Goal: Task Accomplishment & Management: Complete application form

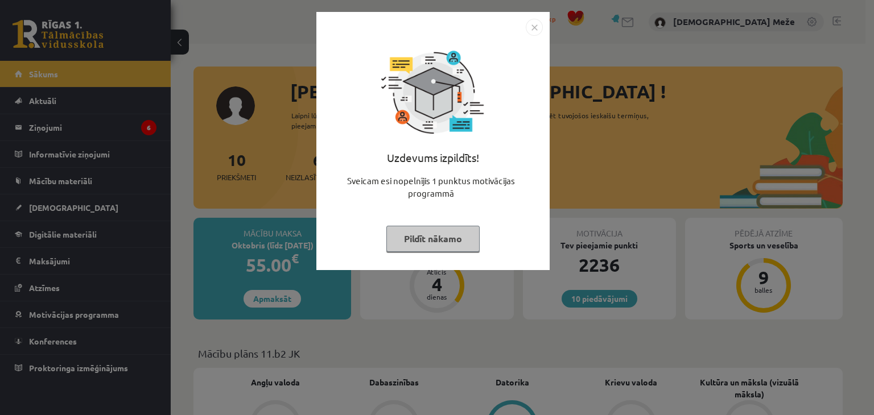
drag, startPoint x: 442, startPoint y: 235, endPoint x: 436, endPoint y: 230, distance: 8.1
click at [442, 235] on button "Pildīt nākamo" at bounding box center [432, 239] width 93 height 26
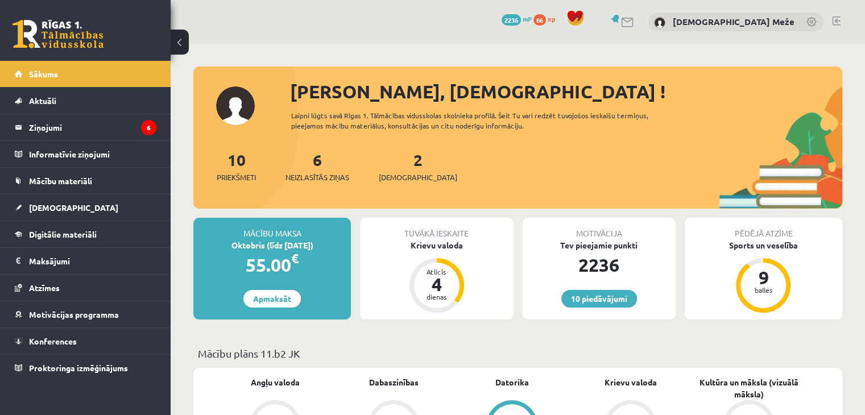
click at [324, 172] on span "Neizlasītās ziņas" at bounding box center [318, 177] width 64 height 11
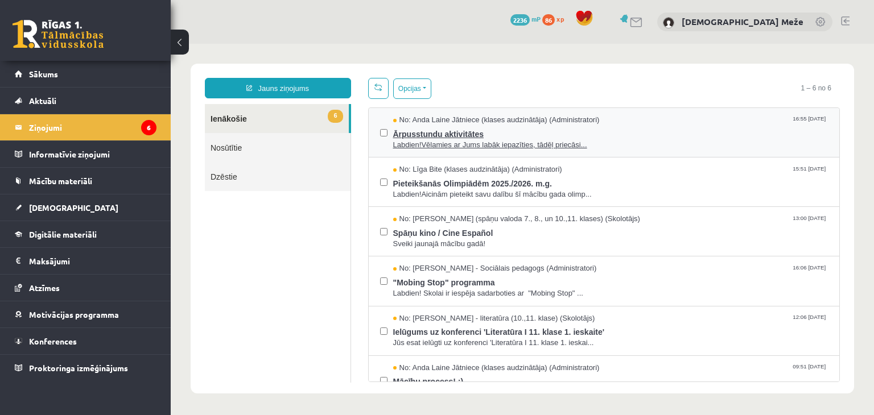
click at [419, 141] on span "Labdien!Vēlamies ar Jums labāk iepazīties, tādēļ priecāsi..." at bounding box center [610, 145] width 435 height 11
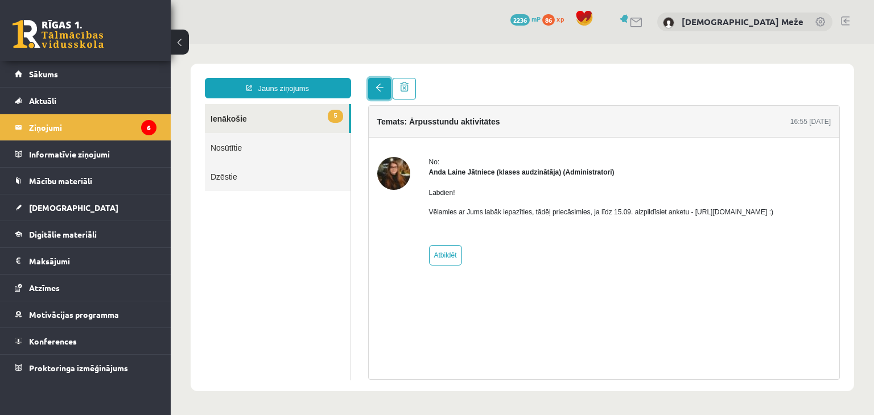
click at [382, 92] on link at bounding box center [379, 89] width 23 height 22
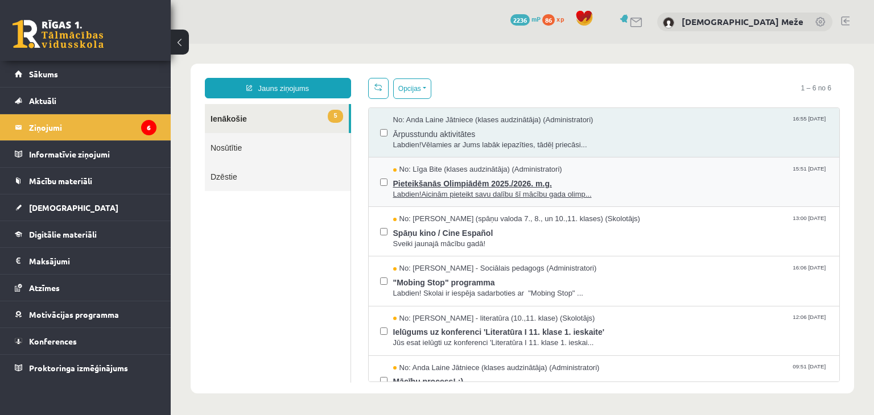
click at [440, 183] on span "Pieteikšanās Olimpiādēm 2025./2026. m.g." at bounding box center [610, 182] width 435 height 14
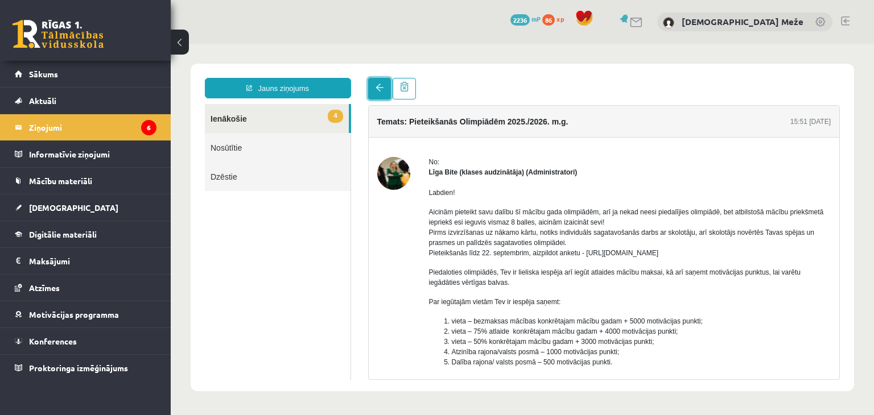
click at [374, 86] on link at bounding box center [379, 89] width 23 height 22
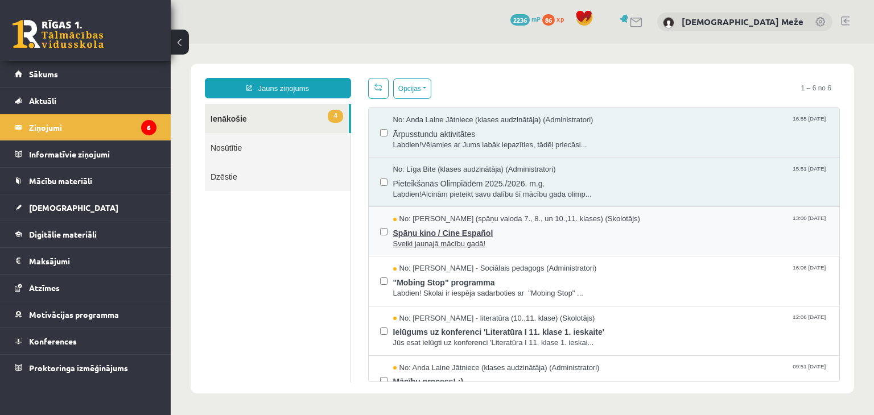
click at [482, 239] on span "Sveiki jaunajā mācību gadā!" at bounding box center [610, 244] width 435 height 11
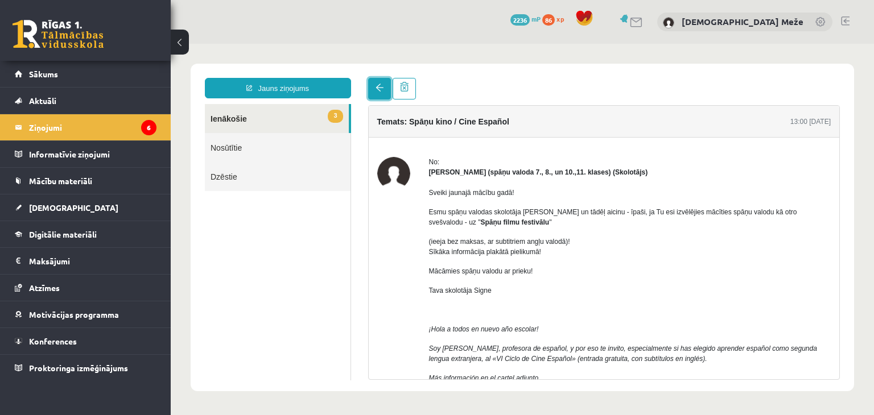
click at [385, 80] on link at bounding box center [379, 89] width 23 height 22
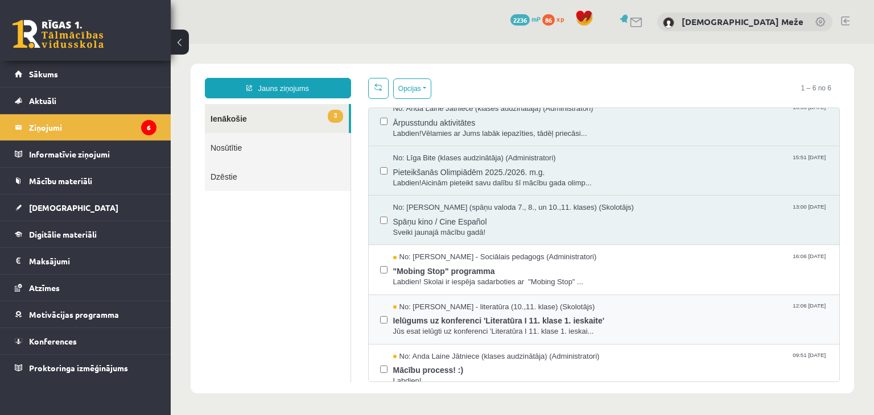
scroll to position [22, 0]
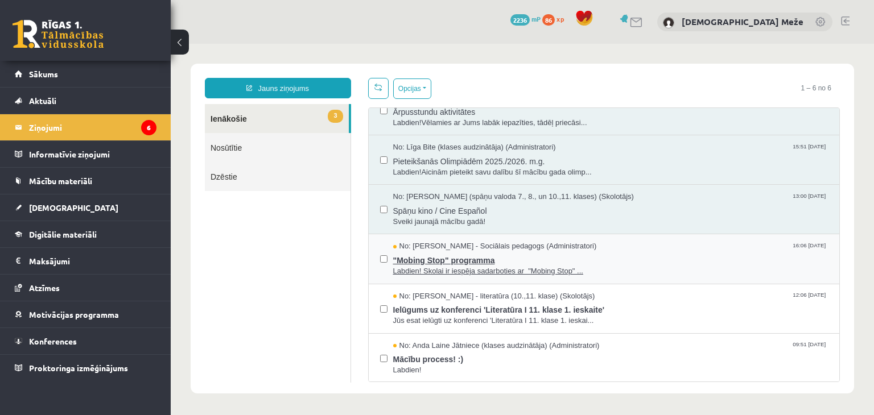
click at [463, 253] on span ""Mobing Stop" programma" at bounding box center [610, 259] width 435 height 14
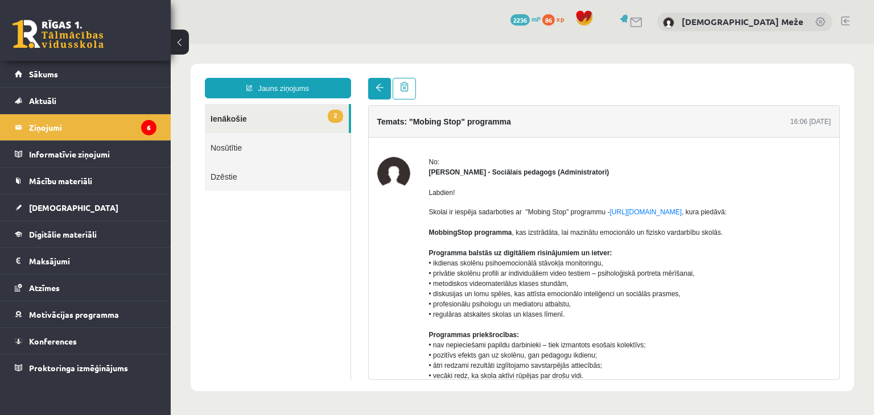
scroll to position [0, 0]
click at [379, 82] on link at bounding box center [379, 89] width 23 height 22
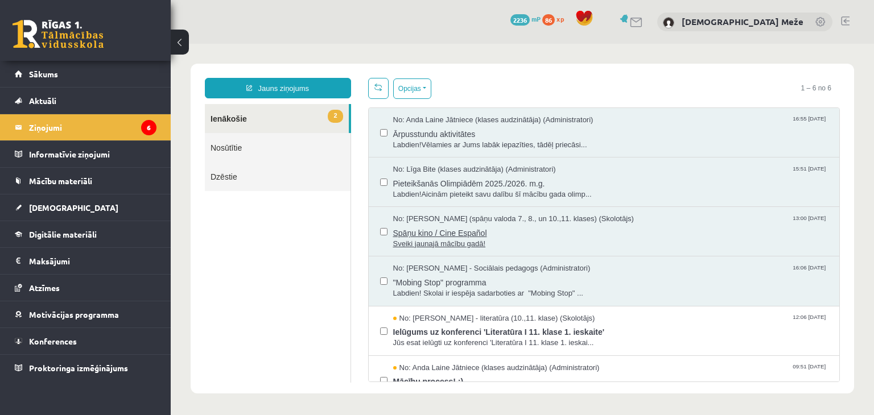
scroll to position [22, 0]
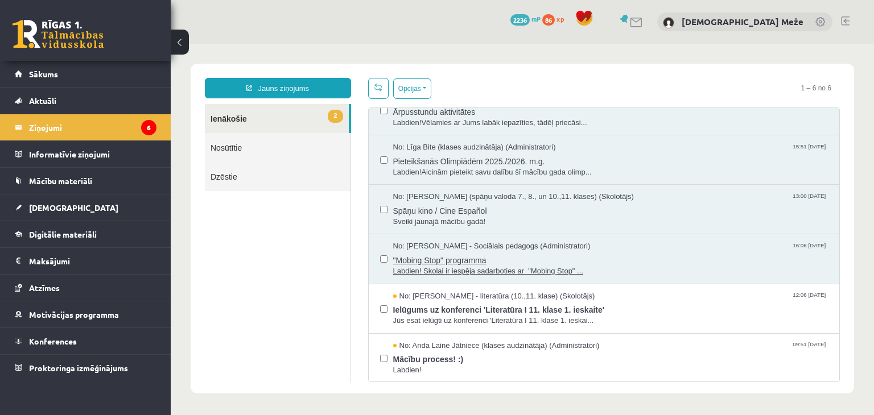
click at [498, 272] on span "Labdien! Skolai ir iespēja sadarboties ar "Mobing Stop" ..." at bounding box center [610, 271] width 435 height 11
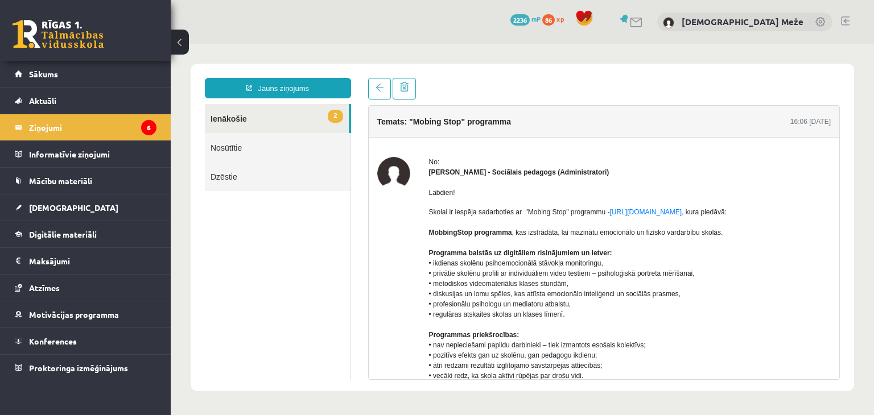
scroll to position [0, 0]
click at [391, 85] on div at bounding box center [392, 89] width 48 height 22
drag, startPoint x: 373, startPoint y: 76, endPoint x: 373, endPoint y: 90, distance: 14.8
click at [373, 81] on div "Jauns ziņojums 2 Ienākošie Nosūtītie Dzēstie * ********* ********* ******* Tema…" at bounding box center [522, 228] width 663 height 328
click at [376, 94] on link at bounding box center [379, 89] width 23 height 22
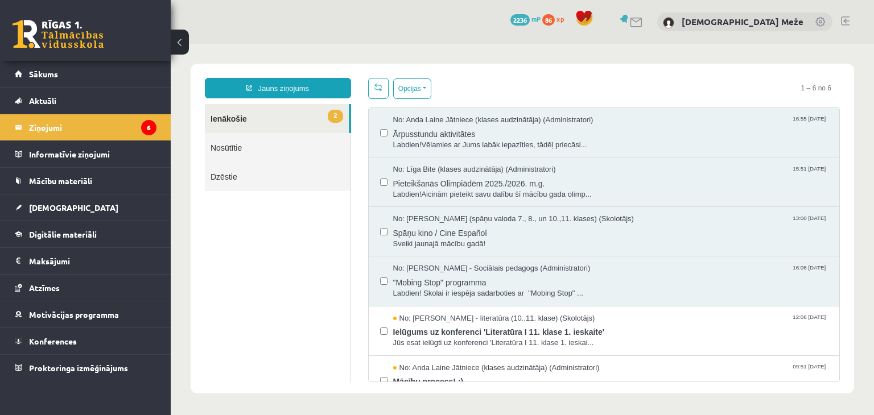
scroll to position [22, 0]
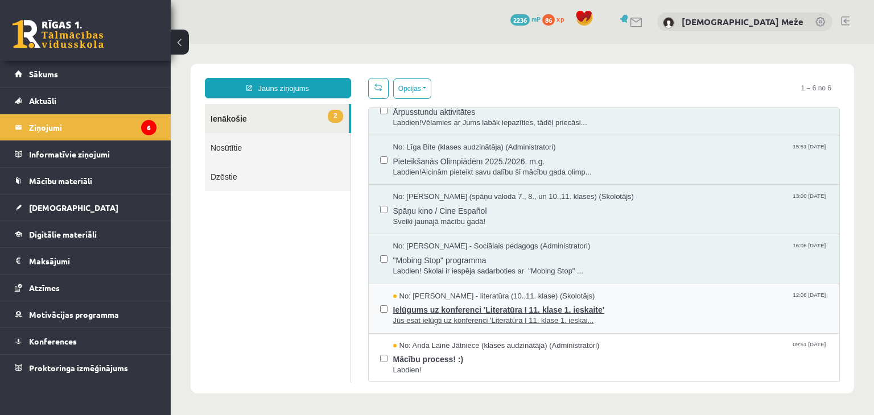
click at [489, 320] on span "Jūs esat ielūgti uz konferenci 'Literatūra I 11. klase 1. ieskai..." at bounding box center [610, 321] width 435 height 11
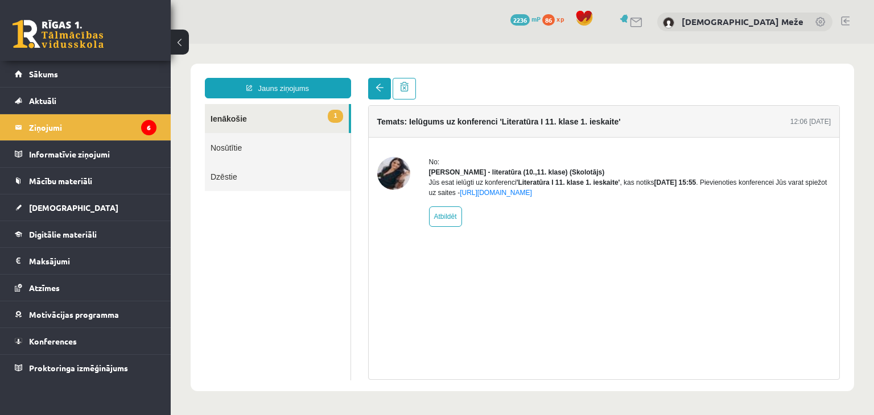
scroll to position [0, 0]
click at [376, 86] on span at bounding box center [379, 88] width 8 height 8
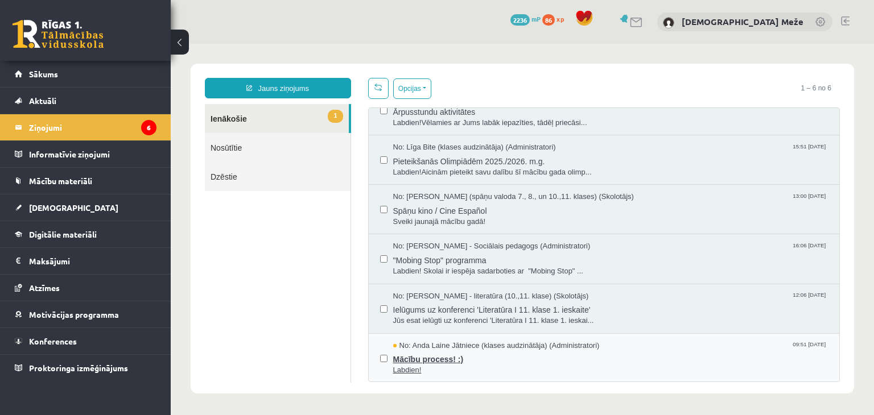
click at [433, 357] on span "Mācību process! :)" at bounding box center [610, 358] width 435 height 14
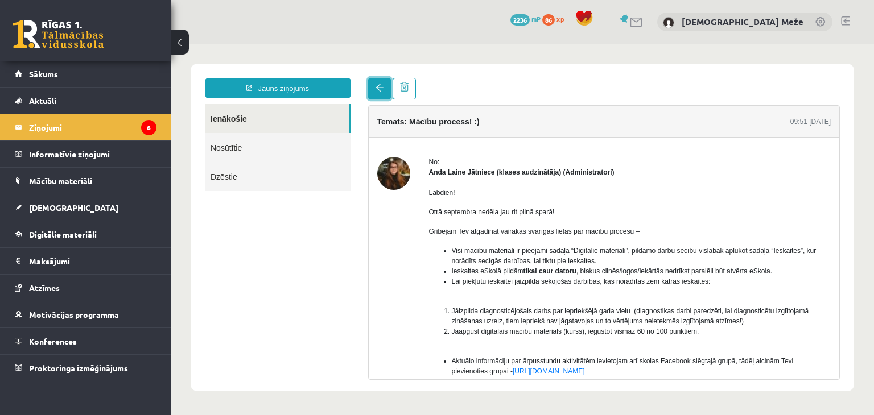
click at [375, 87] on span at bounding box center [379, 88] width 8 height 8
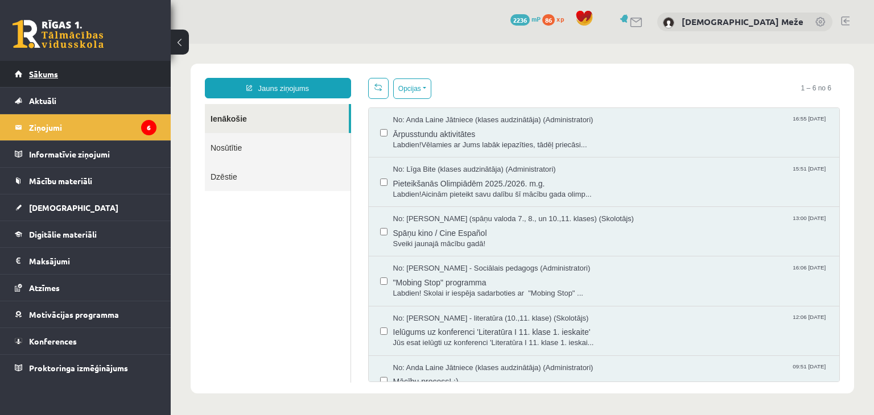
click at [72, 75] on link "Sākums" at bounding box center [86, 74] width 142 height 26
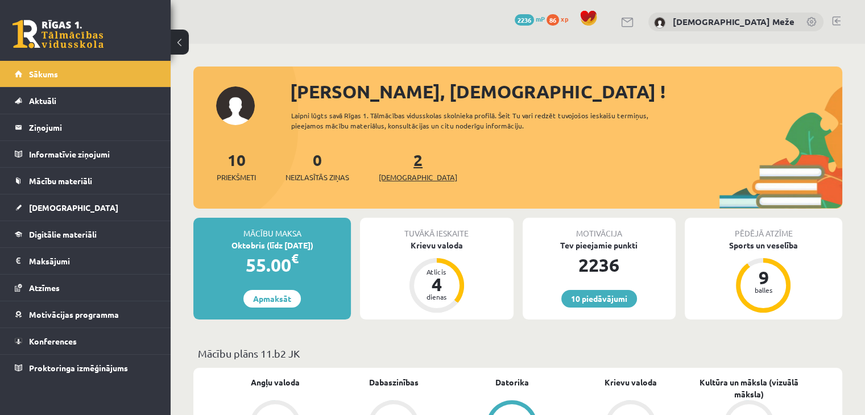
click at [394, 180] on span "[DEMOGRAPHIC_DATA]" at bounding box center [418, 177] width 78 height 11
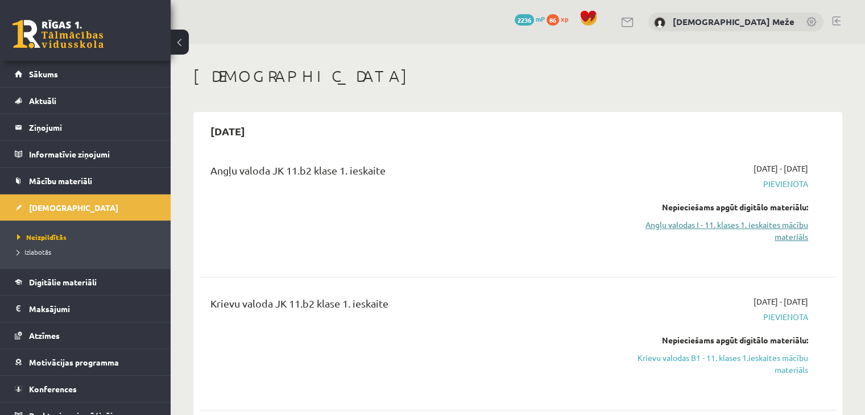
click at [712, 232] on link "Angļu valodas I - 11. klases 1. ieskaites mācību materiāls" at bounding box center [715, 231] width 188 height 24
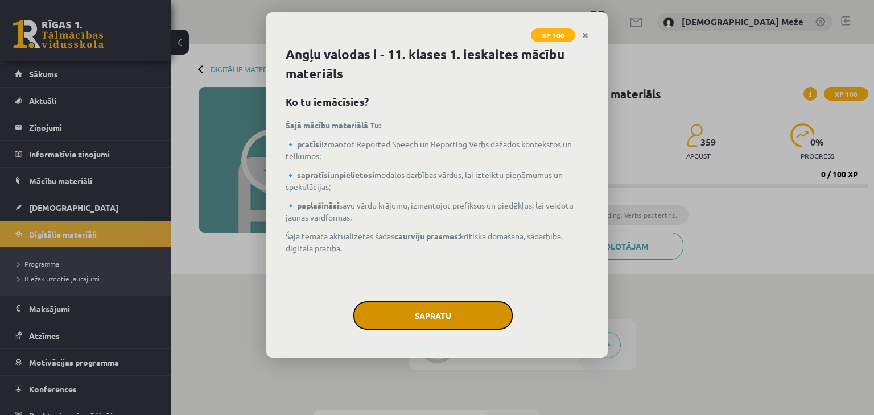
click at [448, 312] on button "Sapratu" at bounding box center [432, 315] width 159 height 28
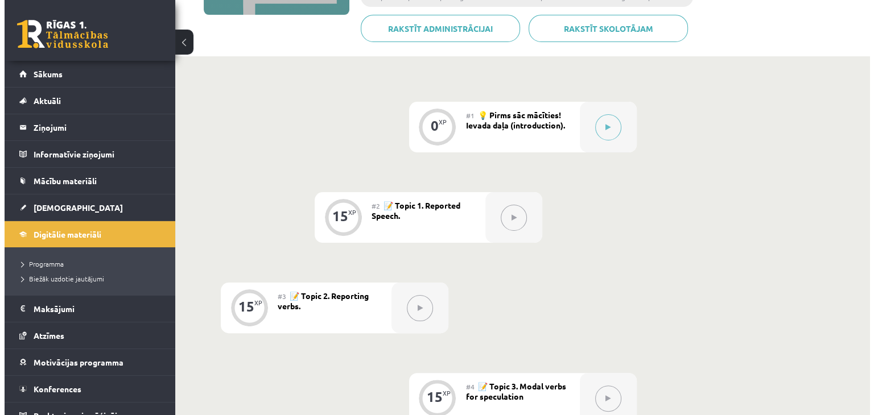
scroll to position [284, 0]
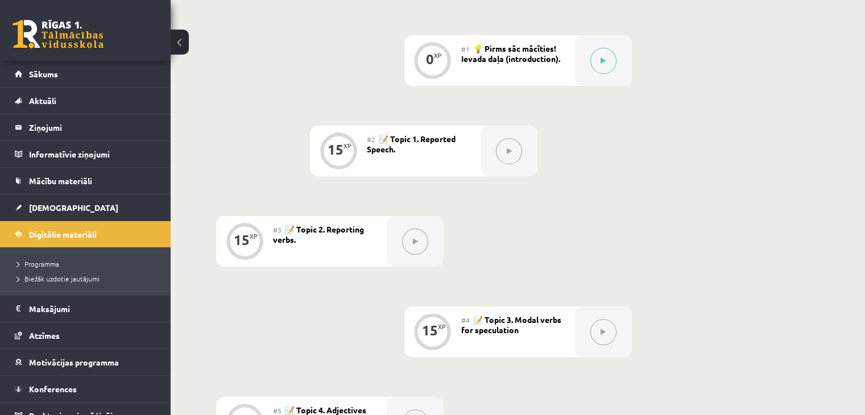
click at [533, 63] on div "#1 💡 Pirms sāc mācīties! Ievada daļa (introduction)." at bounding box center [518, 60] width 114 height 51
click at [601, 57] on icon at bounding box center [603, 60] width 5 height 7
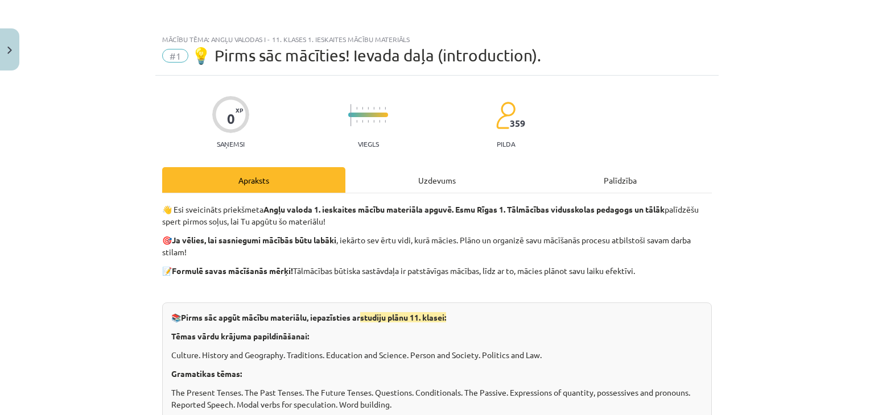
click at [429, 187] on div "Uzdevums" at bounding box center [436, 180] width 183 height 26
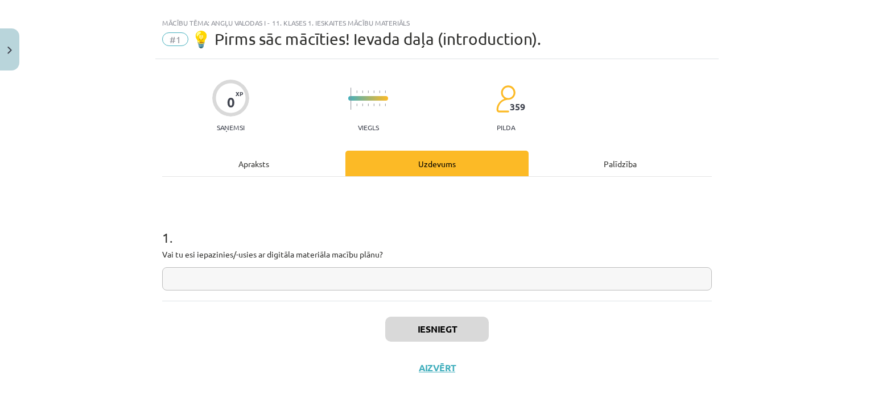
click at [250, 276] on input "text" at bounding box center [436, 278] width 549 height 23
type input "**"
click at [390, 337] on button "Iesniegt" at bounding box center [437, 329] width 104 height 25
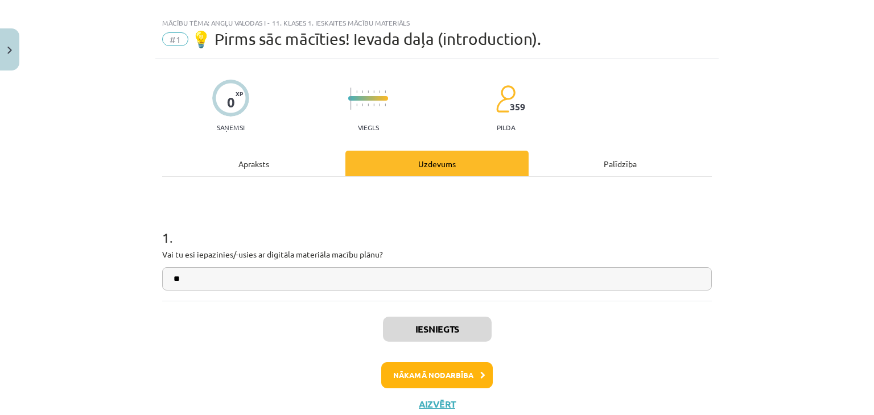
scroll to position [285, 0]
click at [415, 365] on button "Nākamā nodarbība" at bounding box center [436, 375] width 111 height 26
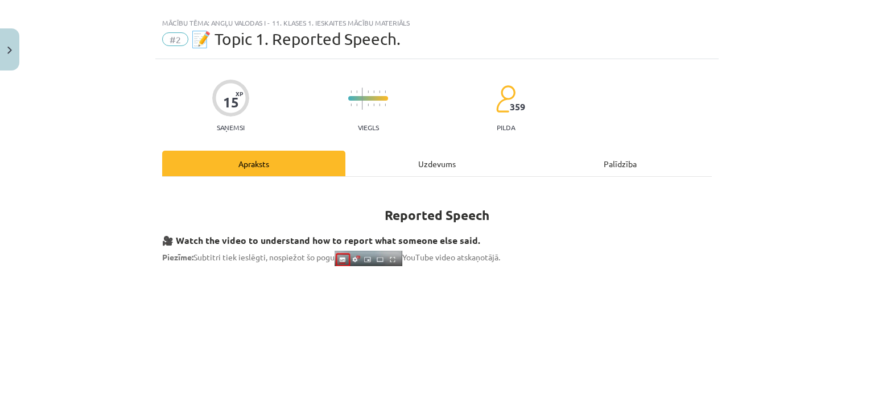
scroll to position [28, 0]
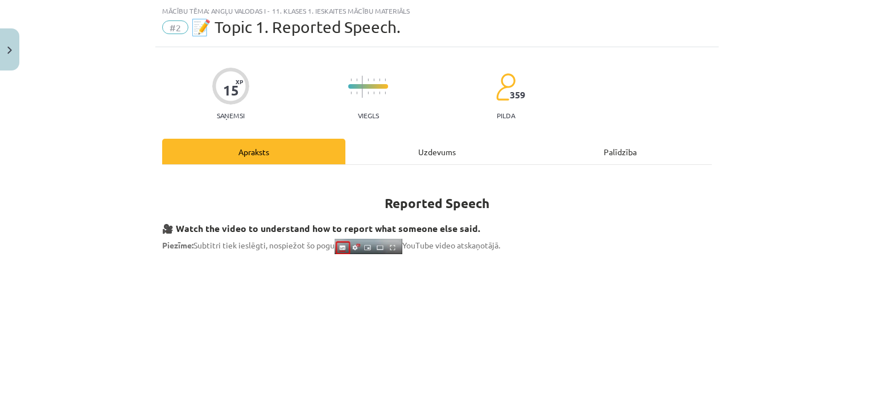
click at [408, 155] on div "Uzdevums" at bounding box center [436, 152] width 183 height 26
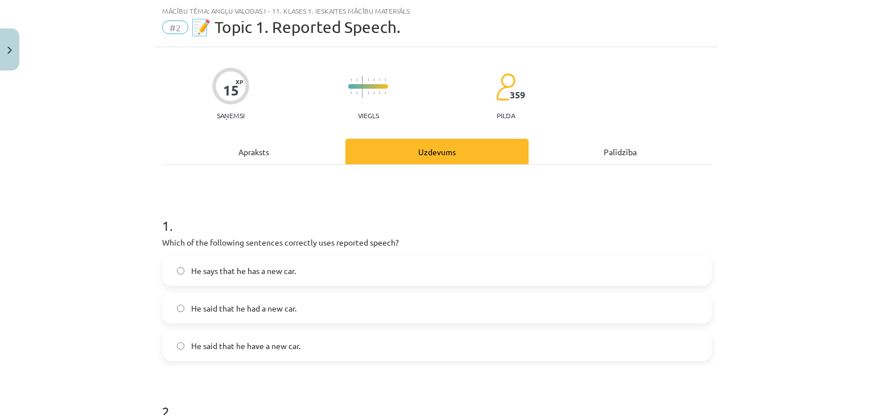
click at [235, 354] on label "He said that he have a new car." at bounding box center [436, 346] width 547 height 28
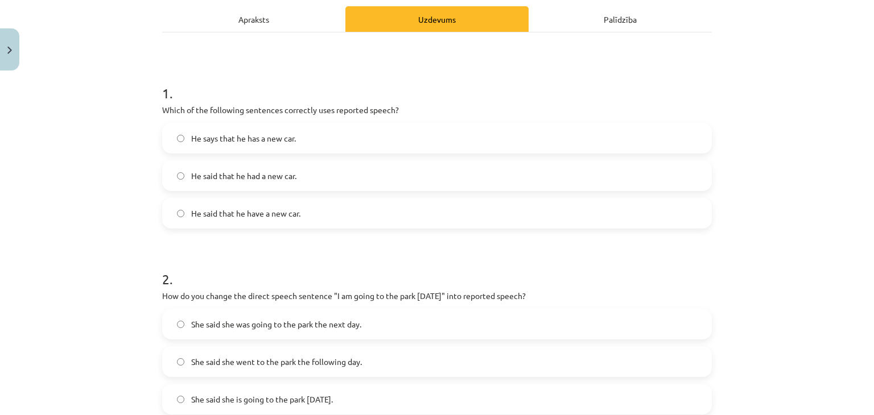
scroll to position [85, 0]
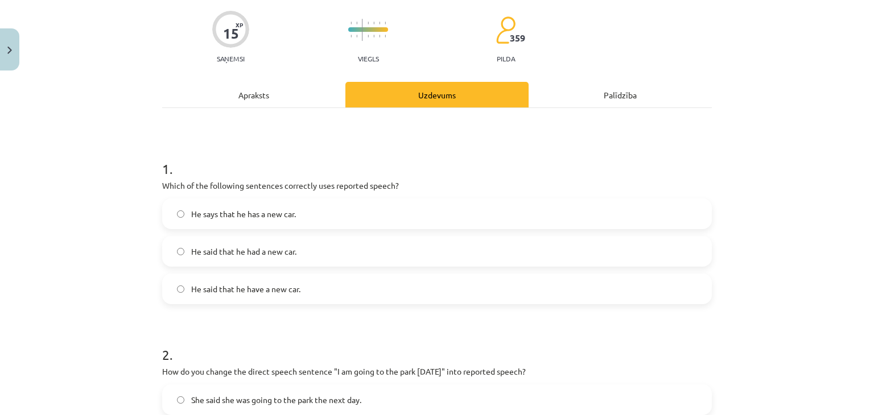
click at [166, 177] on div "1 . Which of the following sentences correctly uses reported speech? He says th…" at bounding box center [436, 222] width 549 height 163
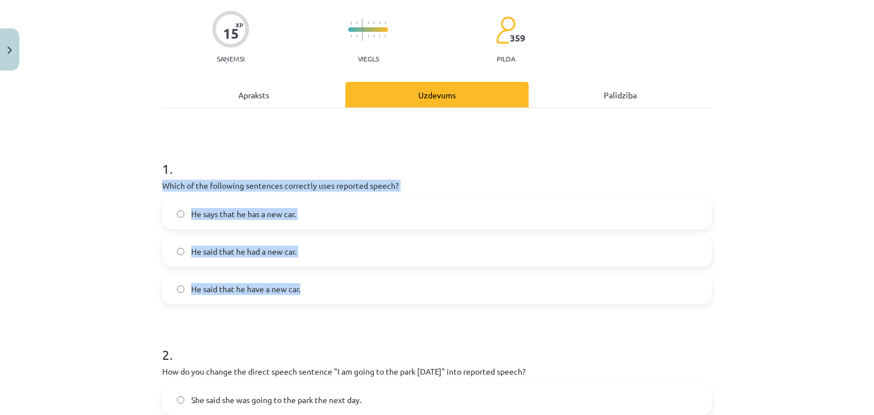
drag, startPoint x: 148, startPoint y: 187, endPoint x: 440, endPoint y: 285, distance: 307.8
click at [440, 285] on div "Mācību tēma: Angļu valodas i - 11. klases 1. ieskaites mācību materiāls #2 📝 To…" at bounding box center [437, 207] width 874 height 415
copy div "Which of the following sentences correctly uses reported speech? He says that h…"
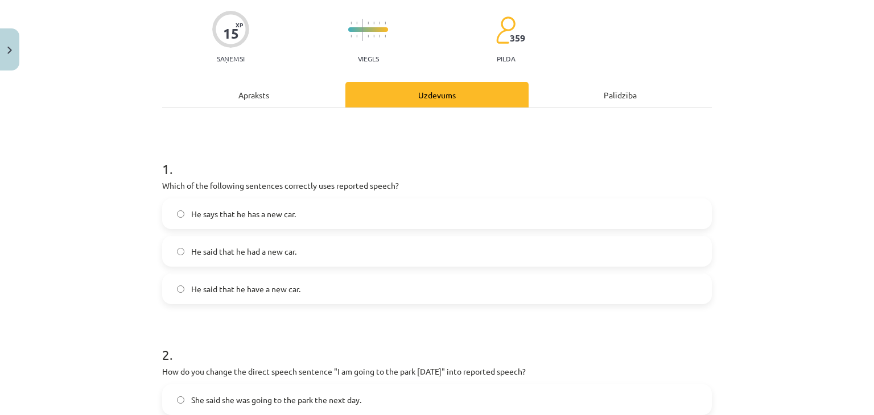
click at [0, 129] on div "Mācību tēma: Angļu valodas i - 11. klases 1. ieskaites mācību materiāls #2 📝 To…" at bounding box center [437, 207] width 874 height 415
click at [170, 251] on label "He said that he had a new car." at bounding box center [436, 251] width 547 height 28
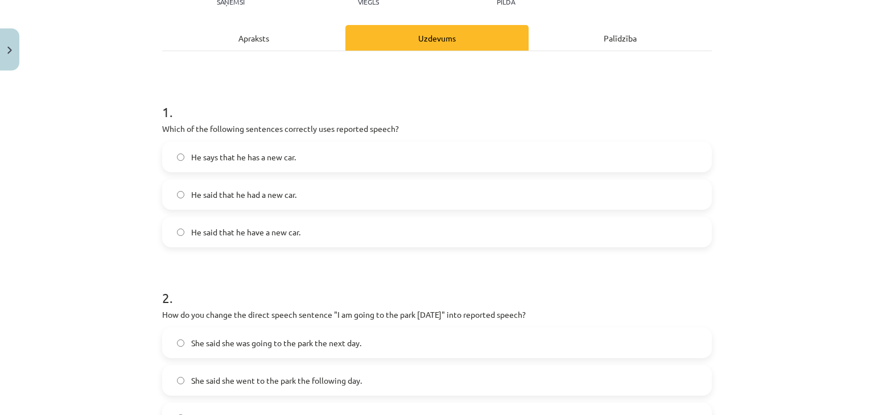
scroll to position [313, 0]
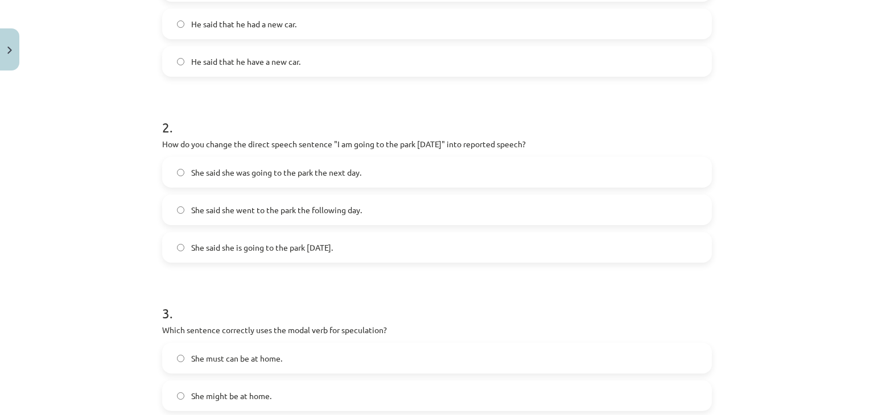
click at [184, 244] on label "She said she is going to the park tomorrow." at bounding box center [436, 247] width 547 height 28
drag, startPoint x: 156, startPoint y: 147, endPoint x: 352, endPoint y: 180, distance: 198.0
click at [450, 255] on div "15 XP Saņemsi Viegls 359 pilda Apraksts Uzdevums Palīdzība 1 . Which of the fol…" at bounding box center [436, 343] width 563 height 1161
copy div "How do you change the direct speech sentence "I am going to the park tomorrow" …"
click at [114, 179] on div "Mācību tēma: Angļu valodas i - 11. klases 1. ieskaites mācību materiāls #2 📝 To…" at bounding box center [437, 207] width 874 height 415
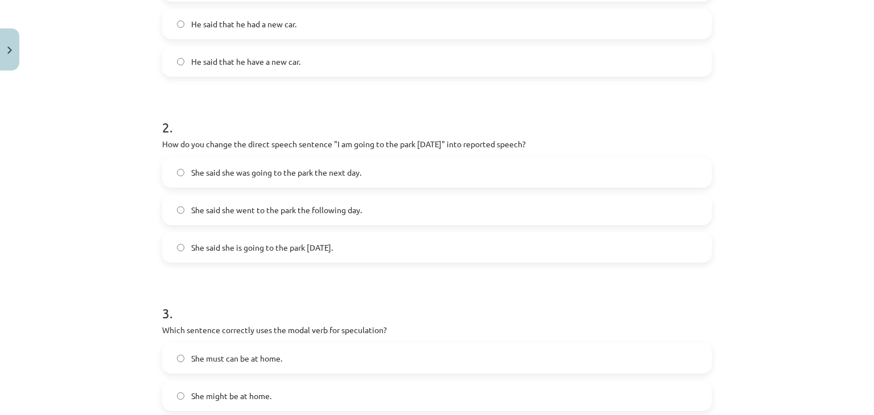
click at [199, 169] on span "She said she was going to the park the next day." at bounding box center [276, 173] width 170 height 12
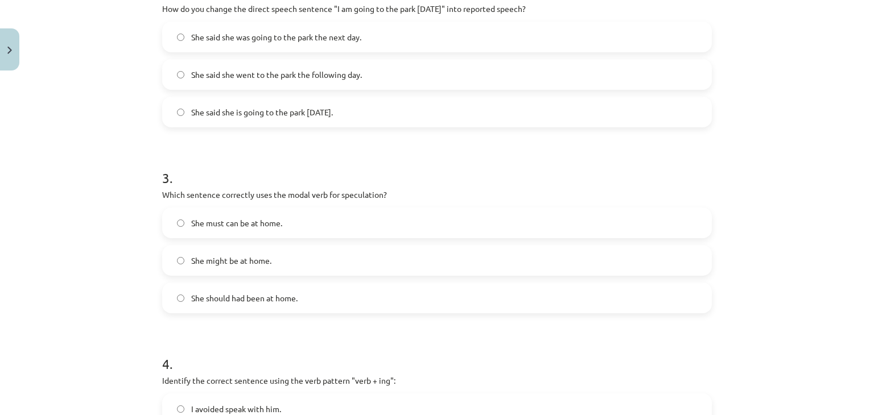
scroll to position [540, 0]
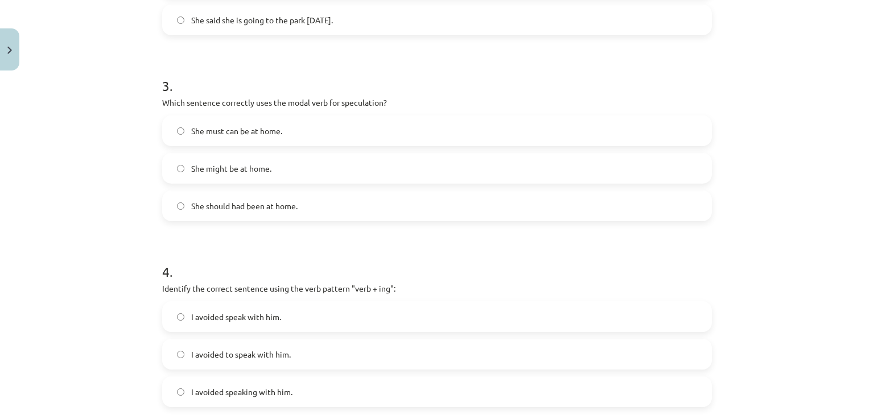
drag, startPoint x: 163, startPoint y: 111, endPoint x: 173, endPoint y: 112, distance: 10.3
click at [173, 112] on div "3 . Which sentence correctly uses the modal verb for speculation? She must can …" at bounding box center [436, 139] width 549 height 163
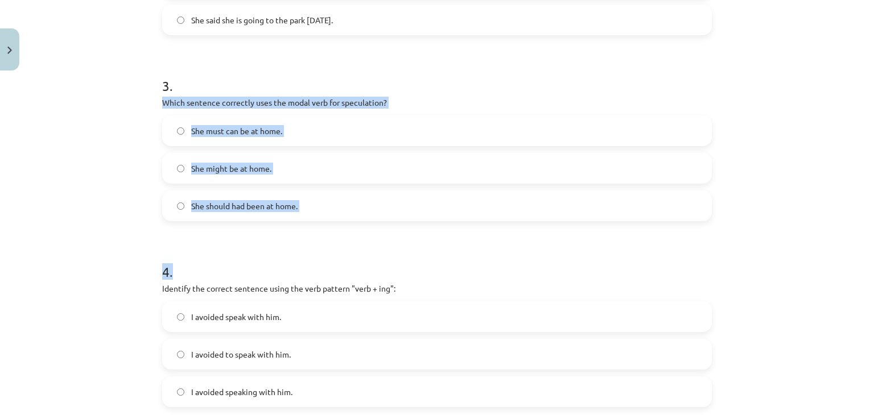
drag, startPoint x: 148, startPoint y: 101, endPoint x: 382, endPoint y: 245, distance: 274.2
click at [382, 245] on div "Mācību tēma: Angļu valodas i - 11. klases 1. ieskaites mācību materiāls #2 📝 To…" at bounding box center [437, 207] width 874 height 415
copy form "Which sentence correctly uses the modal verb for speculation? She must can be a…"
click at [130, 126] on div "Mācību tēma: Angļu valodas i - 11. klases 1. ieskaites mācību materiāls #2 📝 To…" at bounding box center [437, 207] width 874 height 415
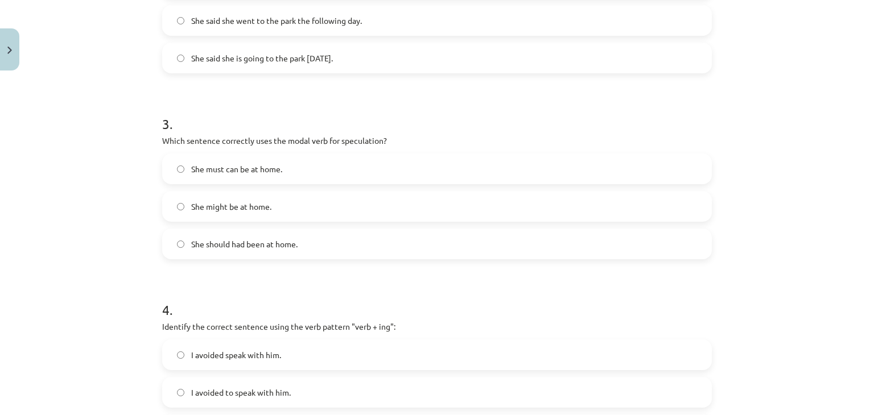
scroll to position [483, 0]
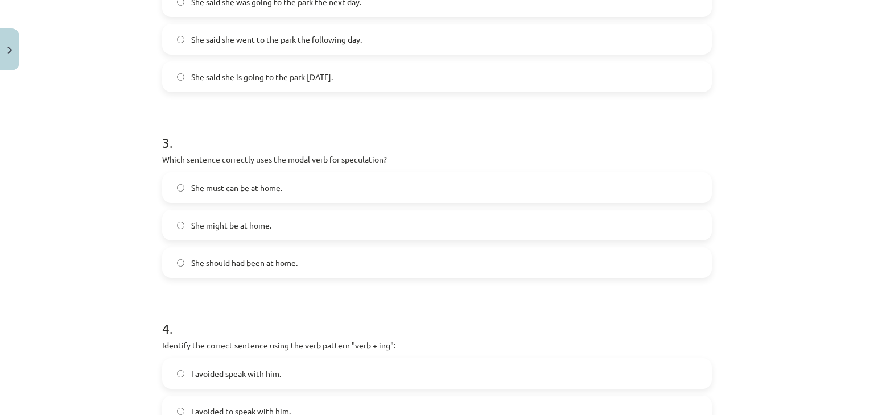
click at [207, 224] on span "She might be at home." at bounding box center [231, 226] width 80 height 12
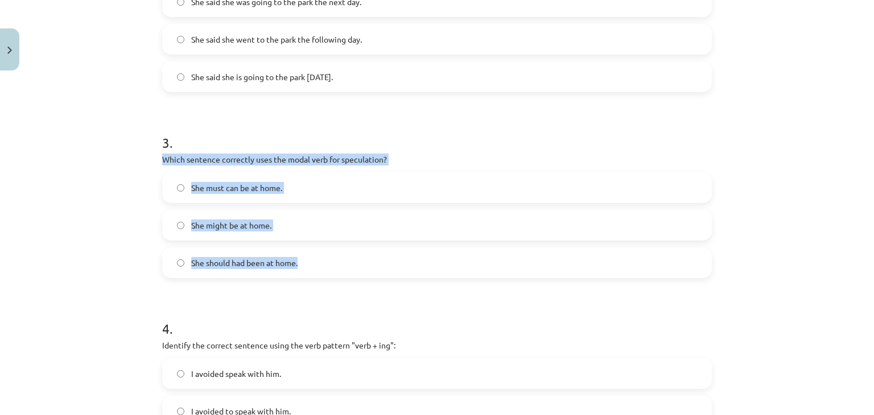
drag, startPoint x: 146, startPoint y: 164, endPoint x: 345, endPoint y: 258, distance: 220.4
click at [345, 258] on div "Mācību tēma: Angļu valodas i - 11. klases 1. ieskaites mācību materiāls #2 📝 To…" at bounding box center [437, 207] width 874 height 415
copy div "Which sentence correctly uses the modal verb for speculation? She must can be a…"
click at [9, 267] on div "Mācību tēma: Angļu valodas i - 11. klases 1. ieskaites mācību materiāls #2 📝 To…" at bounding box center [437, 207] width 874 height 415
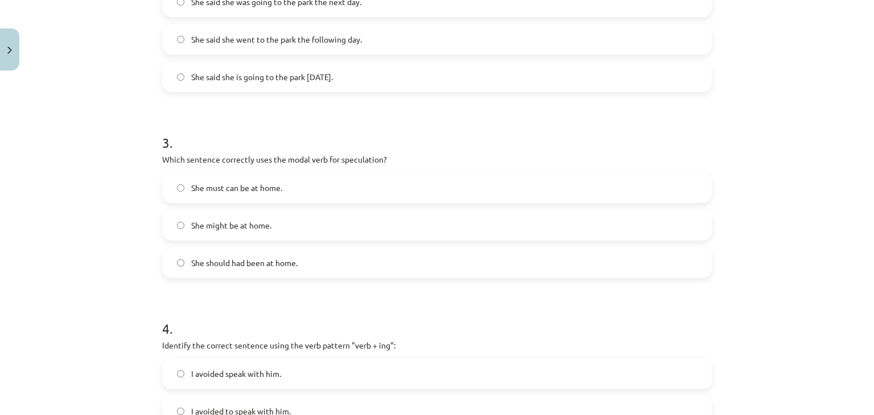
scroll to position [711, 0]
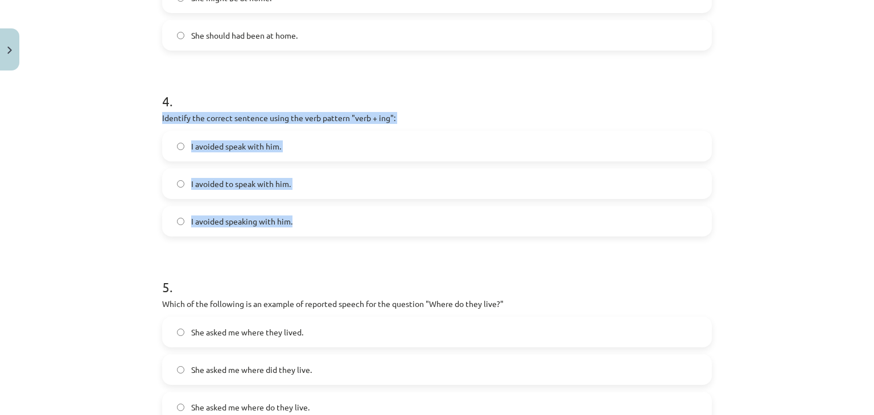
drag, startPoint x: 151, startPoint y: 117, endPoint x: 404, endPoint y: 214, distance: 271.7
copy div "Identify the correct sentence using the verb pattern "verb + ing": I avoided sp…"
click at [362, 219] on label "I avoided speaking with him." at bounding box center [436, 221] width 547 height 28
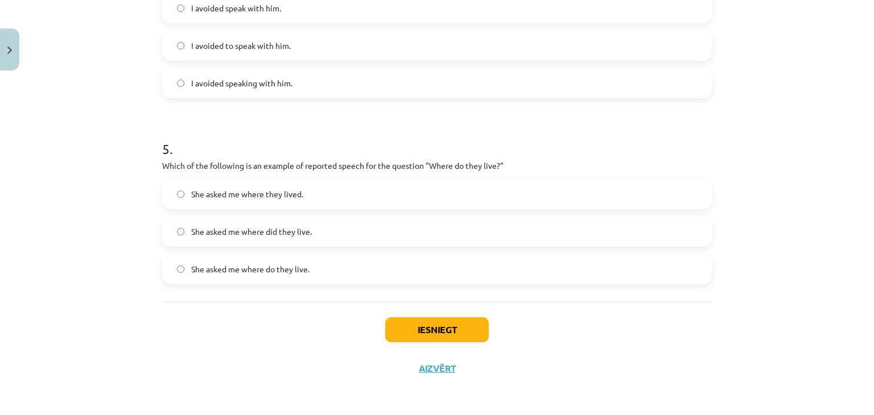
scroll to position [850, 0]
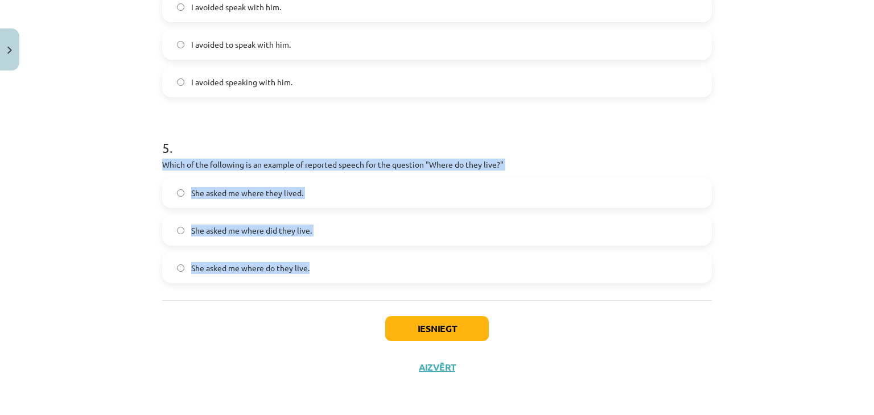
drag, startPoint x: 154, startPoint y: 162, endPoint x: 536, endPoint y: 279, distance: 399.4
copy div "Which of the following is an example of reported speech for the question "Where…"
click at [104, 235] on div "Mācību tēma: Angļu valodas i - 11. klases 1. ieskaites mācību materiāls #2 📝 To…" at bounding box center [437, 207] width 874 height 415
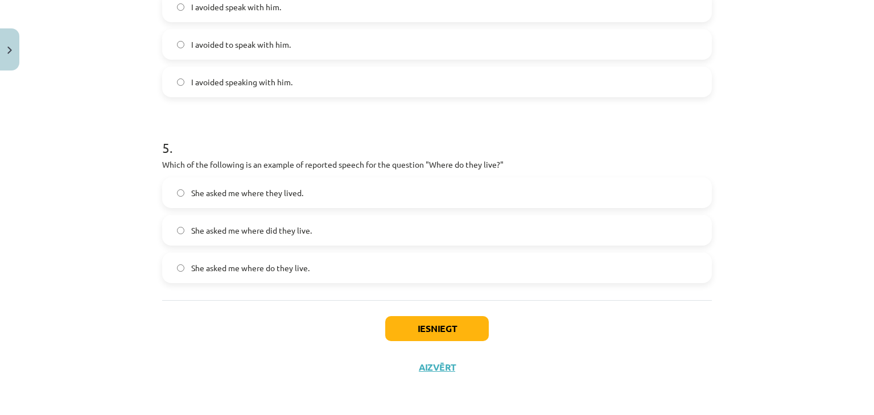
click at [273, 230] on span "She asked me where did they live." at bounding box center [251, 231] width 121 height 12
click at [235, 192] on span "She asked me where they lived." at bounding box center [247, 193] width 112 height 12
click at [466, 328] on button "Iesniegt" at bounding box center [437, 328] width 104 height 25
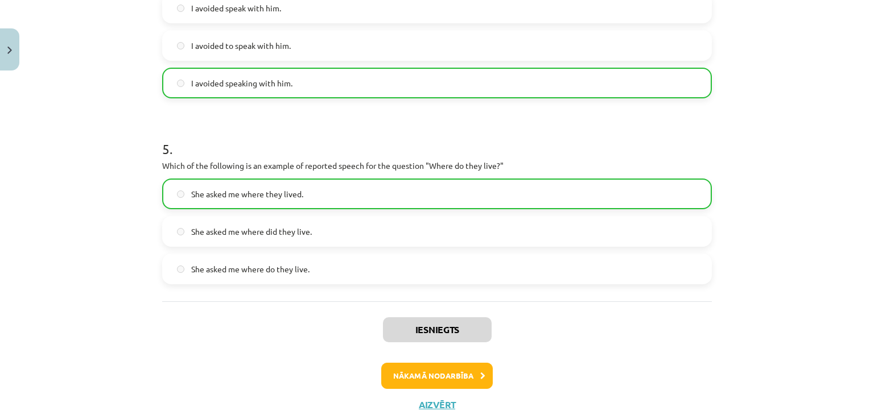
scroll to position [886, 0]
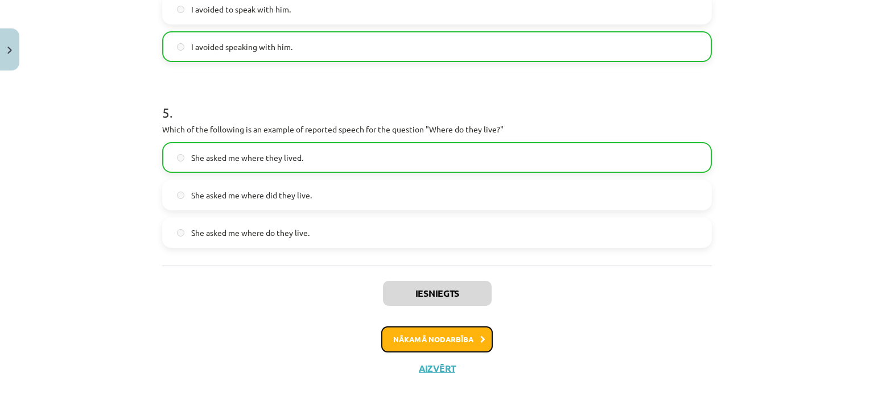
click at [461, 326] on button "Nākamā nodarbība" at bounding box center [436, 339] width 111 height 26
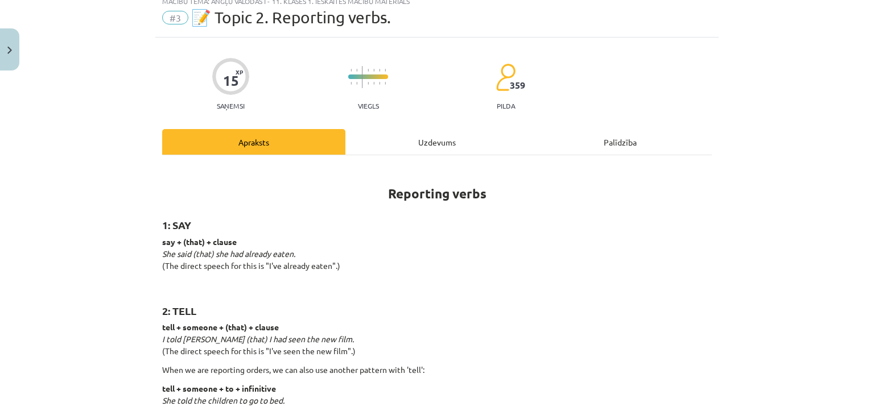
scroll to position [28, 0]
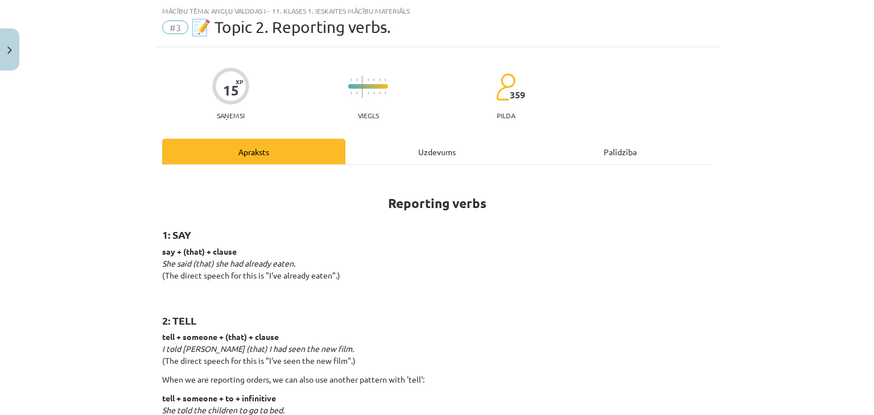
click at [430, 148] on div "Uzdevums" at bounding box center [436, 152] width 183 height 26
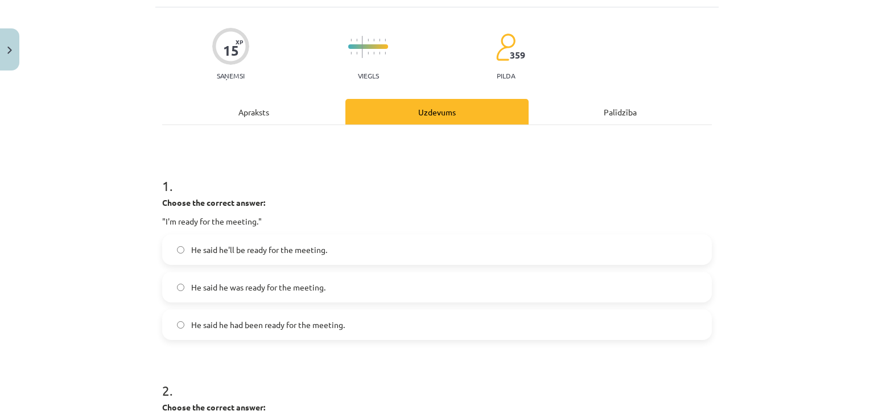
scroll to position [85, 0]
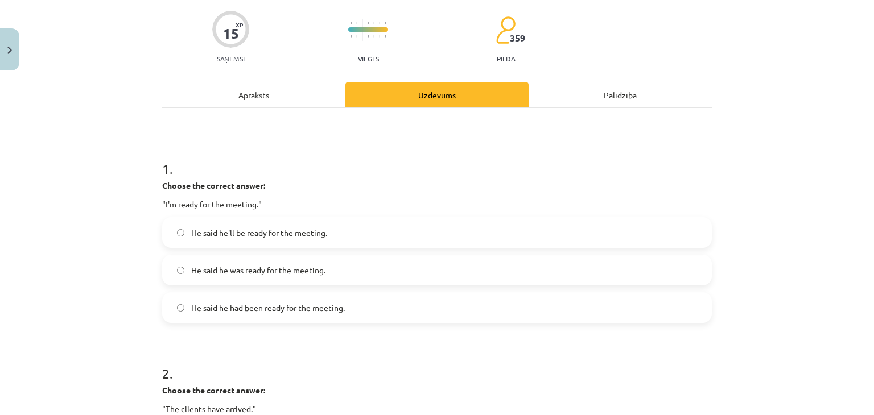
click at [282, 302] on span "He said he had been ready for the meeting." at bounding box center [268, 308] width 154 height 12
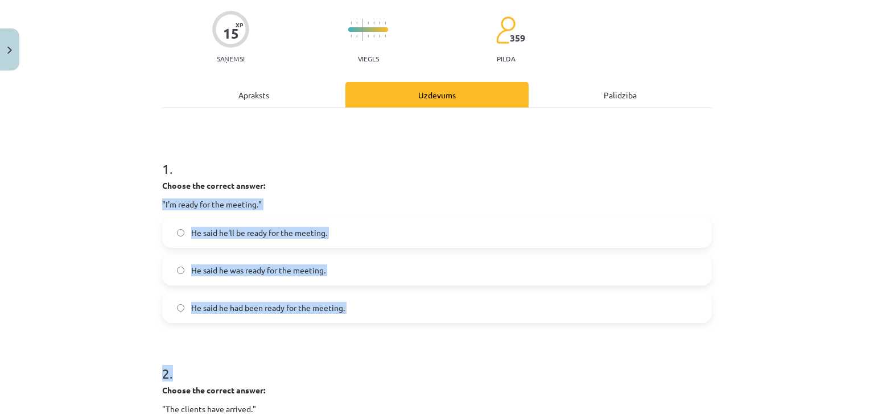
drag, startPoint x: 155, startPoint y: 199, endPoint x: 486, endPoint y: 345, distance: 361.4
copy form ""I'm ready for the meeting." He said he'll be ready for the meeting. He said he…"
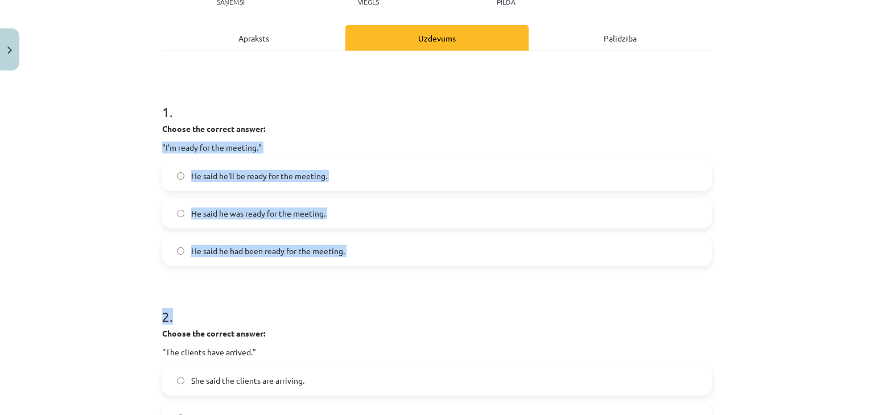
click at [90, 218] on div "Mācību tēma: Angļu valodas i - 11. klases 1. ieskaites mācību materiāls #3 📝 To…" at bounding box center [437, 207] width 874 height 415
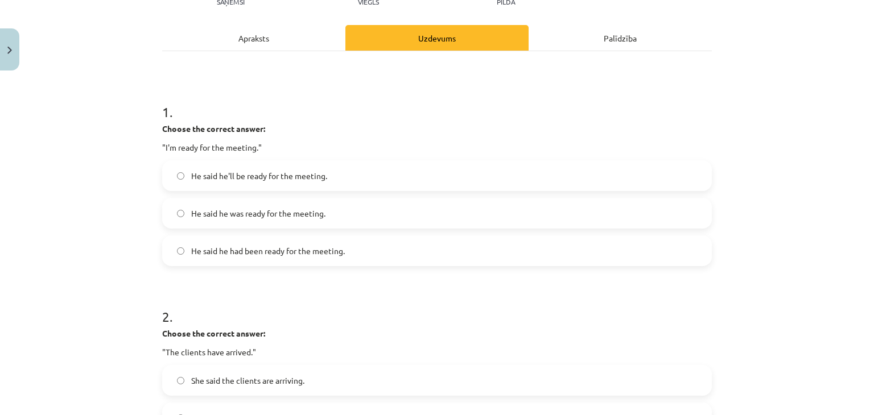
scroll to position [199, 0]
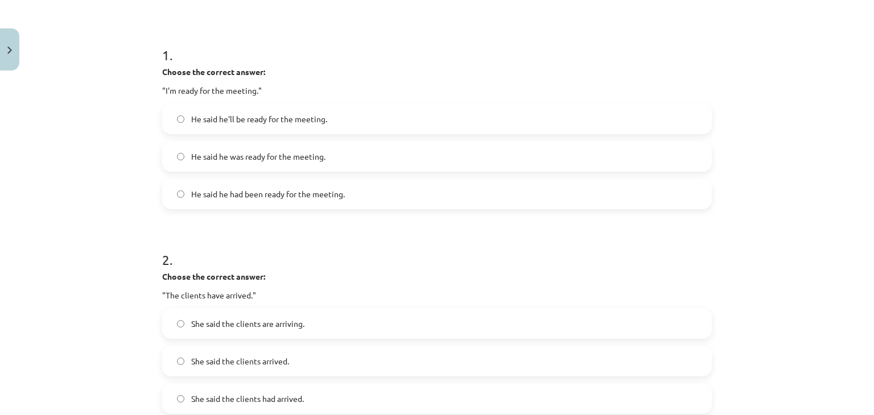
click at [250, 154] on span "He said he was ready for the meeting." at bounding box center [258, 157] width 134 height 12
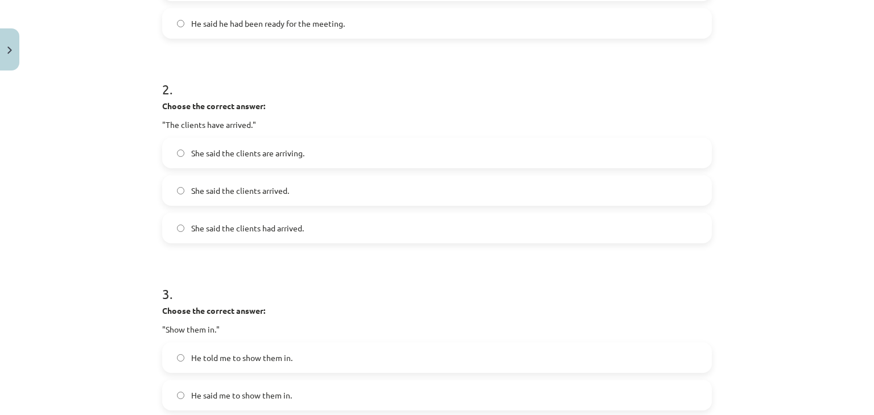
click at [191, 226] on span "She said the clients had arrived." at bounding box center [247, 228] width 113 height 12
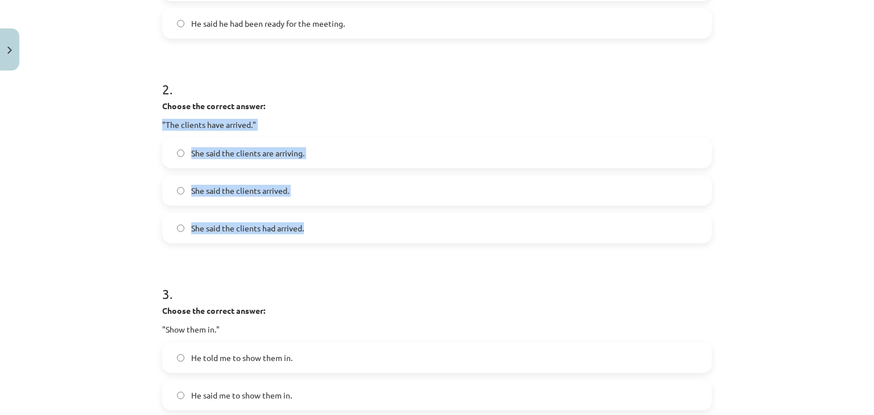
drag, startPoint x: 155, startPoint y: 130, endPoint x: 348, endPoint y: 233, distance: 217.8
click at [348, 233] on div "15 XP Saņemsi Viegls 359 pilda Apraksts Uzdevums Palīdzība 1 . Choose the corre…" at bounding box center [436, 333] width 563 height 1255
copy div ""The clients have arrived." She said the clients are arriving. She said the cli…"
click at [106, 128] on div "Mācību tēma: Angļu valodas i - 11. klases 1. ieskaites mācību materiāls #3 📝 To…" at bounding box center [437, 207] width 874 height 415
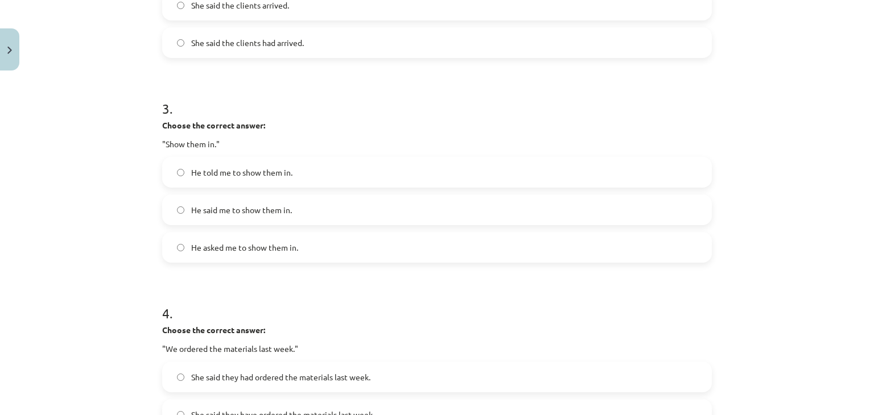
scroll to position [540, 0]
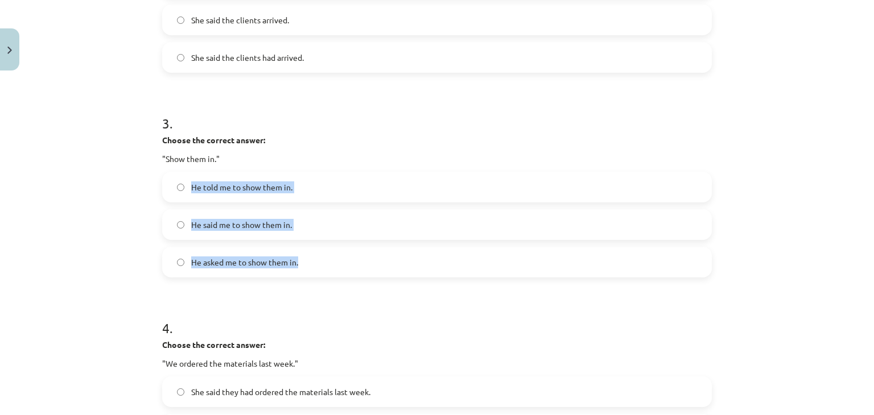
drag, startPoint x: 168, startPoint y: 176, endPoint x: 344, endPoint y: 266, distance: 197.7
click at [344, 266] on div "He told me to show them in. He said me to show them in. He asked me to show the…" at bounding box center [436, 225] width 549 height 106
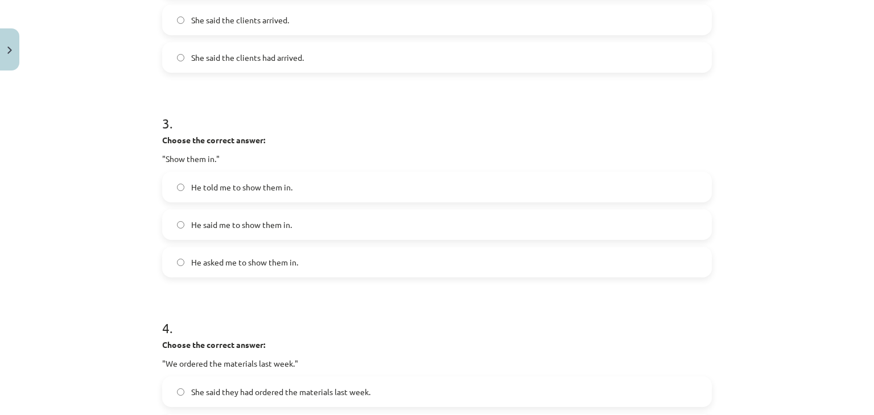
click at [162, 153] on p ""Show them in."" at bounding box center [436, 159] width 549 height 12
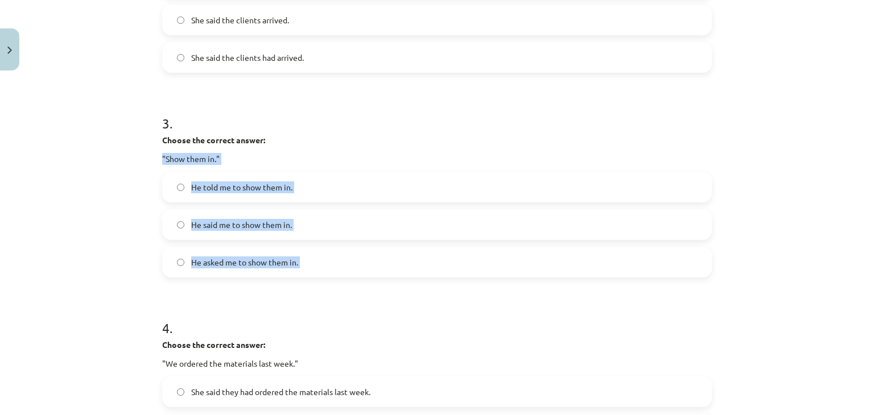
drag, startPoint x: 155, startPoint y: 154, endPoint x: 382, endPoint y: 276, distance: 257.5
click at [382, 276] on div "3 . Choose the correct answer: "Show them in." He told me to show them in. He s…" at bounding box center [436, 187] width 549 height 182
copy div ""Show them in." He told me to show them in. He said me to show them in. He aske…"
click at [185, 190] on label "He told me to show them in." at bounding box center [436, 187] width 547 height 28
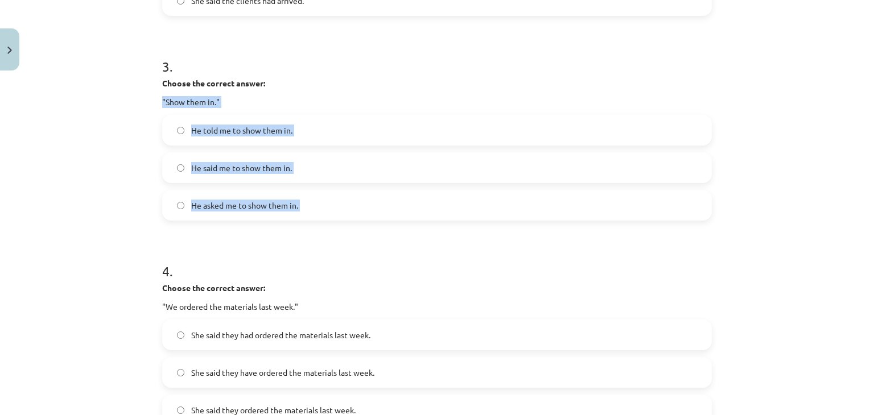
click at [64, 238] on div "Mācību tēma: Angļu valodas i - 11. klases 1. ieskaites mācību materiāls #3 📝 To…" at bounding box center [437, 207] width 874 height 415
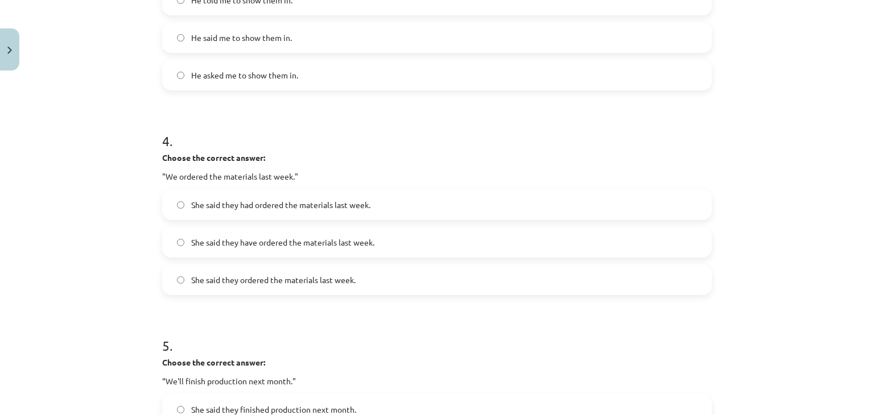
scroll to position [768, 0]
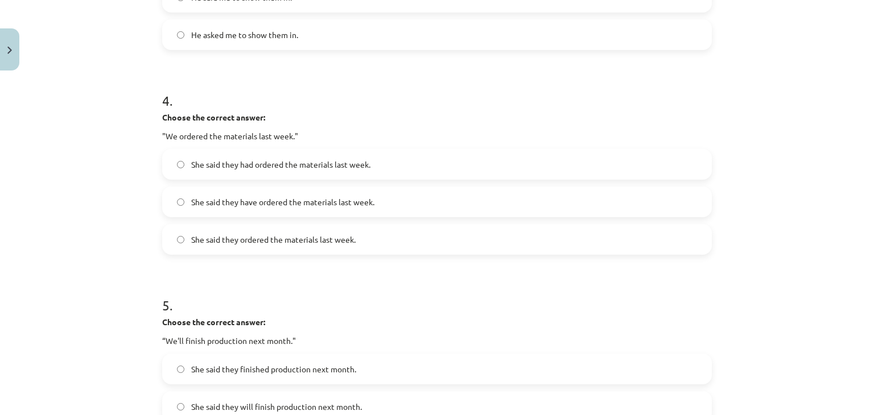
click at [255, 250] on label "She said they ordered the materials last week." at bounding box center [436, 239] width 547 height 28
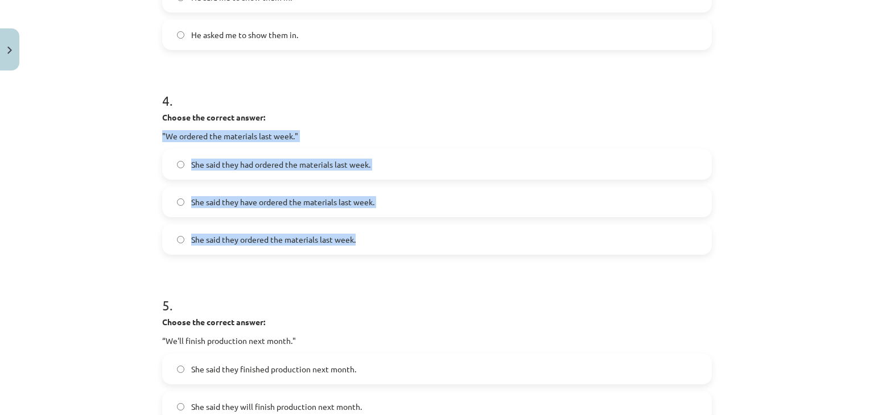
drag, startPoint x: 134, startPoint y: 138, endPoint x: 444, endPoint y: 225, distance: 322.0
click at [444, 225] on div "Mācību tēma: Angļu valodas i - 11. klases 1. ieskaites mācību materiāls #3 📝 To…" at bounding box center [437, 207] width 874 height 415
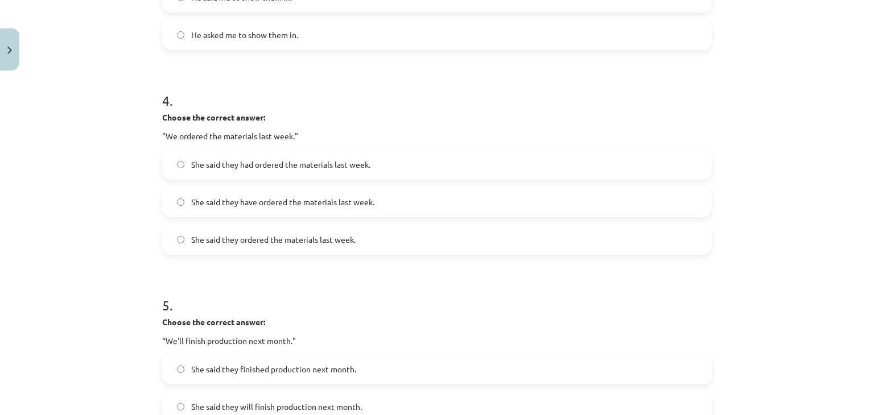
click at [65, 106] on div "Mācību tēma: Angļu valodas i - 11. klases 1. ieskaites mācību materiāls #3 📝 To…" at bounding box center [437, 207] width 874 height 415
click at [297, 159] on span "She said they had ordered the materials last week." at bounding box center [280, 165] width 179 height 12
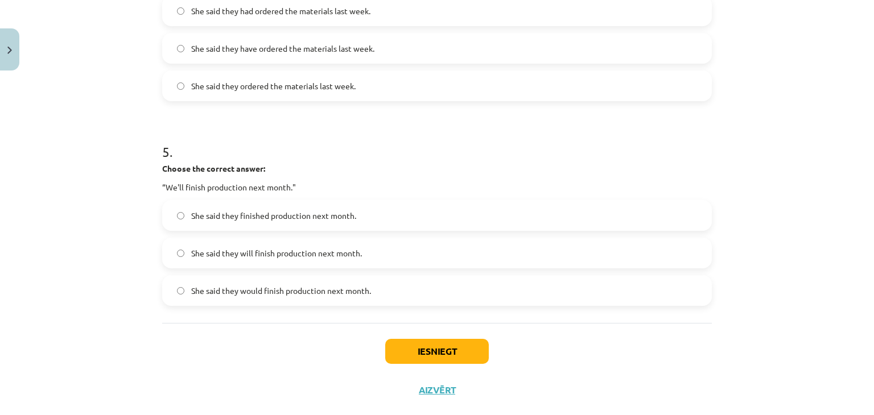
scroll to position [939, 0]
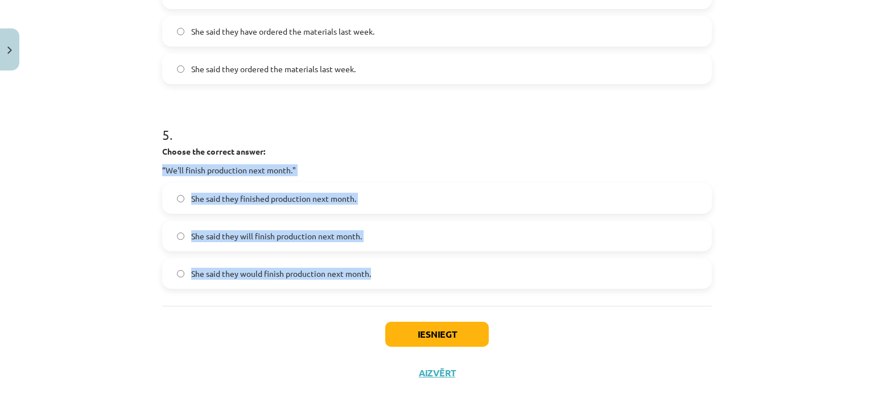
drag, startPoint x: 150, startPoint y: 175, endPoint x: 403, endPoint y: 267, distance: 269.0
click at [403, 267] on div "Mācību tēma: Angļu valodas i - 11. klases 1. ieskaites mācību materiāls #3 📝 To…" at bounding box center [437, 207] width 874 height 415
click at [194, 230] on span "She said they will finish production next month." at bounding box center [276, 236] width 171 height 12
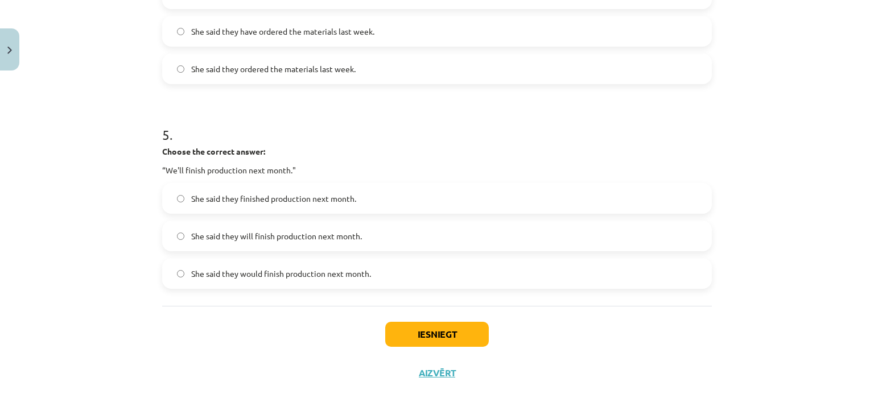
click at [250, 274] on span "She said they would finish production next month." at bounding box center [281, 274] width 180 height 12
click at [426, 335] on button "Iesniegt" at bounding box center [437, 334] width 104 height 25
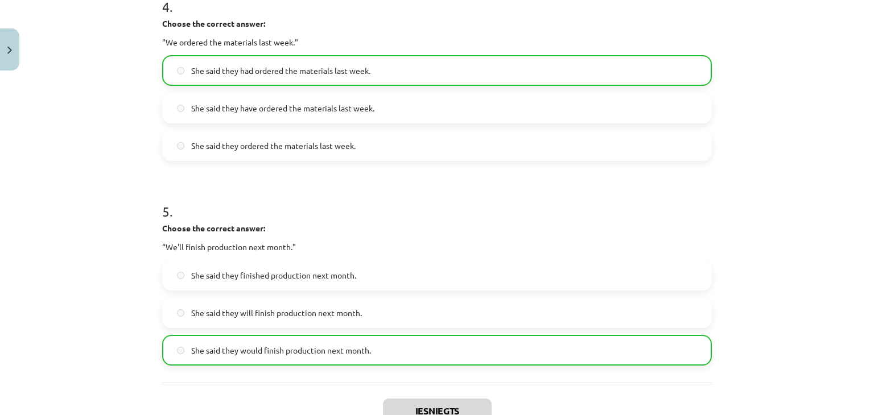
scroll to position [980, 0]
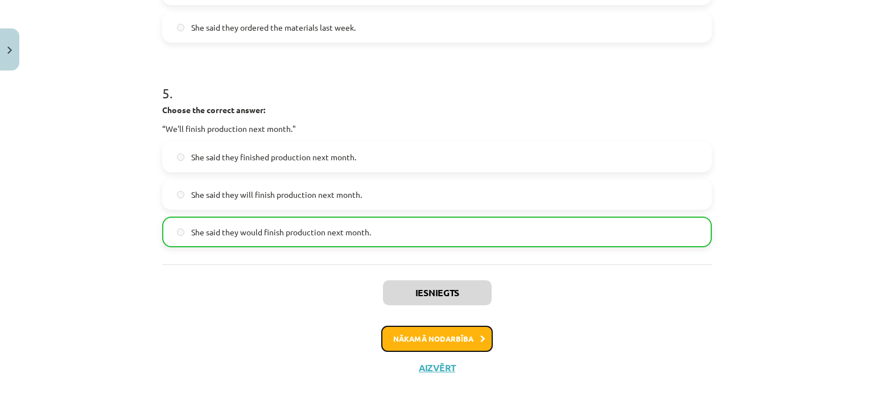
click at [454, 342] on button "Nākamā nodarbība" at bounding box center [436, 339] width 111 height 26
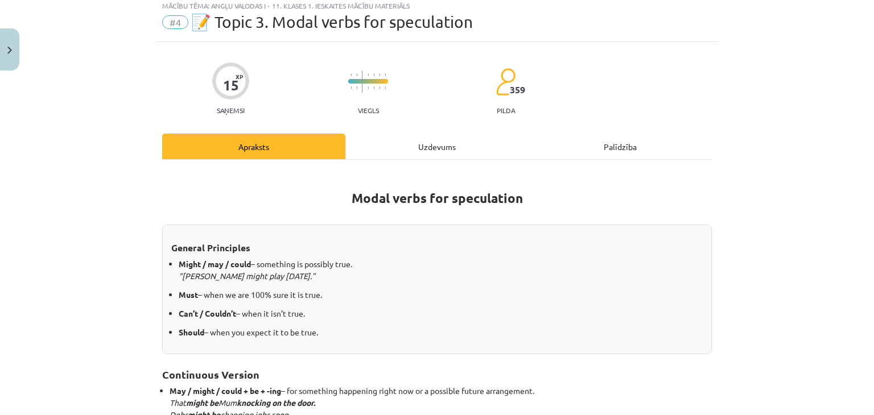
scroll to position [28, 0]
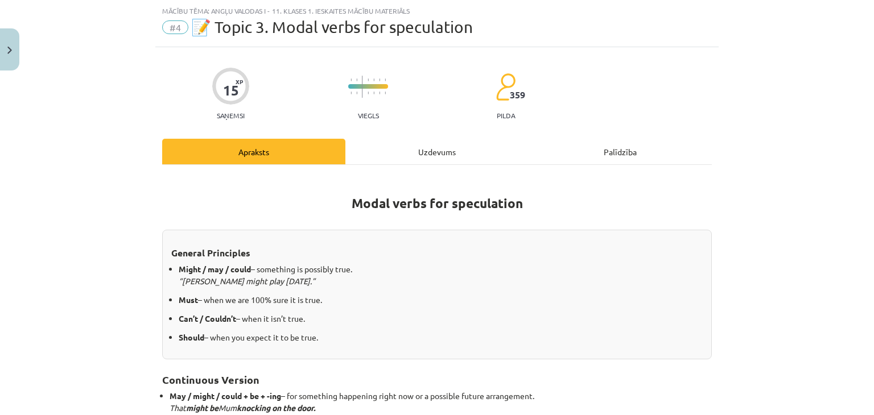
click at [408, 159] on div "Uzdevums" at bounding box center [436, 152] width 183 height 26
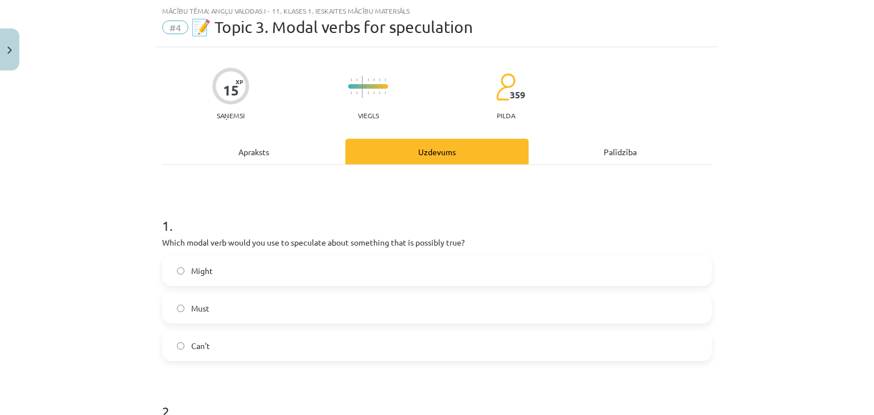
scroll to position [85, 0]
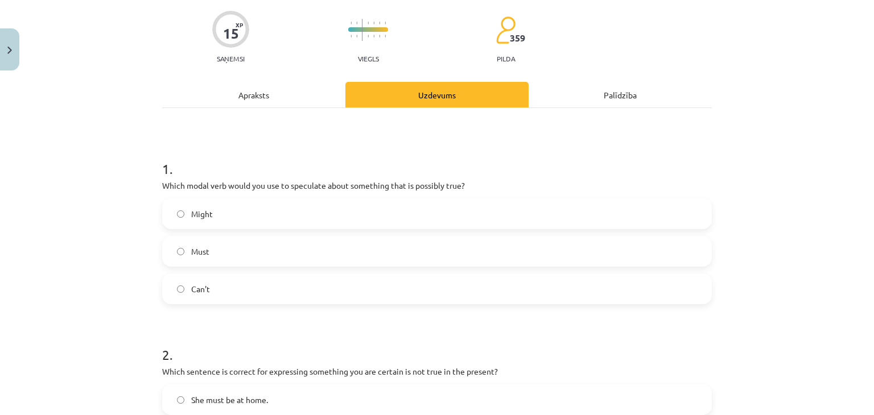
click at [253, 212] on label "Might" at bounding box center [436, 214] width 547 height 28
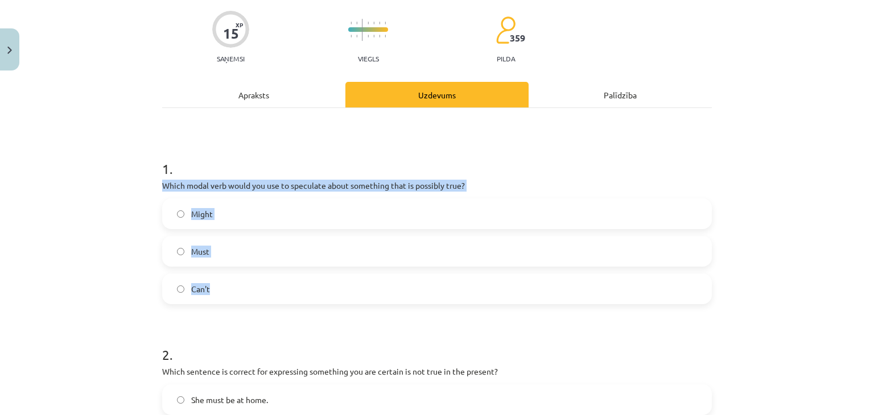
drag, startPoint x: 144, startPoint y: 189, endPoint x: 534, endPoint y: 291, distance: 403.1
click at [534, 291] on div "Mācību tēma: Angļu valodas i - 11. klases 1. ieskaites mācību materiāls #4 📝 To…" at bounding box center [437, 207] width 874 height 415
click at [48, 229] on div "Mācību tēma: Angļu valodas i - 11. klases 1. ieskaites mācību materiāls #4 📝 To…" at bounding box center [437, 207] width 874 height 415
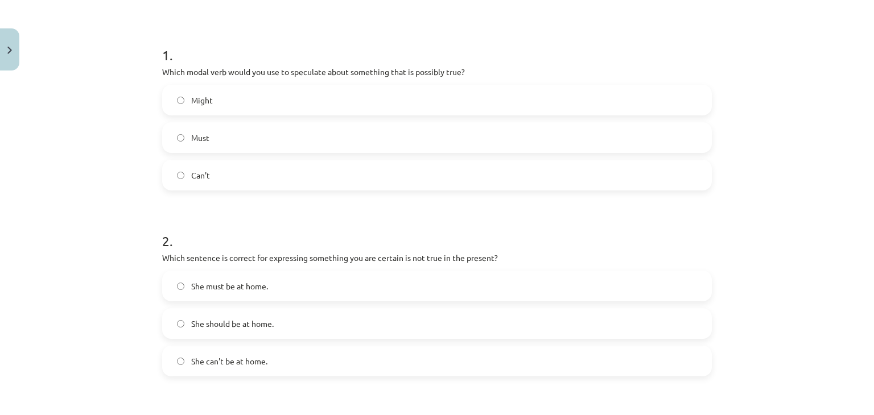
scroll to position [256, 0]
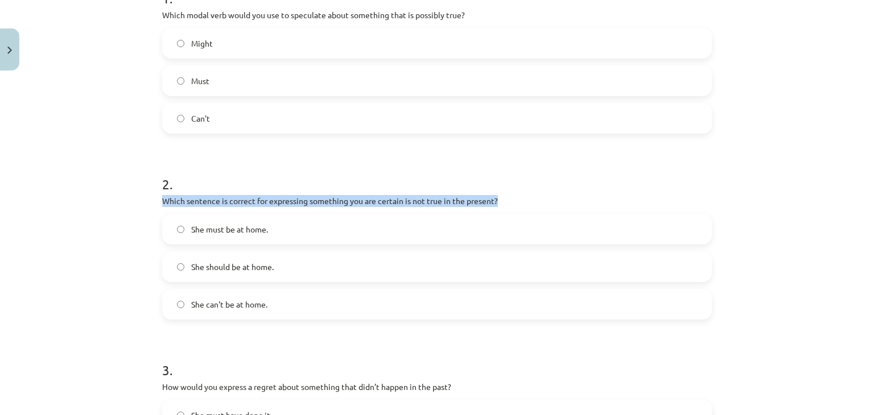
drag, startPoint x: 149, startPoint y: 199, endPoint x: 515, endPoint y: 200, distance: 366.3
click at [515, 200] on div "Mācību tēma: Angļu valodas i - 11. klases 1. ieskaites mācību materiāls #4 📝 To…" at bounding box center [437, 207] width 874 height 415
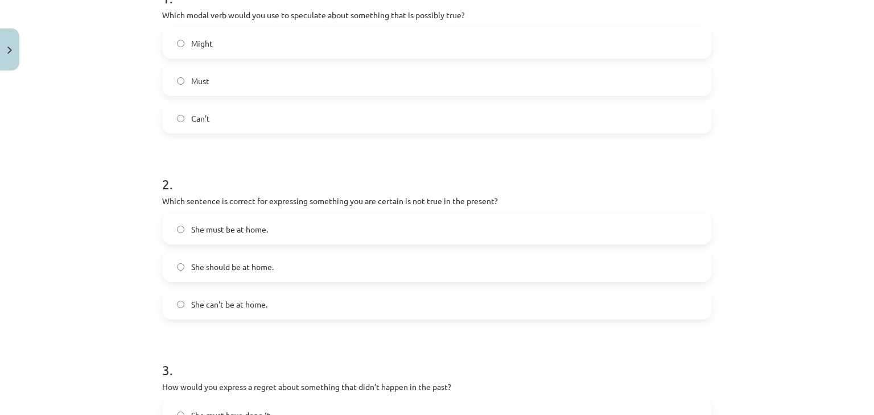
click at [82, 214] on div "Mācību tēma: Angļu valodas i - 11. klases 1. ieskaites mācību materiāls #4 📝 To…" at bounding box center [437, 207] width 874 height 415
click at [197, 257] on label "She should be at home." at bounding box center [436, 267] width 547 height 28
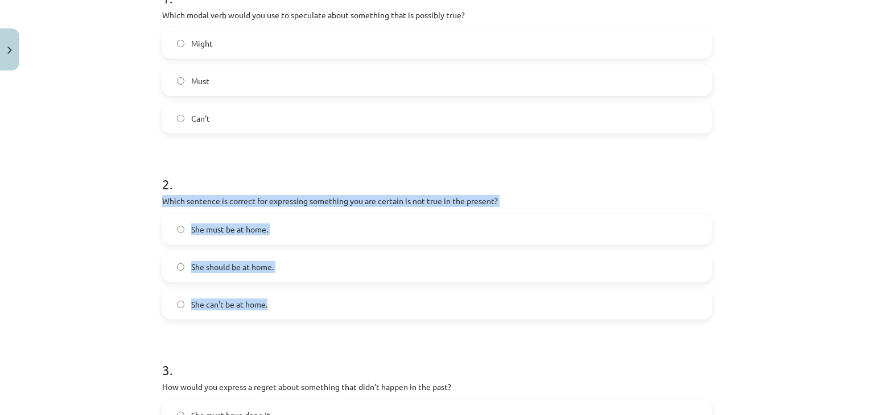
drag, startPoint x: 151, startPoint y: 203, endPoint x: 500, endPoint y: 318, distance: 367.1
click at [500, 318] on div "15 XP Saņemsi Viegls 359 pilda Apraksts Uzdevums Palīdzība 1 . Which modal verb…" at bounding box center [436, 400] width 563 height 1161
click at [262, 303] on span "She can't be at home." at bounding box center [229, 305] width 76 height 12
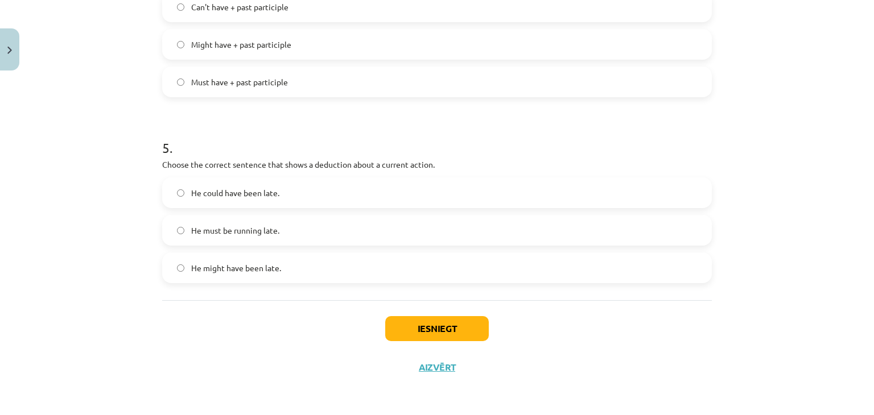
scroll to position [566, 0]
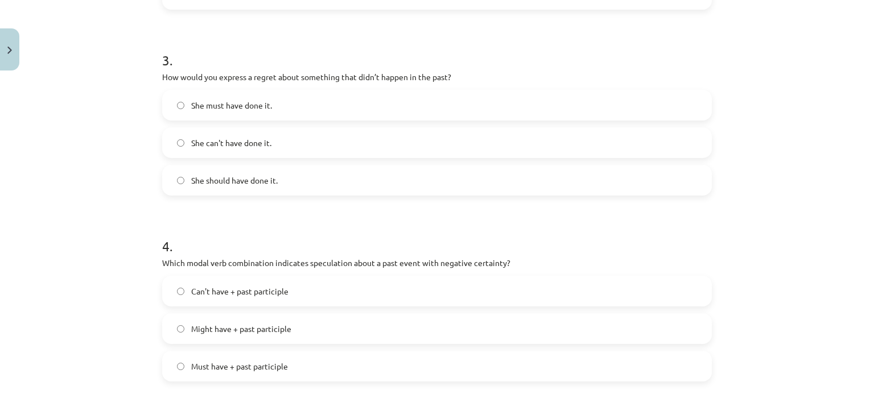
click at [279, 183] on label "She should have done it." at bounding box center [436, 180] width 547 height 28
click at [316, 143] on label "She can't have done it." at bounding box center [436, 143] width 547 height 28
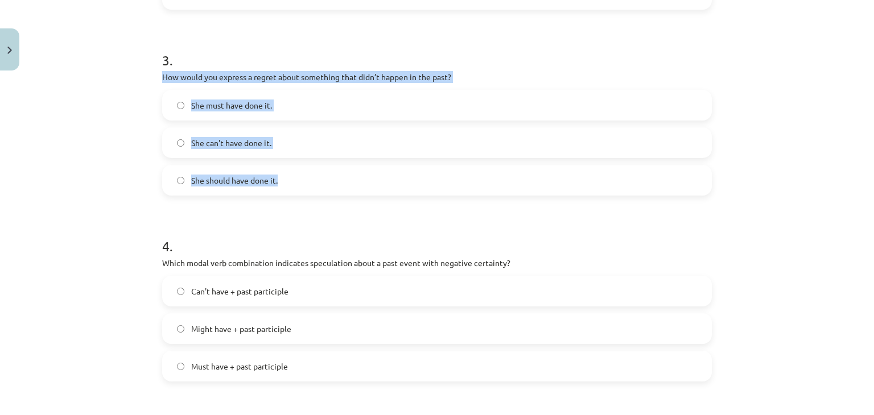
drag, startPoint x: 155, startPoint y: 77, endPoint x: 470, endPoint y: 192, distance: 335.7
click at [470, 192] on div "15 XP Saņemsi Viegls 359 pilda Apraksts Uzdevums Palīdzība 1 . Which modal verb…" at bounding box center [436, 90] width 563 height 1161
click at [234, 182] on span "She should have done it." at bounding box center [234, 181] width 86 height 12
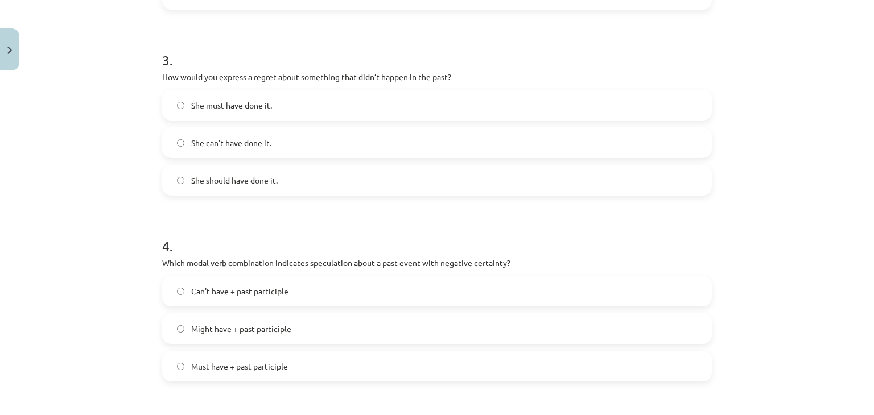
scroll to position [623, 0]
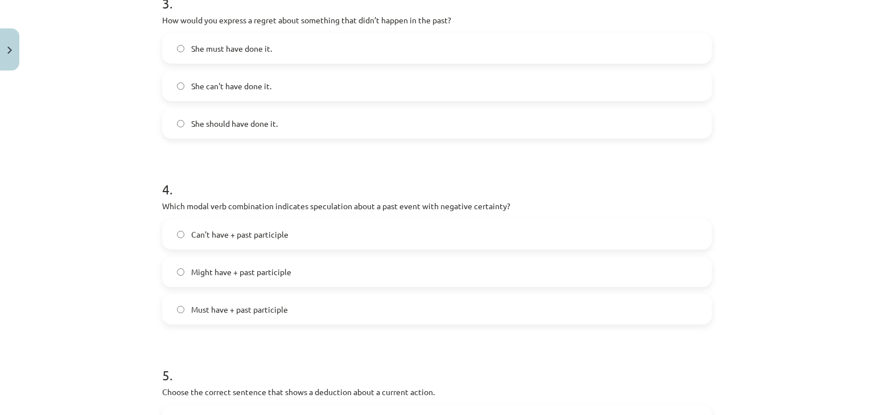
click at [264, 230] on span "Can't have + past participle" at bounding box center [239, 235] width 97 height 12
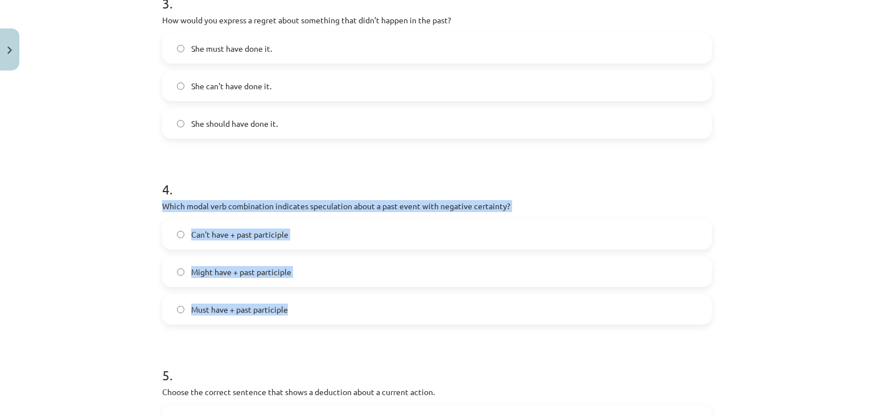
drag, startPoint x: 146, startPoint y: 209, endPoint x: 457, endPoint y: 259, distance: 315.0
click at [489, 308] on div "Mācību tēma: Angļu valodas i - 11. klases 1. ieskaites mācību materiāls #4 📝 To…" at bounding box center [437, 207] width 874 height 415
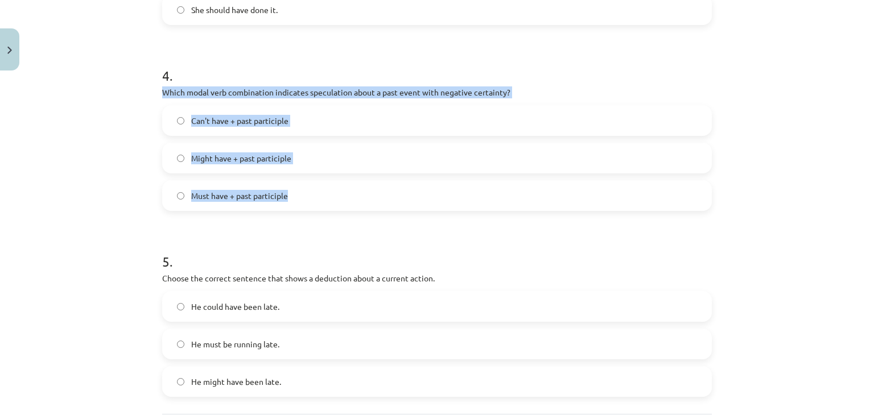
click at [88, 177] on div "Mācību tēma: Angļu valodas i - 11. klases 1. ieskaites mācību materiāls #4 📝 To…" at bounding box center [437, 207] width 874 height 415
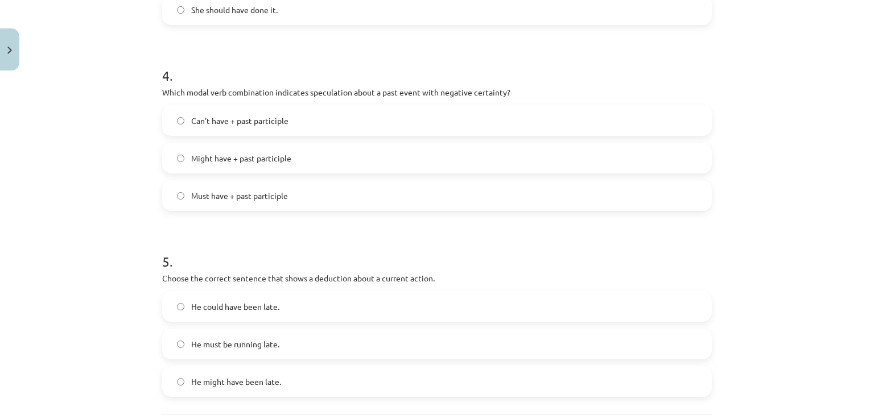
scroll to position [793, 0]
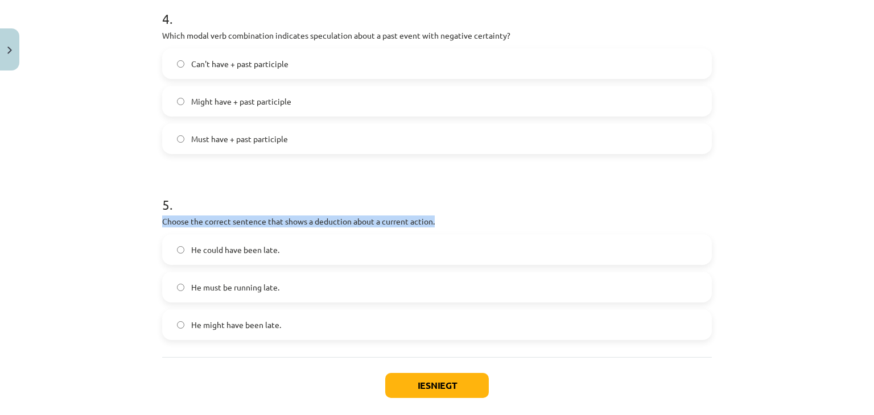
drag, startPoint x: 154, startPoint y: 212, endPoint x: 506, endPoint y: 220, distance: 351.6
click at [15, 213] on div "Mācību tēma: Angļu valodas i - 11. klases 1. ieskaites mācību materiāls #4 📝 To…" at bounding box center [437, 207] width 874 height 415
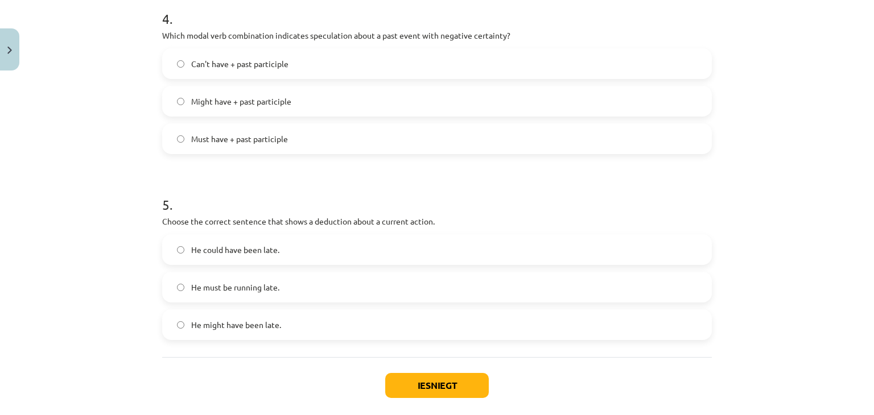
click at [205, 320] on span "He might have been late." at bounding box center [236, 325] width 90 height 12
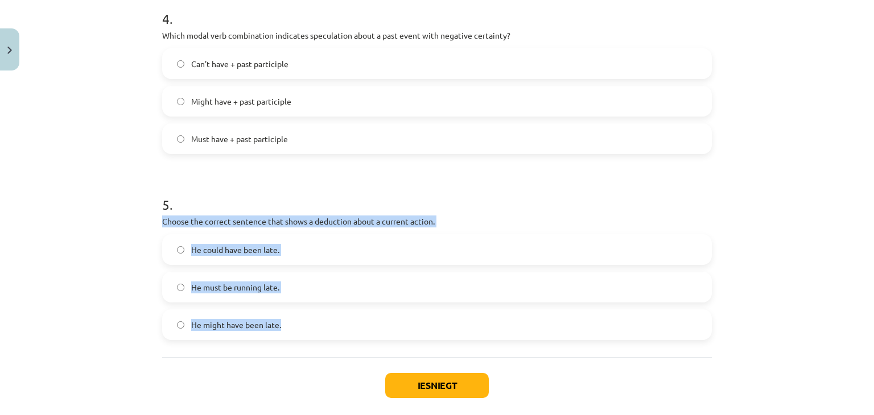
drag, startPoint x: 149, startPoint y: 220, endPoint x: 444, endPoint y: 316, distance: 310.1
click at [444, 316] on div "Mācību tēma: Angļu valodas i - 11. klases 1. ieskaites mācību materiāls #4 📝 To…" at bounding box center [437, 207] width 874 height 415
click at [250, 277] on label "He must be running late." at bounding box center [436, 287] width 547 height 28
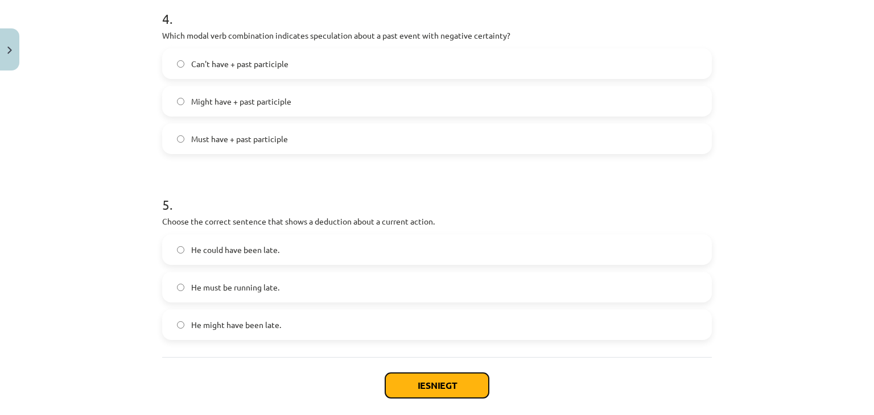
click at [443, 381] on button "Iesniegt" at bounding box center [437, 385] width 104 height 25
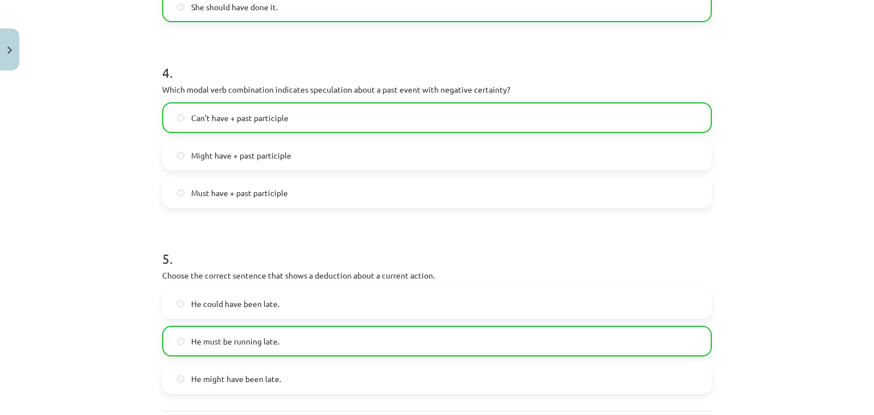
scroll to position [886, 0]
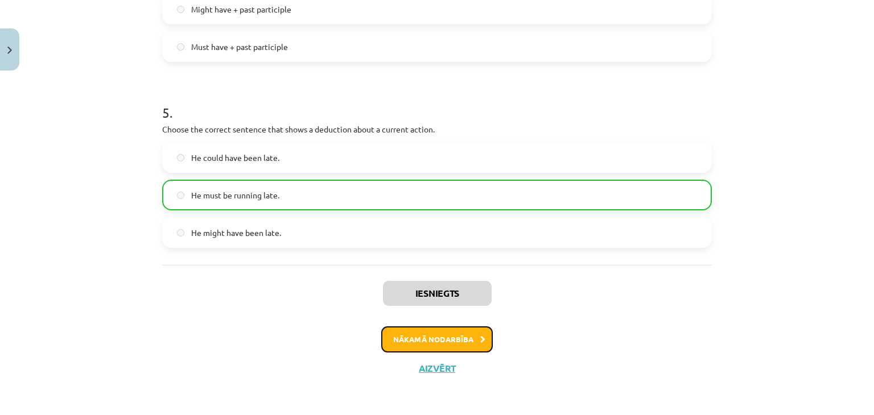
click at [447, 337] on button "Nākamā nodarbība" at bounding box center [436, 339] width 111 height 26
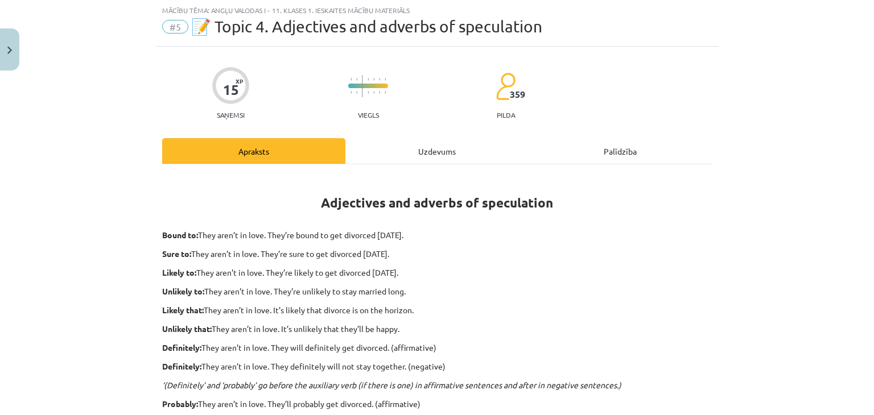
scroll to position [28, 0]
click at [387, 144] on div "Uzdevums" at bounding box center [436, 152] width 183 height 26
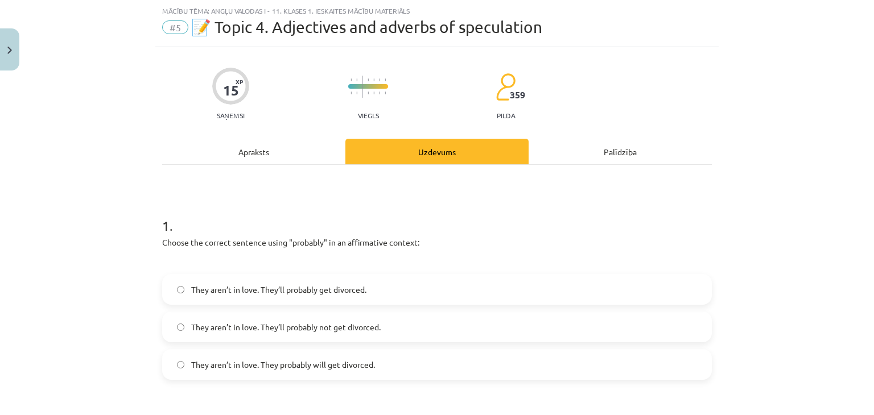
scroll to position [85, 0]
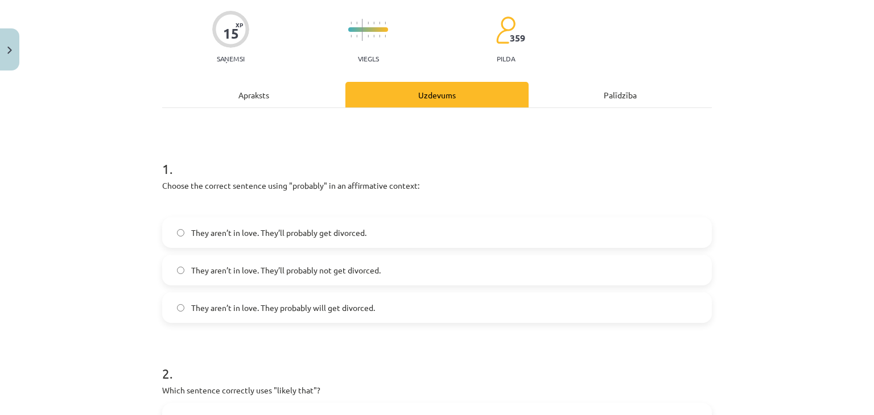
click at [263, 311] on span "They aren’t in love. They probably will get divorced." at bounding box center [283, 308] width 184 height 12
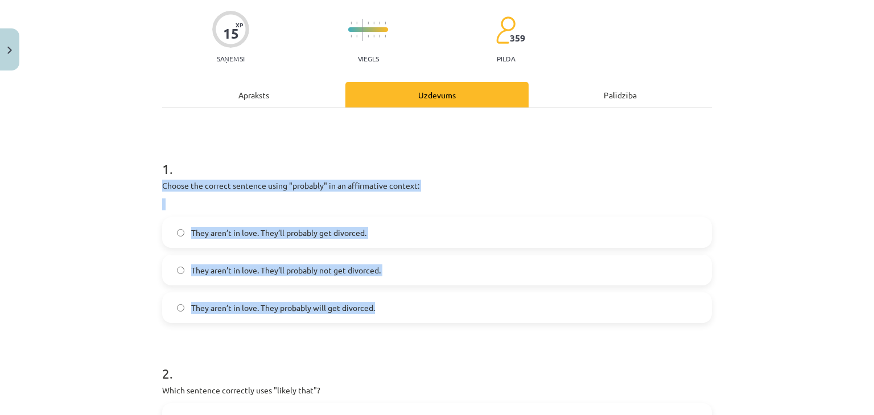
drag, startPoint x: 156, startPoint y: 187, endPoint x: 478, endPoint y: 312, distance: 344.7
click at [232, 238] on span "They aren’t in love. They’ll probably get divorced." at bounding box center [278, 233] width 175 height 12
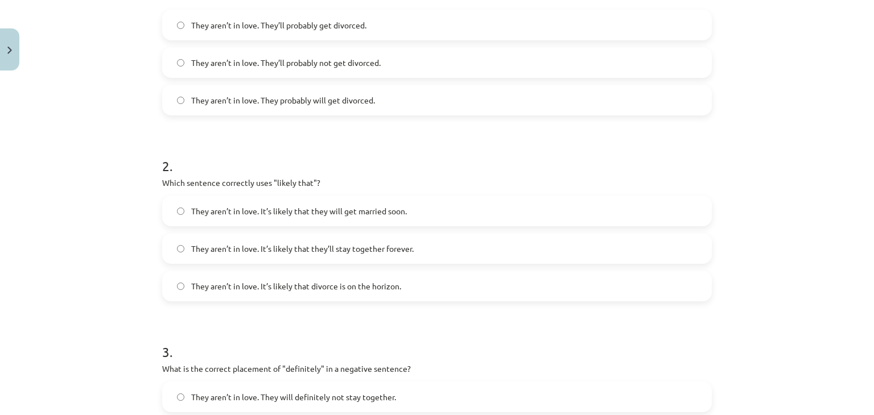
scroll to position [313, 0]
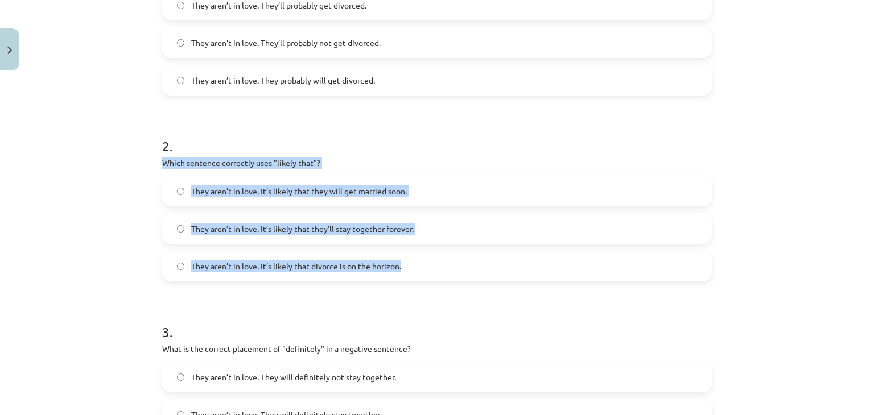
drag, startPoint x: 152, startPoint y: 164, endPoint x: 407, endPoint y: 207, distance: 259.0
click at [478, 254] on div "15 XP Saņemsi Viegls 359 pilda Apraksts Uzdevums Palīdzība 1 . Choose the corre…" at bounding box center [436, 353] width 563 height 1180
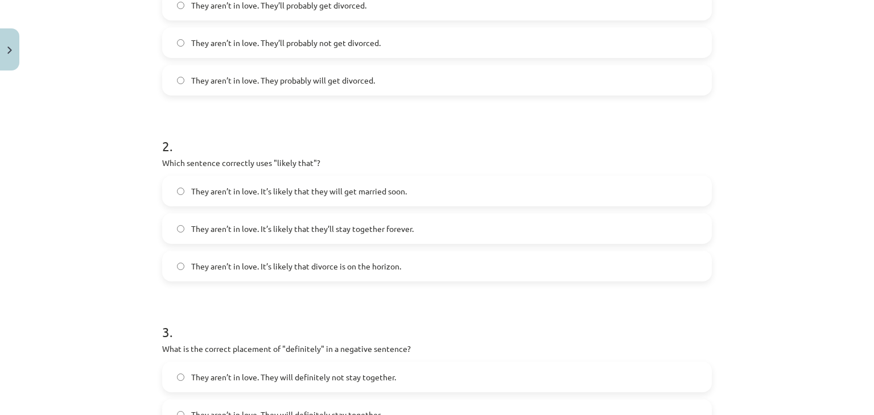
click at [253, 287] on form "1 . Choose the correct sentence using "probably" in an affirmative context: The…" at bounding box center [436, 377] width 549 height 926
click at [258, 258] on label "They aren’t in love. It’s likely that divorce is on the horizon." at bounding box center [436, 266] width 547 height 28
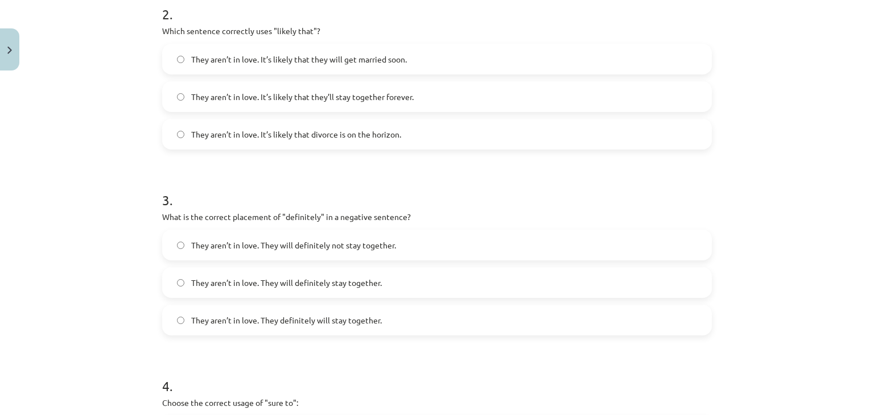
scroll to position [540, 0]
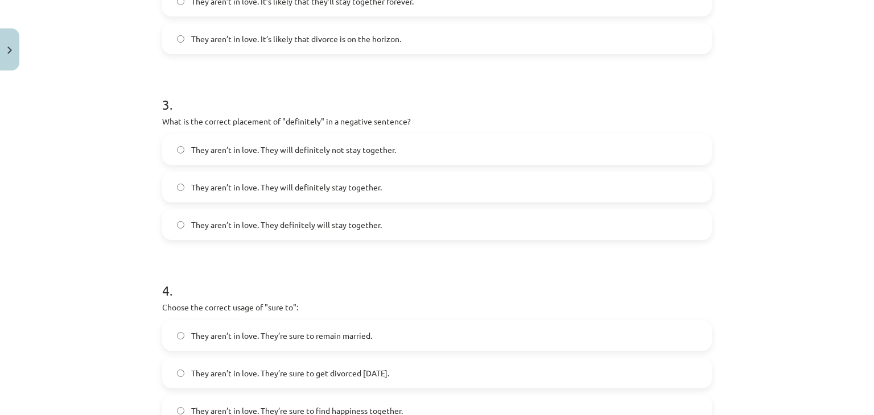
click at [289, 136] on label "They aren’t in love. They will definitely not stay together." at bounding box center [436, 149] width 547 height 28
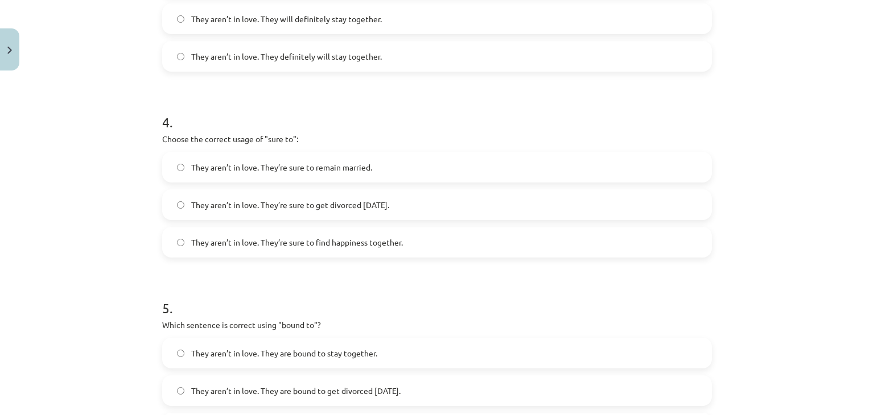
scroll to position [711, 0]
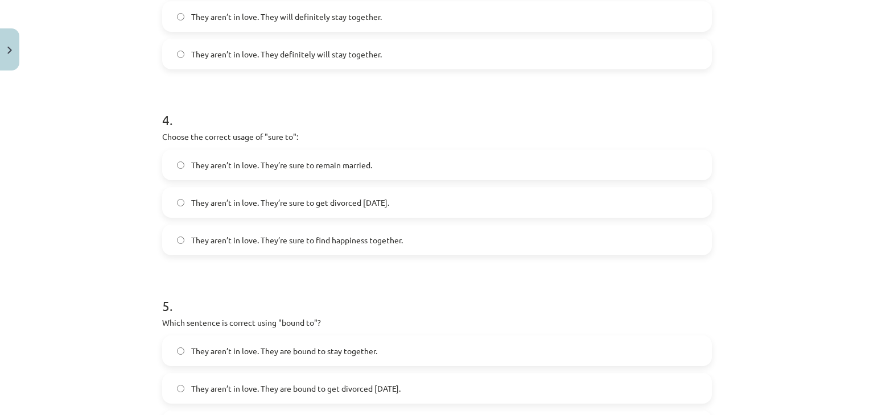
drag, startPoint x: 155, startPoint y: 133, endPoint x: 499, endPoint y: 210, distance: 352.6
click at [499, 210] on label "They aren’t in love. They’re sure to get divorced within six months." at bounding box center [436, 202] width 547 height 28
click at [100, 228] on div "Mācību tēma: Angļu valodas i - 11. klases 1. ieskaites mācību materiāls #5 📝 To…" at bounding box center [437, 207] width 874 height 415
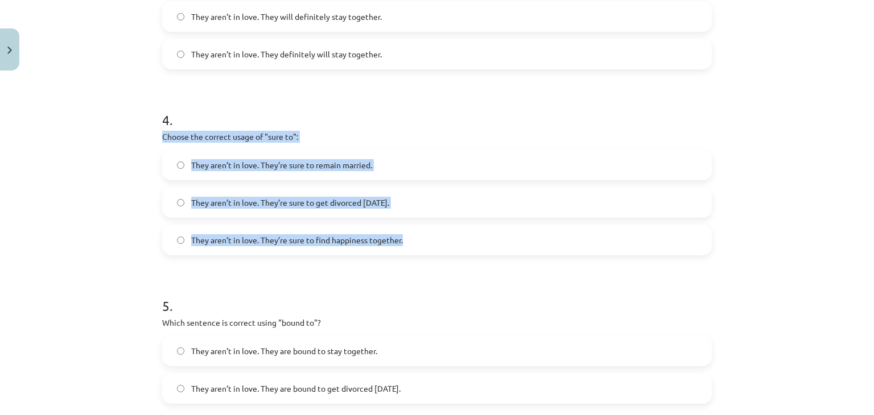
drag, startPoint x: 151, startPoint y: 135, endPoint x: 489, endPoint y: 249, distance: 356.3
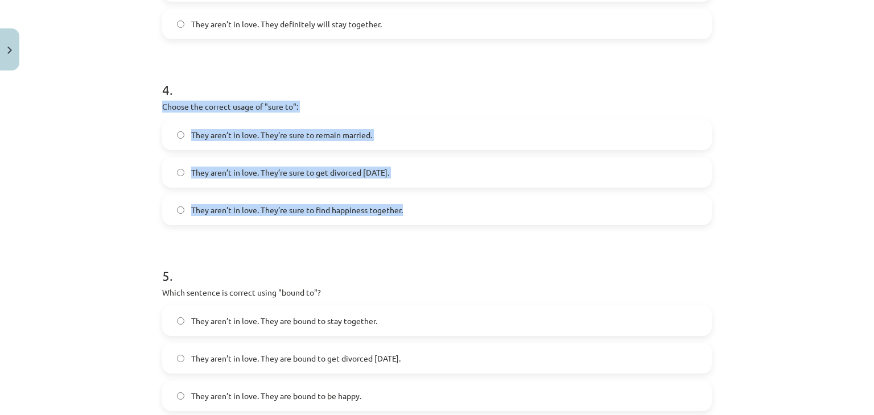
scroll to position [768, 0]
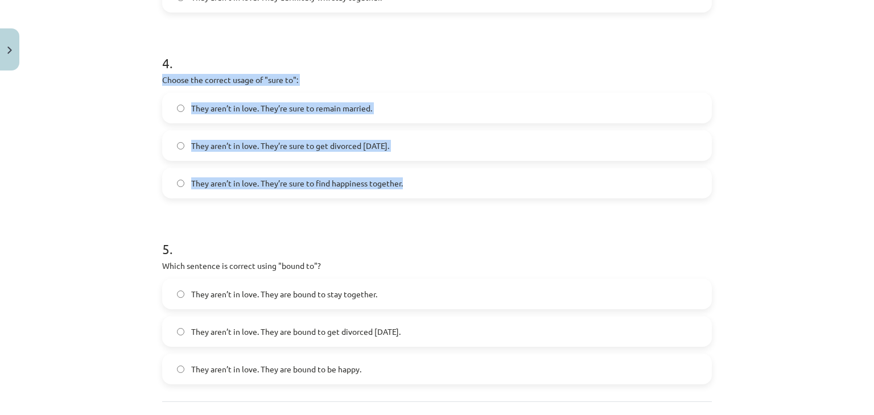
click at [110, 139] on div "Mācību tēma: Angļu valodas i - 11. klases 1. ieskaites mācību materiāls #5 📝 To…" at bounding box center [437, 207] width 874 height 415
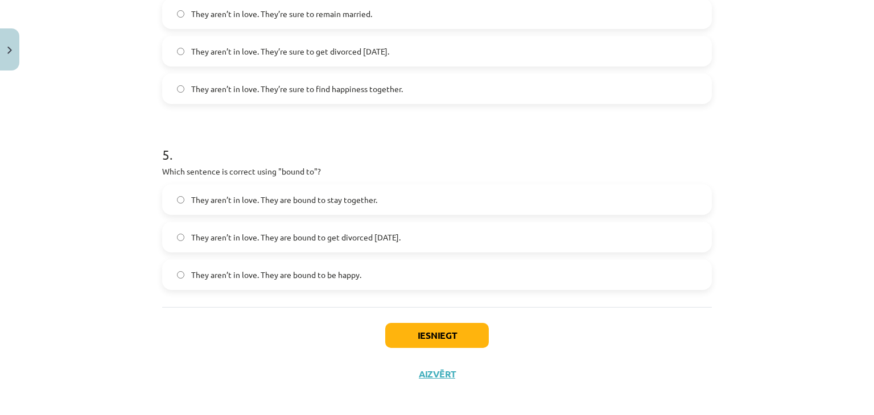
scroll to position [869, 0]
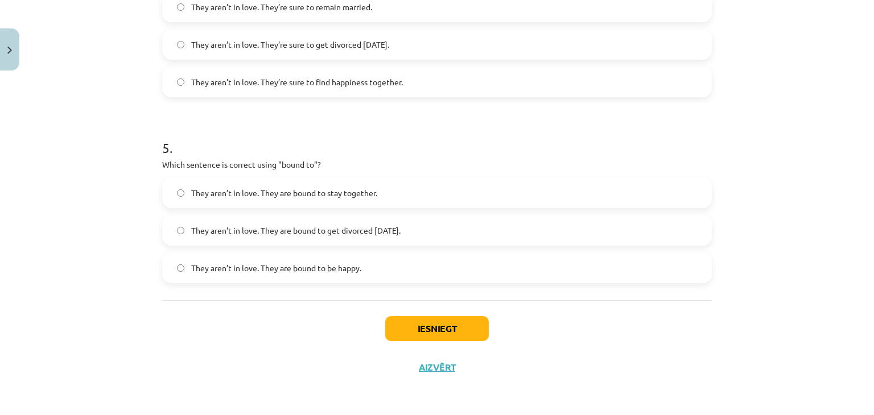
click at [349, 239] on label "They aren’t in love. They are bound to get divorced within six months." at bounding box center [436, 230] width 547 height 28
click at [401, 324] on button "Iesniegt" at bounding box center [437, 328] width 104 height 25
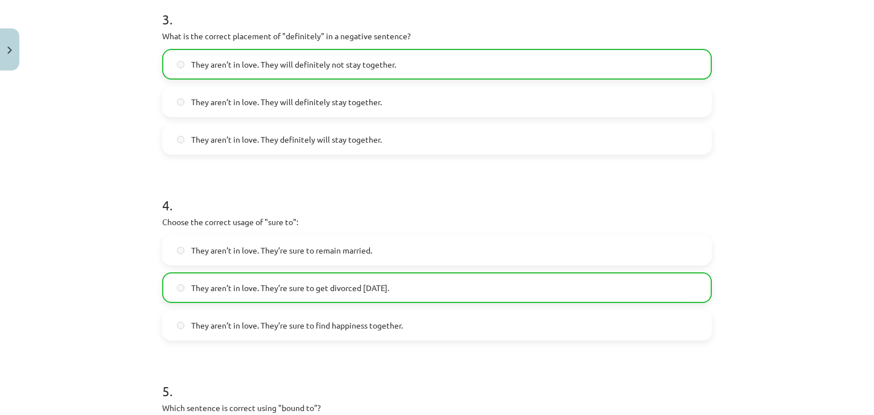
scroll to position [905, 0]
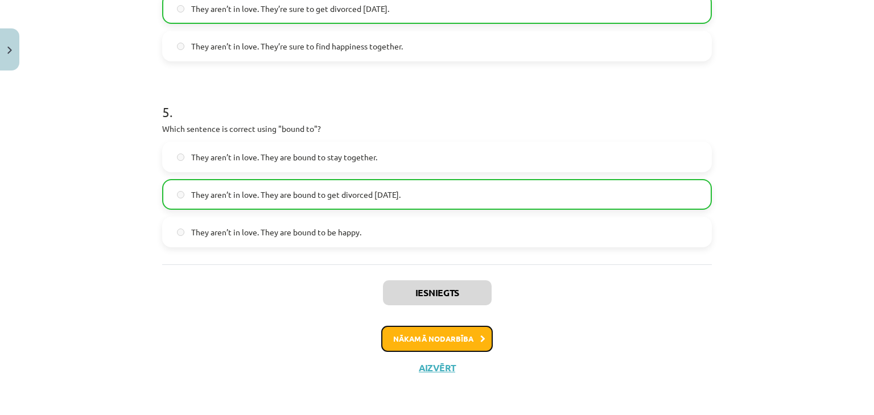
click at [428, 342] on button "Nākamā nodarbība" at bounding box center [436, 339] width 111 height 26
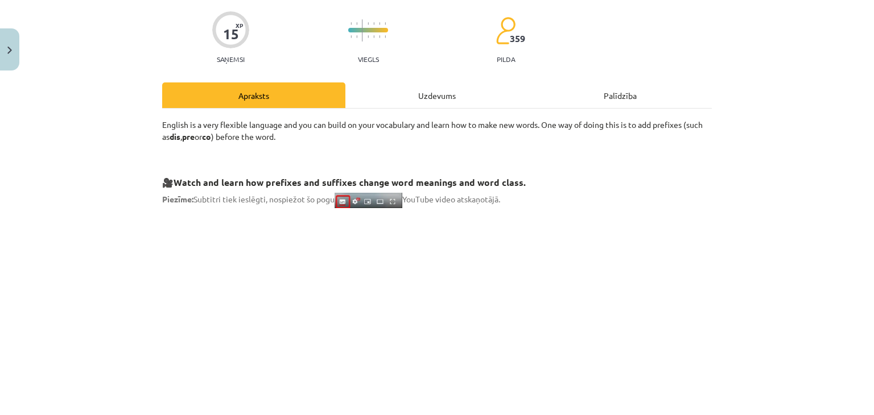
scroll to position [0, 0]
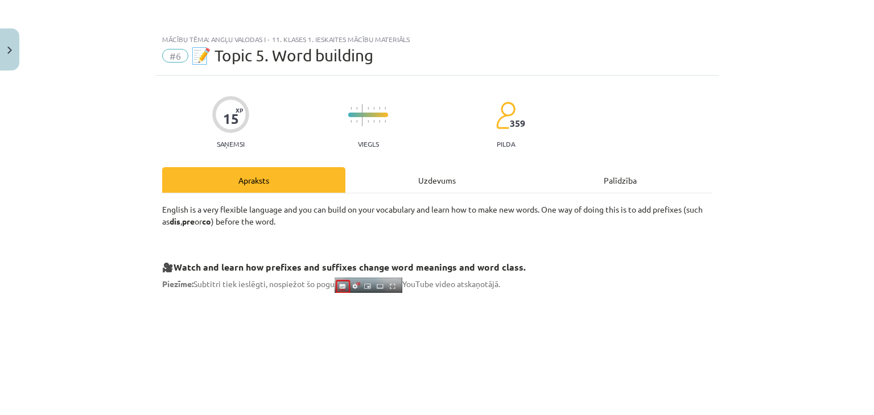
click at [411, 171] on div "Uzdevums" at bounding box center [436, 180] width 183 height 26
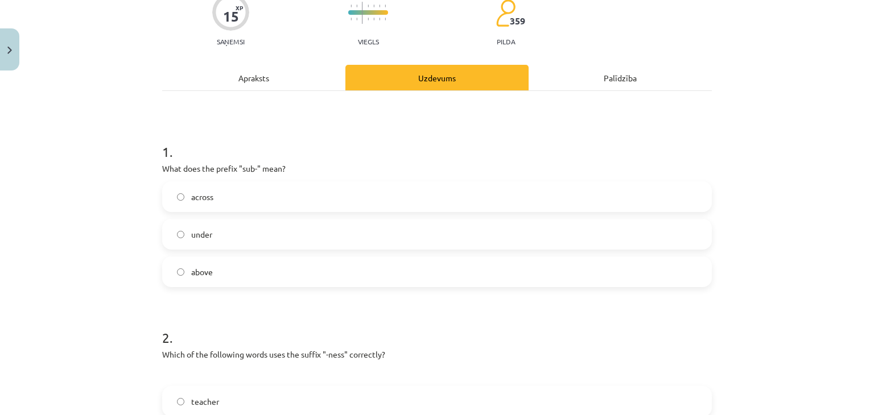
scroll to position [114, 0]
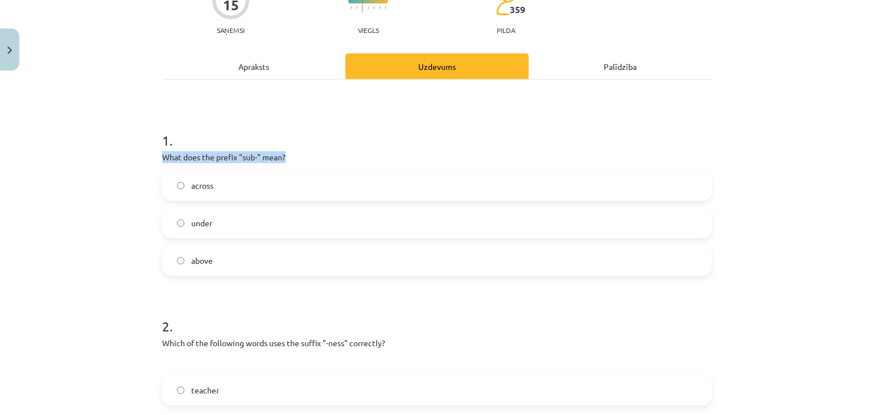
drag, startPoint x: 141, startPoint y: 160, endPoint x: 293, endPoint y: 161, distance: 152.4
click at [293, 161] on div "Mācību tēma: Angļu valodas i - 11. klases 1. ieskaites mācību materiāls #6 📝 To…" at bounding box center [437, 207] width 874 height 415
click at [59, 189] on div "Mācību tēma: Angļu valodas i - 11. klases 1. ieskaites mācību materiāls #6 📝 To…" at bounding box center [437, 207] width 874 height 415
drag, startPoint x: 156, startPoint y: 158, endPoint x: 386, endPoint y: 253, distance: 249.4
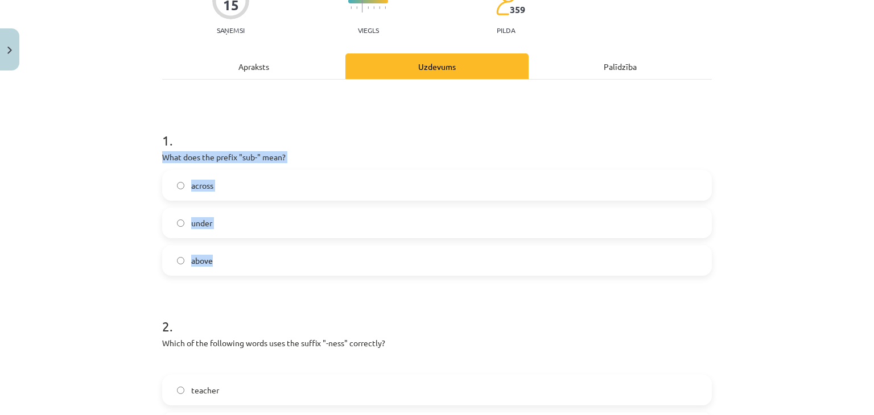
click at [215, 222] on label "under" at bounding box center [436, 223] width 547 height 28
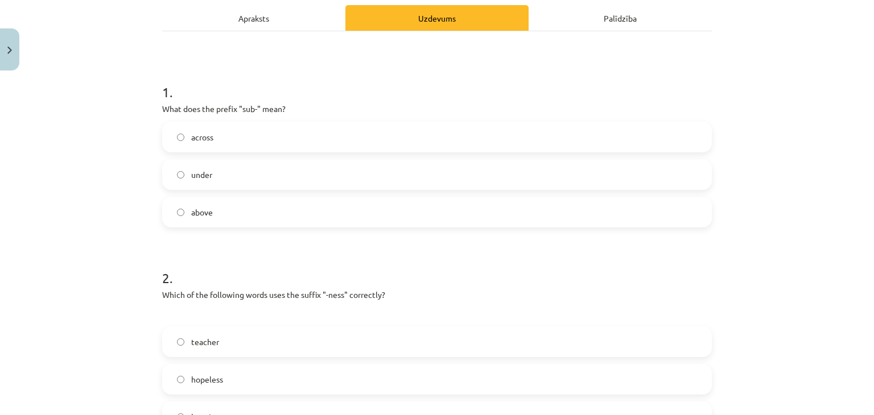
scroll to position [228, 0]
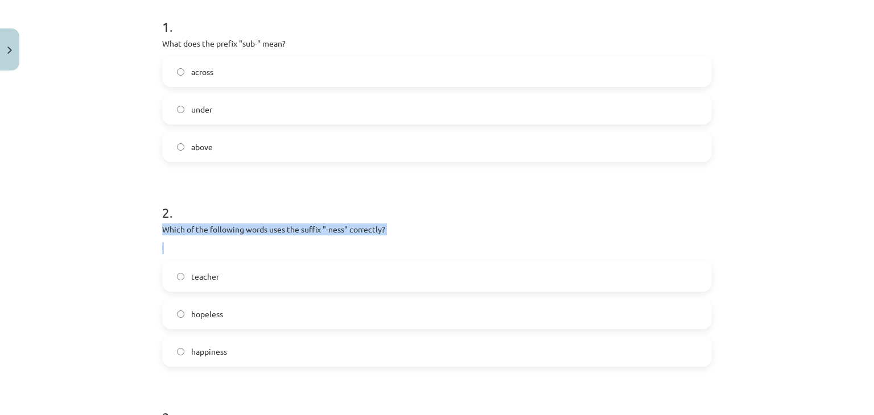
drag, startPoint x: 141, startPoint y: 231, endPoint x: 365, endPoint y: 251, distance: 224.4
click at [365, 251] on div "Mācību tēma: Angļu valodas i - 11. klases 1. ieskaites mācību materiāls #6 📝 To…" at bounding box center [437, 207] width 874 height 415
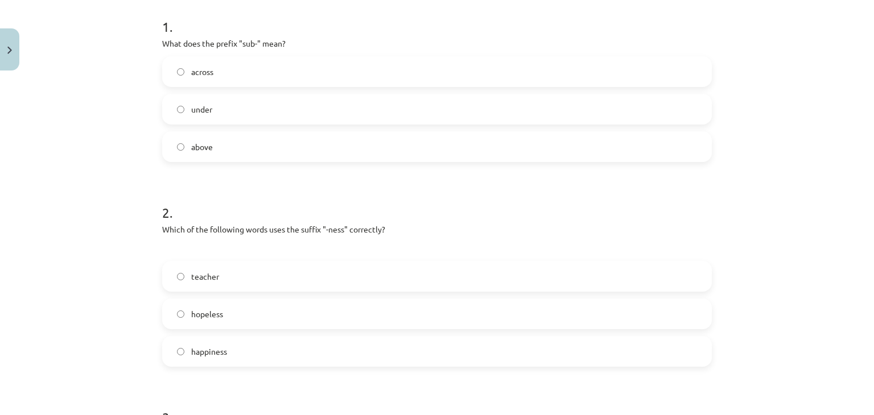
click at [67, 135] on div "Mācību tēma: Angļu valodas i - 11. klases 1. ieskaites mācību materiāls #6 📝 To…" at bounding box center [437, 207] width 874 height 415
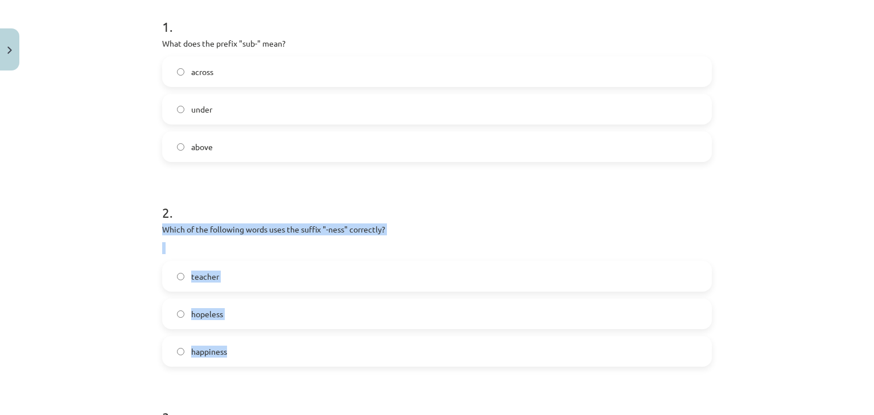
drag, startPoint x: 134, startPoint y: 229, endPoint x: 385, endPoint y: 353, distance: 279.8
click at [385, 353] on div "Mācību tēma: Angļu valodas i - 11. klases 1. ieskaites mācību materiāls #6 📝 To…" at bounding box center [437, 207] width 874 height 415
click at [193, 362] on label "happiness" at bounding box center [436, 351] width 547 height 28
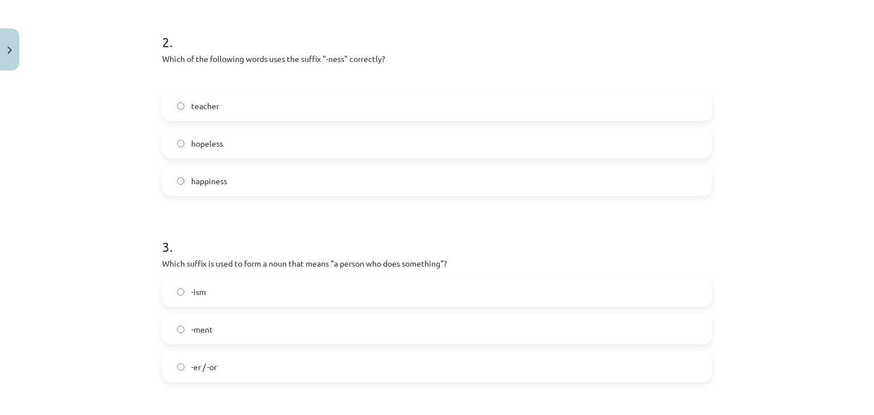
scroll to position [512, 0]
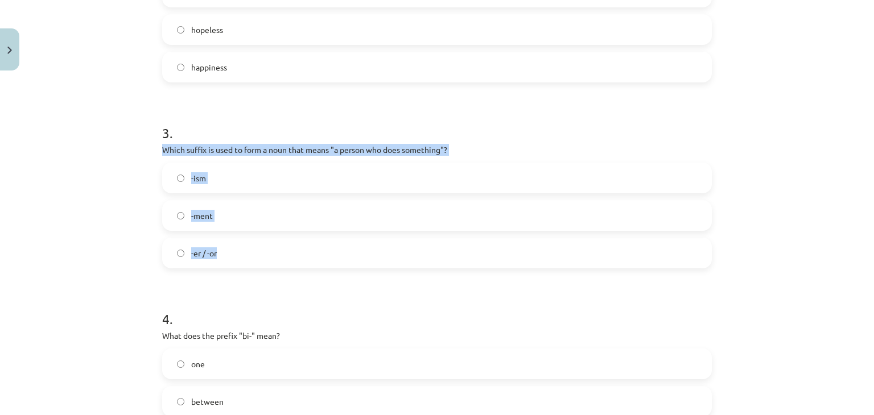
drag, startPoint x: 150, startPoint y: 148, endPoint x: 435, endPoint y: 197, distance: 289.0
click at [460, 252] on div "Mācību tēma: Angļu valodas i - 11. klases 1. ieskaites mācību materiāls #6 📝 To…" at bounding box center [437, 207] width 874 height 415
click at [259, 267] on label "-er / -or" at bounding box center [436, 253] width 547 height 28
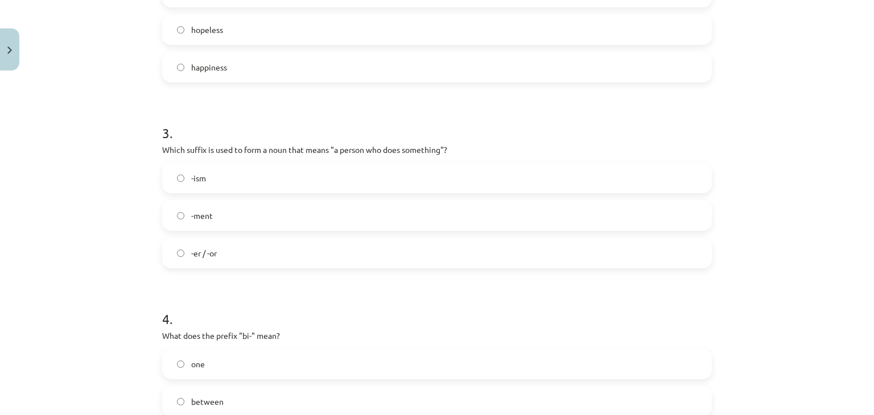
scroll to position [626, 0]
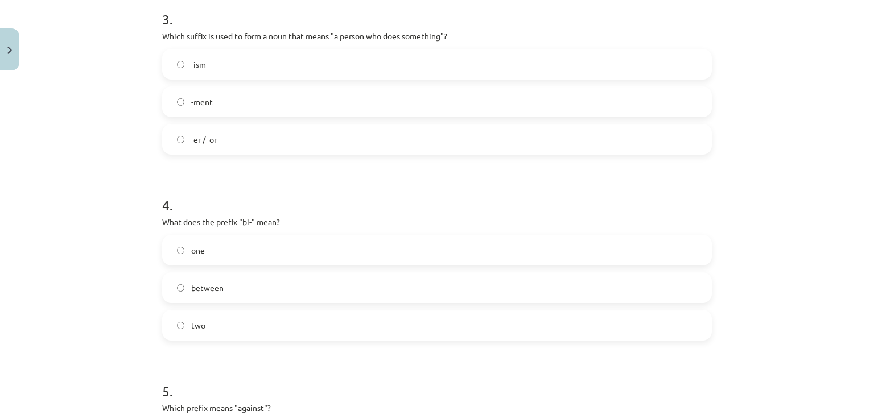
click at [185, 299] on label "between" at bounding box center [436, 288] width 547 height 28
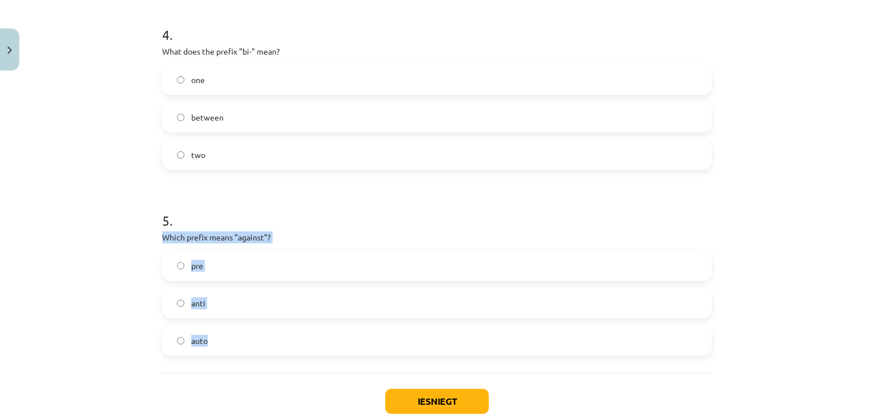
drag, startPoint x: 152, startPoint y: 233, endPoint x: 225, endPoint y: 286, distance: 90.5
click at [233, 305] on label "anti" at bounding box center [436, 303] width 547 height 28
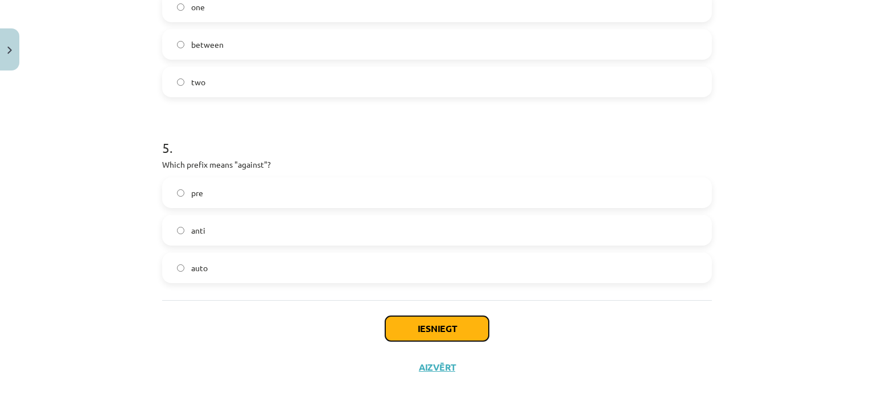
click at [432, 333] on button "Iesniegt" at bounding box center [437, 328] width 104 height 25
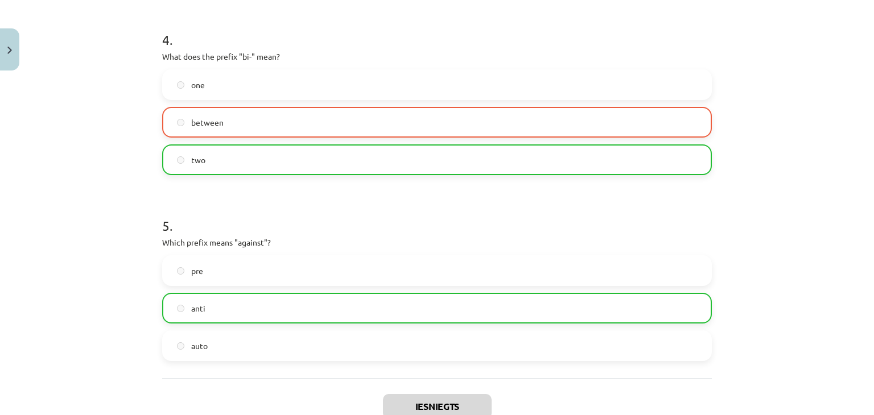
scroll to position [905, 0]
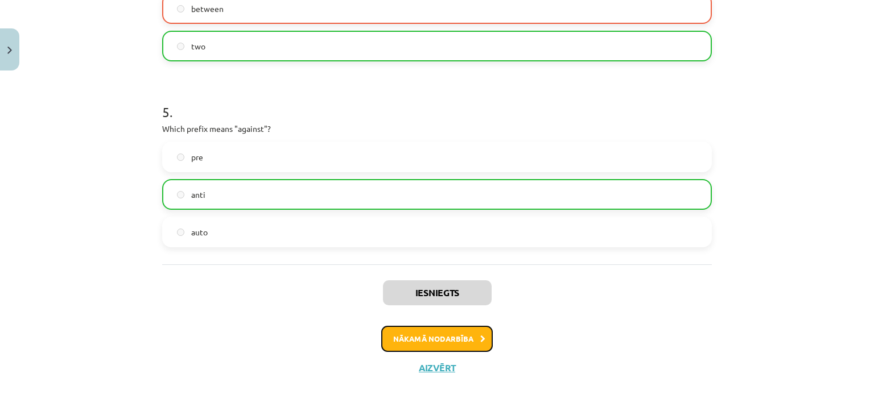
click at [447, 332] on button "Nākamā nodarbība" at bounding box center [436, 339] width 111 height 26
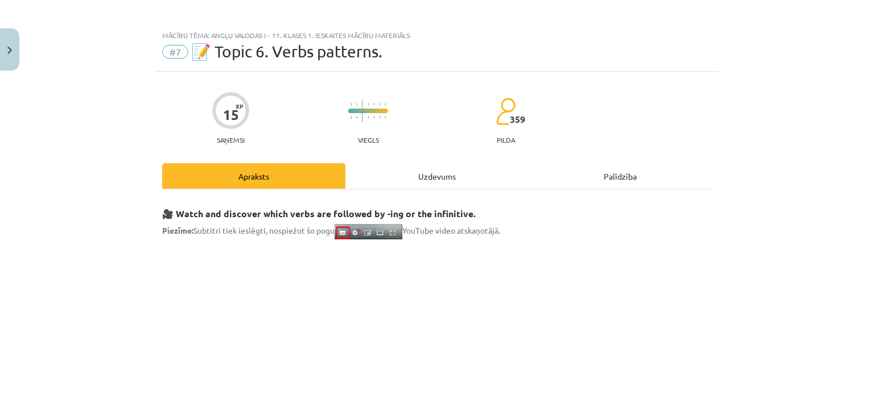
scroll to position [0, 0]
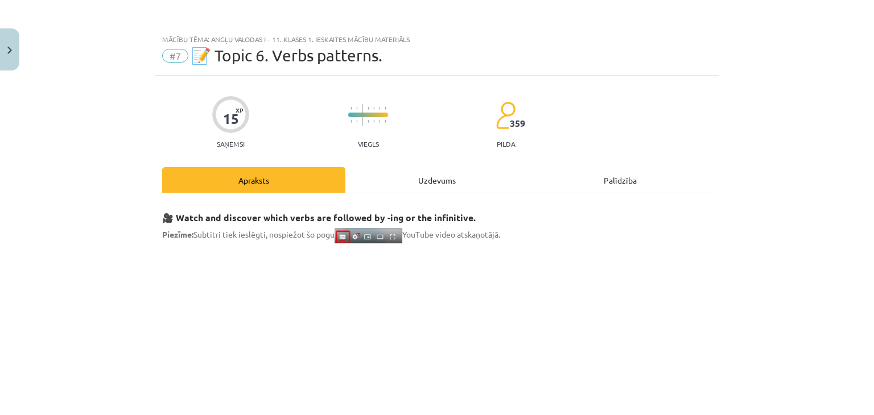
click at [417, 181] on div "Uzdevums" at bounding box center [436, 180] width 183 height 26
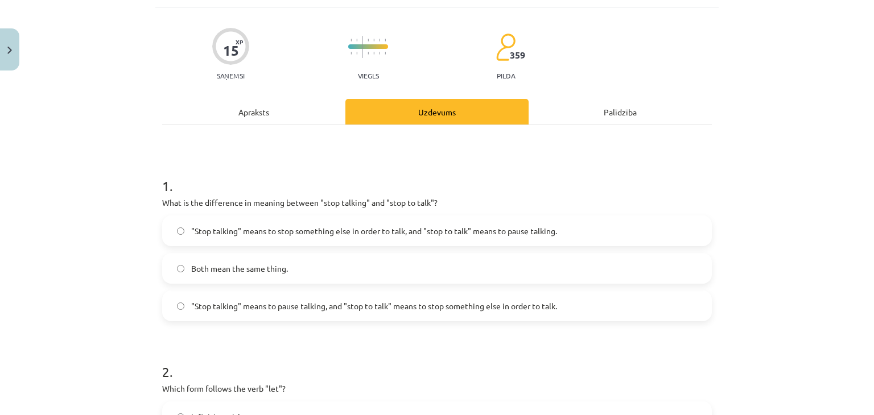
scroll to position [85, 0]
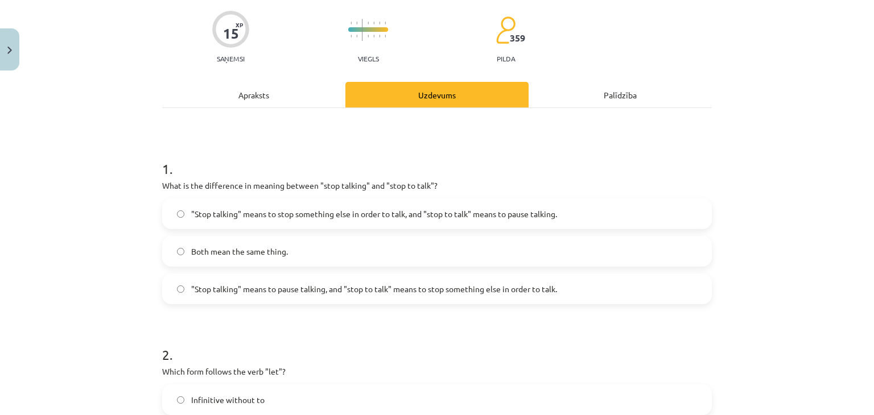
click at [303, 48] on div "15 XP Saņemsi Viegls 359 pilda" at bounding box center [436, 33] width 549 height 59
click at [291, 91] on div "Apraksts" at bounding box center [253, 95] width 183 height 26
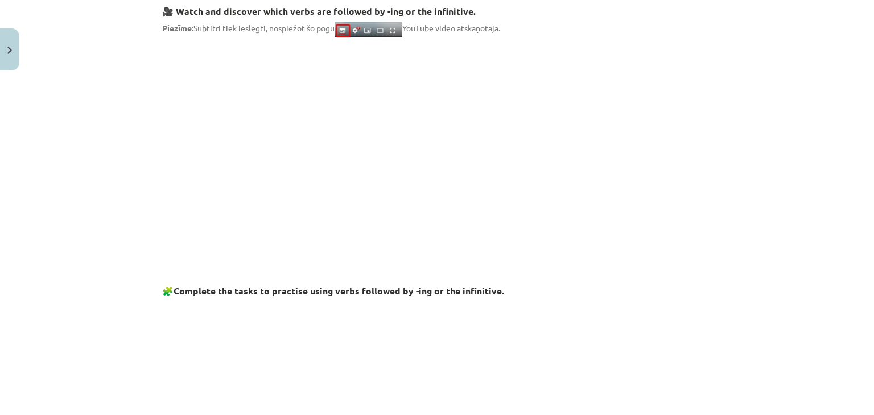
scroll to position [142, 0]
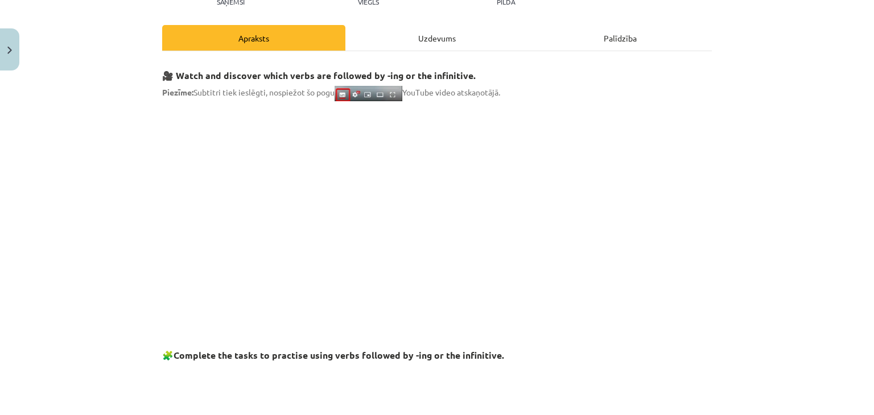
click at [446, 40] on div "Uzdevums" at bounding box center [436, 38] width 183 height 26
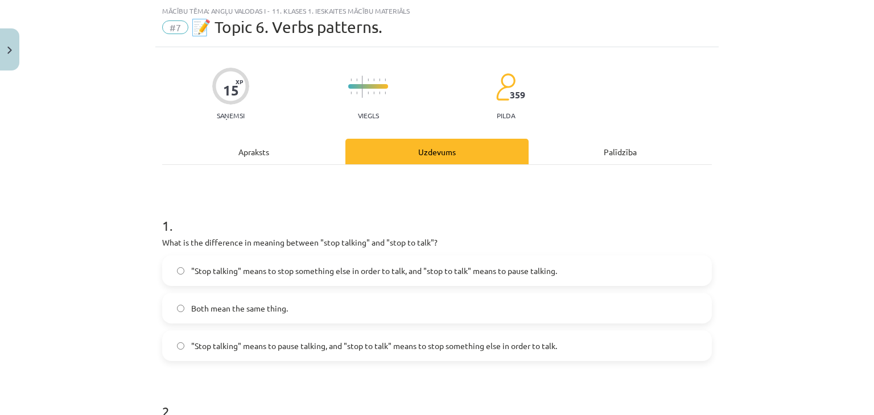
scroll to position [85, 0]
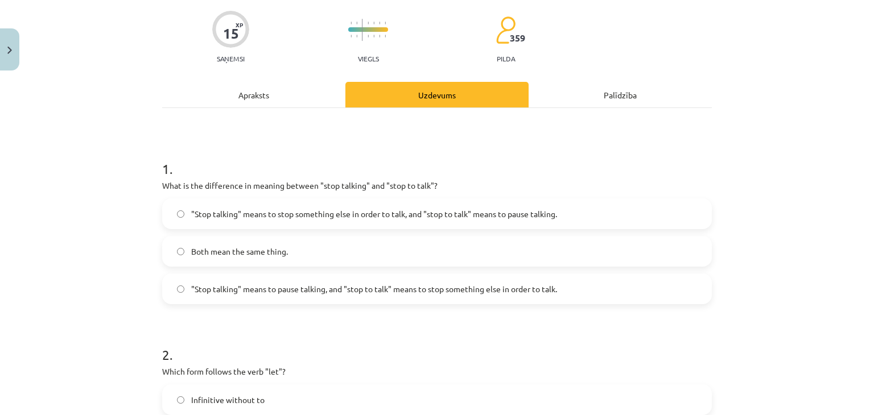
click at [479, 300] on label ""Stop talking" means to pause talking, and "stop to talk" means to stop somethi…" at bounding box center [436, 289] width 547 height 28
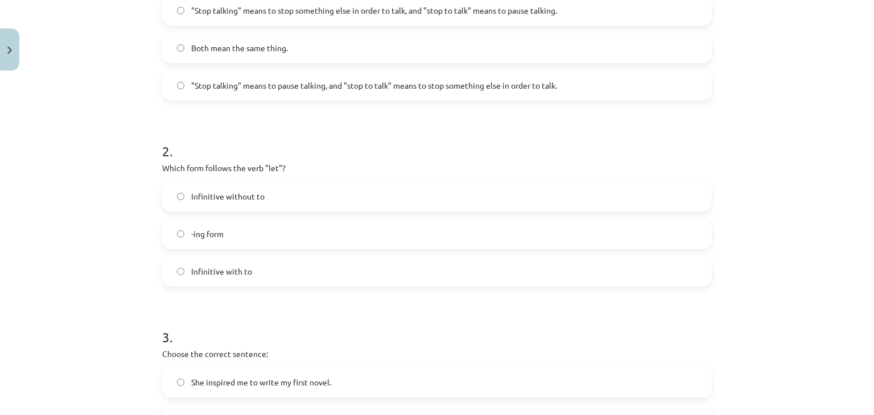
scroll to position [313, 0]
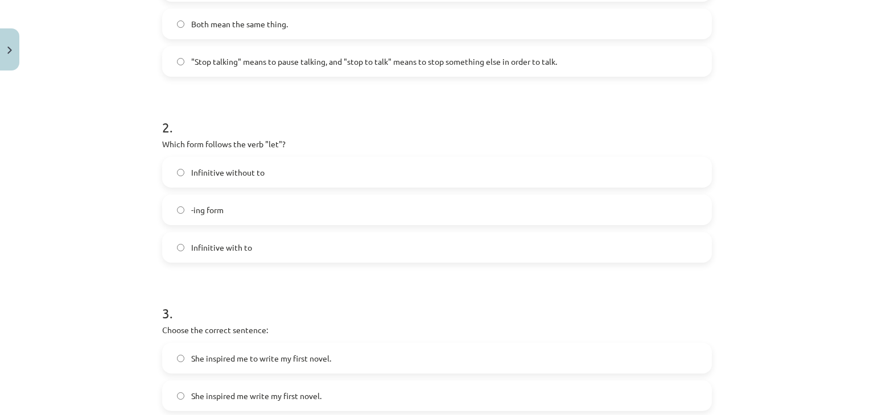
click at [274, 255] on label "Infinitive with to" at bounding box center [436, 247] width 547 height 28
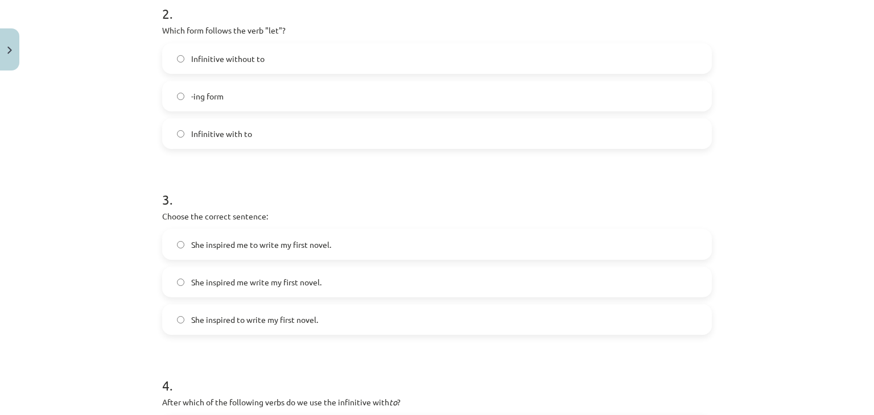
click at [332, 237] on label "She inspired me to write my first novel." at bounding box center [436, 244] width 547 height 28
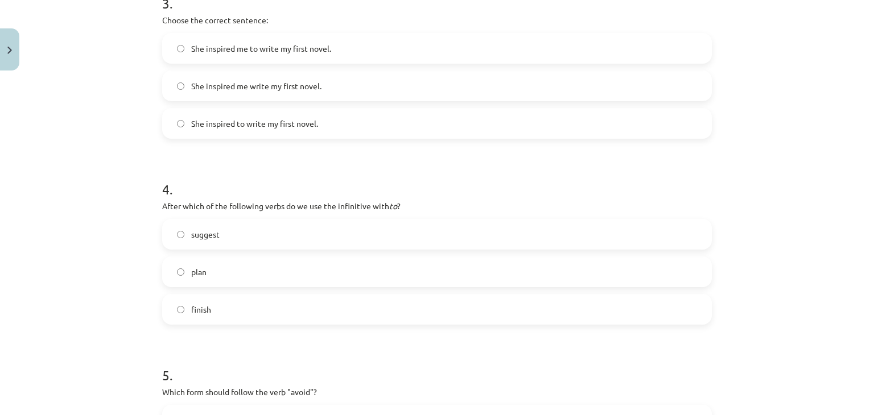
scroll to position [680, 0]
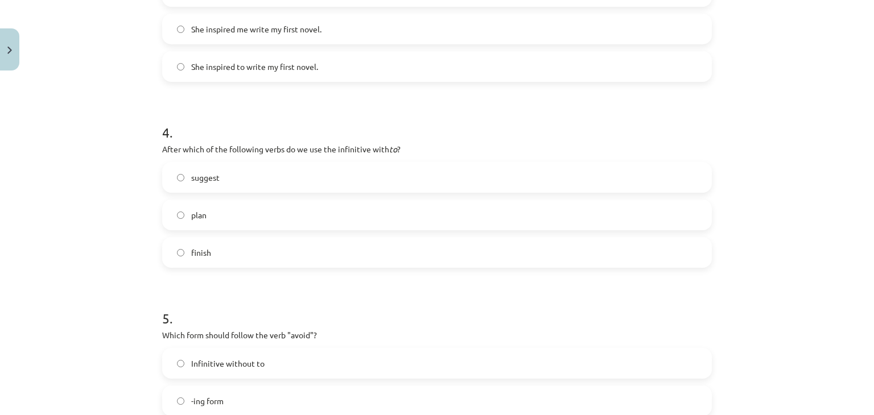
click at [247, 172] on label "suggest" at bounding box center [436, 177] width 547 height 28
click at [246, 218] on label "plan" at bounding box center [436, 215] width 547 height 28
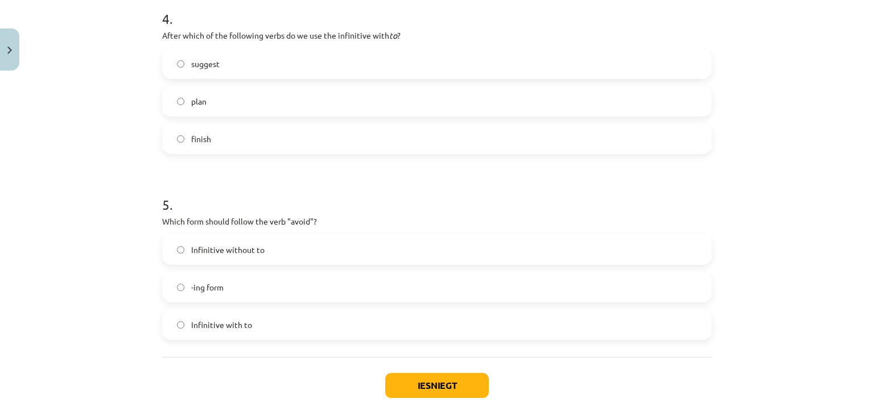
click at [266, 242] on label "Infinitive without to" at bounding box center [436, 249] width 547 height 28
click at [416, 385] on button "Iesniegt" at bounding box center [437, 385] width 104 height 25
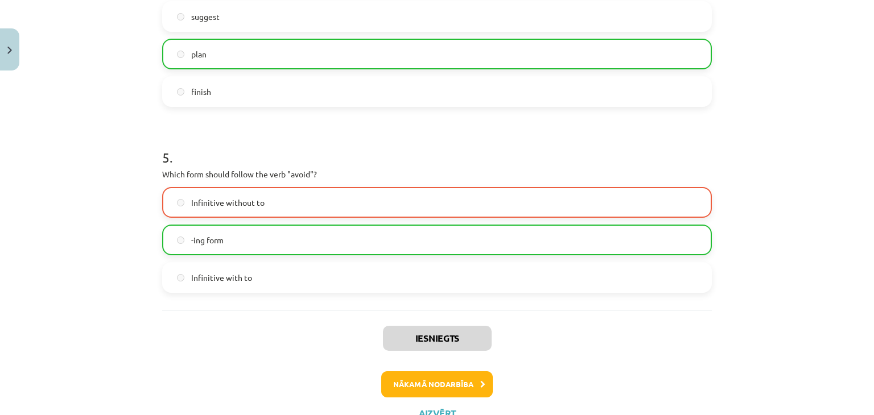
scroll to position [886, 0]
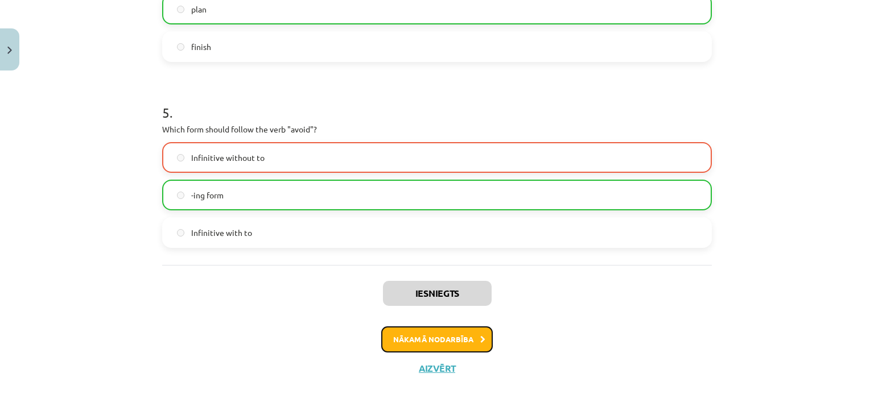
click at [417, 347] on button "Nākamā nodarbība" at bounding box center [436, 339] width 111 height 26
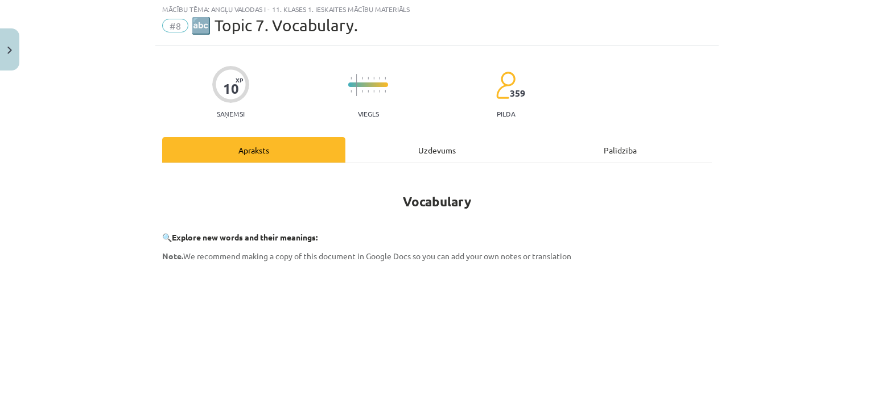
scroll to position [28, 0]
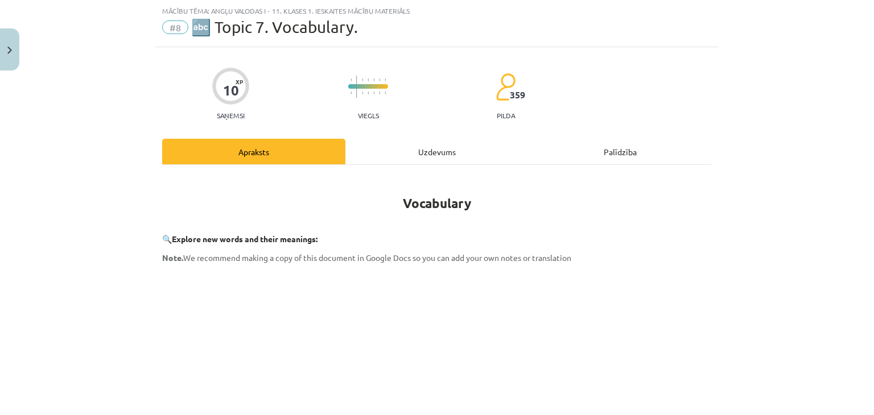
click at [428, 144] on div "Uzdevums" at bounding box center [436, 152] width 183 height 26
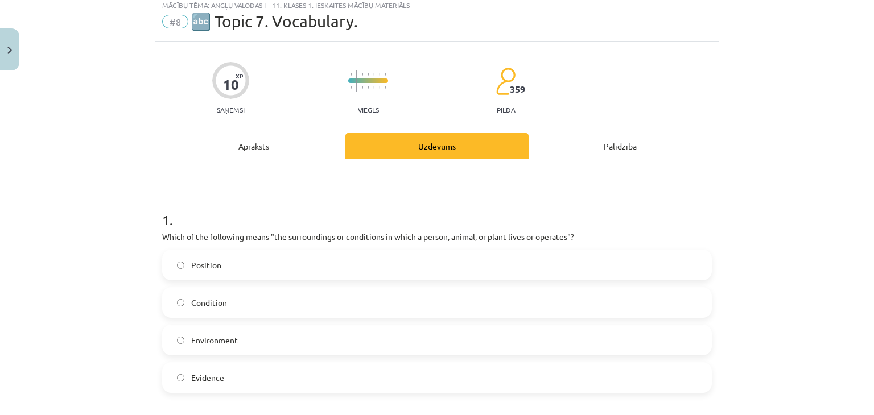
scroll to position [148, 0]
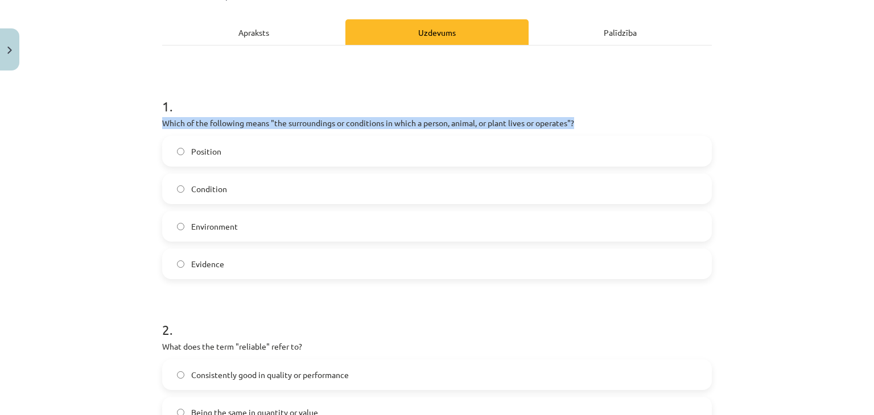
drag, startPoint x: 157, startPoint y: 117, endPoint x: 602, endPoint y: 119, distance: 444.8
click at [602, 119] on p "Which of the following means "the surroundings or conditions in which a person,…" at bounding box center [436, 123] width 549 height 12
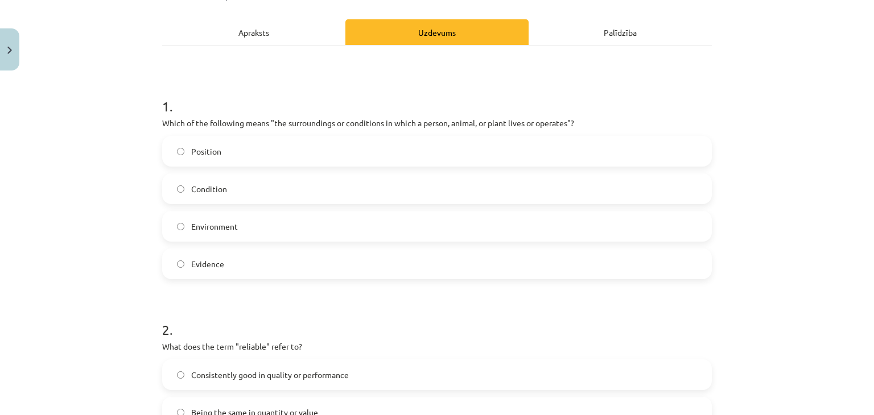
click at [90, 159] on div "Mācību tēma: Angļu valodas i - 11. klases 1. ieskaites mācību materiāls #8 🔤 To…" at bounding box center [437, 207] width 874 height 415
drag, startPoint x: 184, startPoint y: 151, endPoint x: 273, endPoint y: 289, distance: 164.2
click at [216, 212] on label "Environment" at bounding box center [436, 226] width 547 height 28
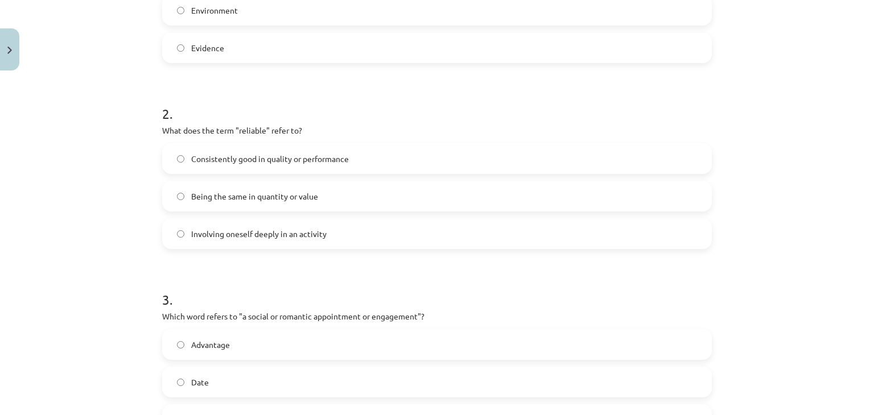
scroll to position [375, 0]
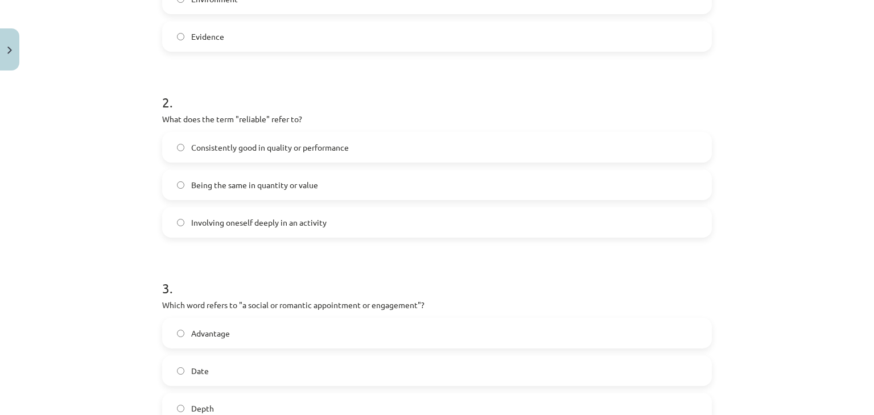
drag, startPoint x: 169, startPoint y: 125, endPoint x: 138, endPoint y: 110, distance: 34.6
click at [164, 123] on div "2 . What does the term "reliable" refer to? Consistently good in quality or per…" at bounding box center [436, 156] width 549 height 163
click at [144, 111] on div "Mācību tēma: Angļu valodas i - 11. klases 1. ieskaites mācību materiāls #8 🔤 To…" at bounding box center [437, 207] width 874 height 415
drag, startPoint x: 147, startPoint y: 113, endPoint x: 316, endPoint y: 119, distance: 169.0
click at [316, 119] on div "Mācību tēma: Angļu valodas i - 11. klases 1. ieskaites mācību materiāls #8 🔤 To…" at bounding box center [437, 207] width 874 height 415
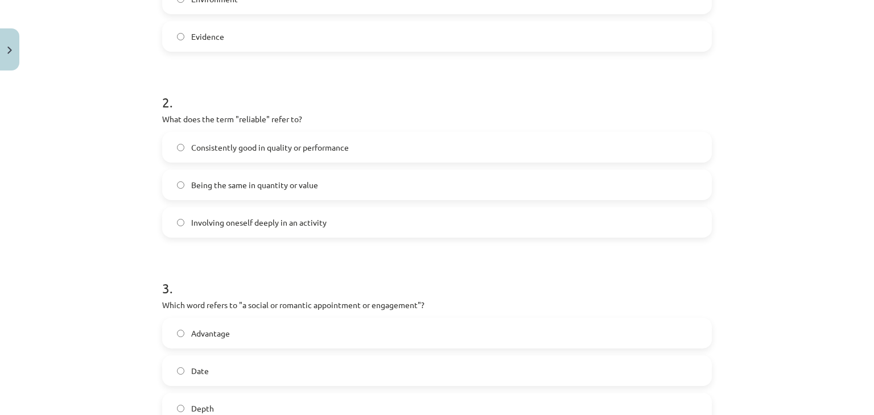
click at [218, 147] on span "Consistently good in quality or performance" at bounding box center [270, 148] width 158 height 12
drag, startPoint x: 184, startPoint y: 221, endPoint x: 216, endPoint y: 181, distance: 51.0
click at [261, 188] on div "Consistently good in quality or performance Being the same in quantity or value…" at bounding box center [436, 185] width 549 height 106
click at [131, 205] on div "Mācību tēma: Angļu valodas i - 11. klases 1. ieskaites mācību materiāls #8 🔤 To…" at bounding box center [437, 207] width 874 height 415
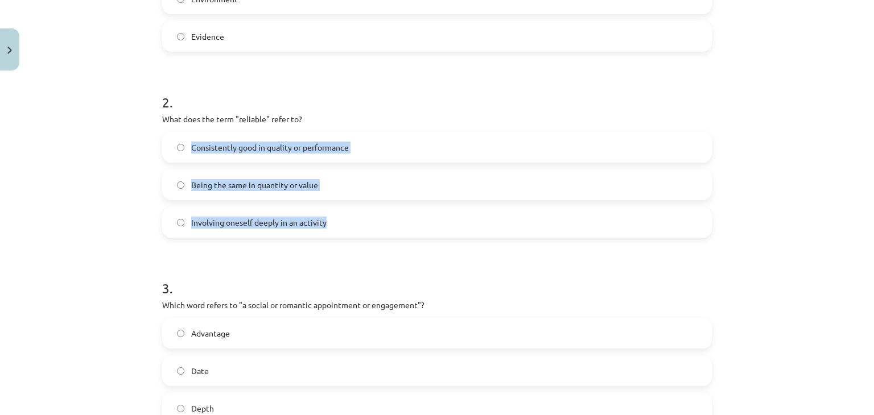
drag, startPoint x: 188, startPoint y: 144, endPoint x: 340, endPoint y: 187, distance: 157.7
click at [379, 229] on div "Consistently good in quality or performance Being the same in quantity or value…" at bounding box center [436, 185] width 549 height 106
click at [249, 220] on span "Involving oneself deeply in an activity" at bounding box center [258, 223] width 135 height 12
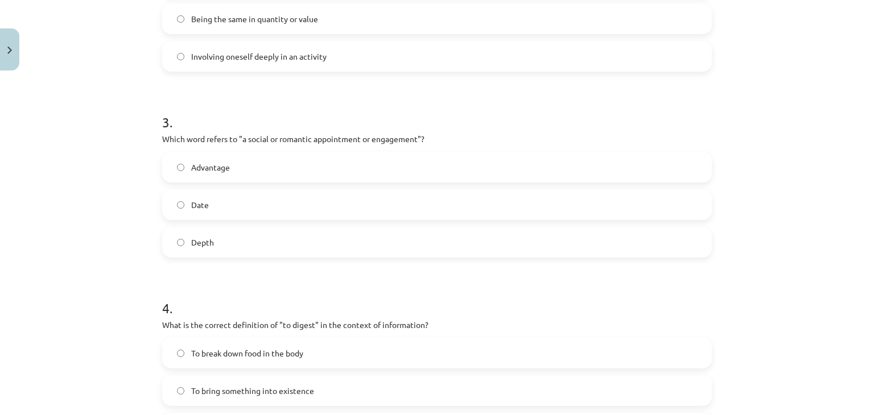
scroll to position [546, 0]
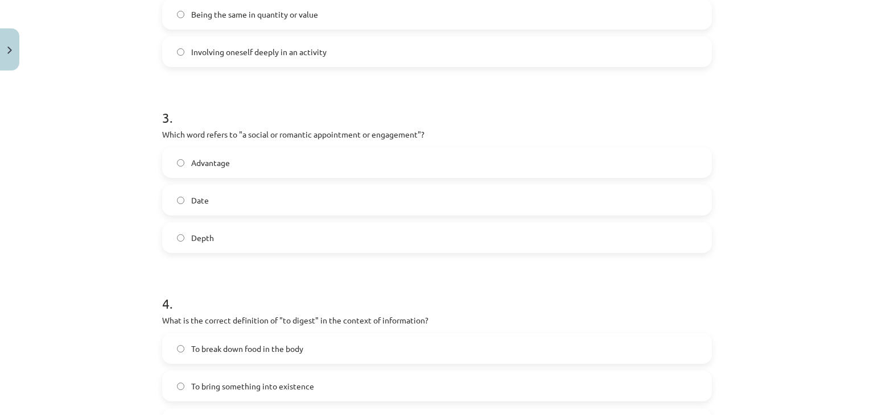
click at [247, 200] on label "Date" at bounding box center [436, 200] width 547 height 28
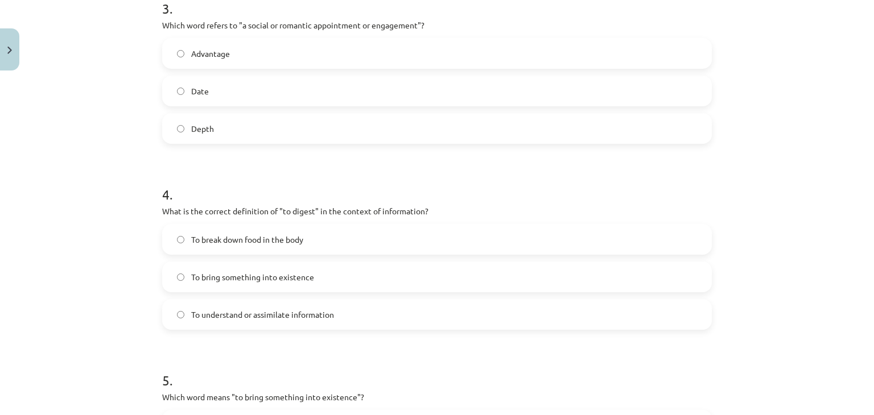
scroll to position [660, 0]
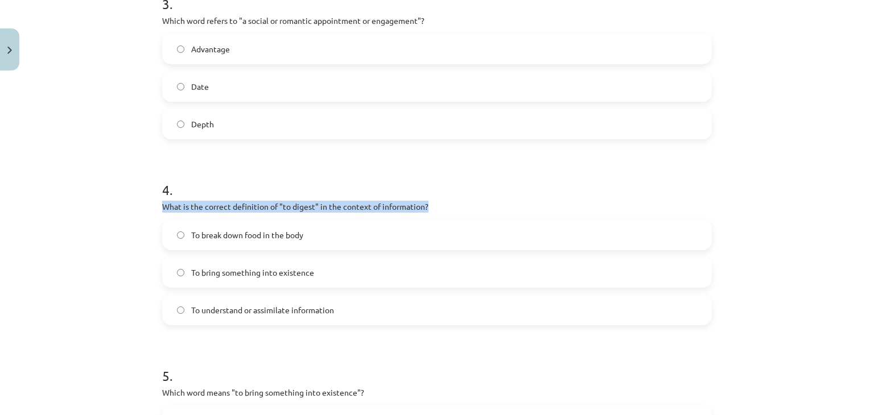
drag, startPoint x: 148, startPoint y: 202, endPoint x: 388, endPoint y: 201, distance: 240.6
click at [438, 210] on div "Mācību tēma: Angļu valodas i - 11. klases 1. ieskaites mācību materiāls #8 🔤 To…" at bounding box center [437, 207] width 874 height 415
click at [46, 238] on div "Mācību tēma: Angļu valodas i - 11. klases 1. ieskaites mācību materiāls #8 🔤 To…" at bounding box center [437, 207] width 874 height 415
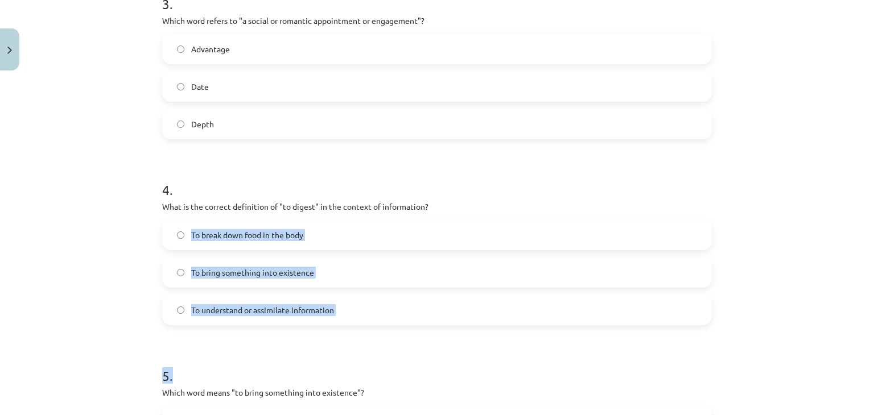
drag, startPoint x: 184, startPoint y: 233, endPoint x: 387, endPoint y: 337, distance: 228.4
click at [387, 337] on form "1 . Which of the following means "the surroundings or conditions in which a per…" at bounding box center [436, 39] width 549 height 945
click at [216, 222] on label "To break down food in the body" at bounding box center [436, 235] width 547 height 28
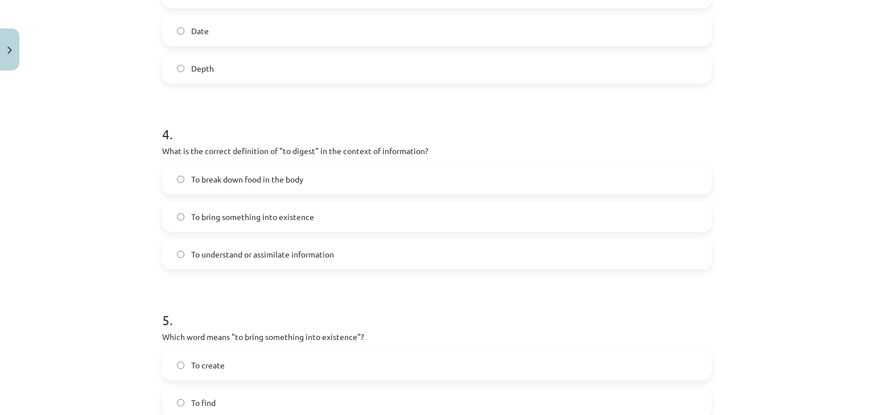
scroll to position [774, 0]
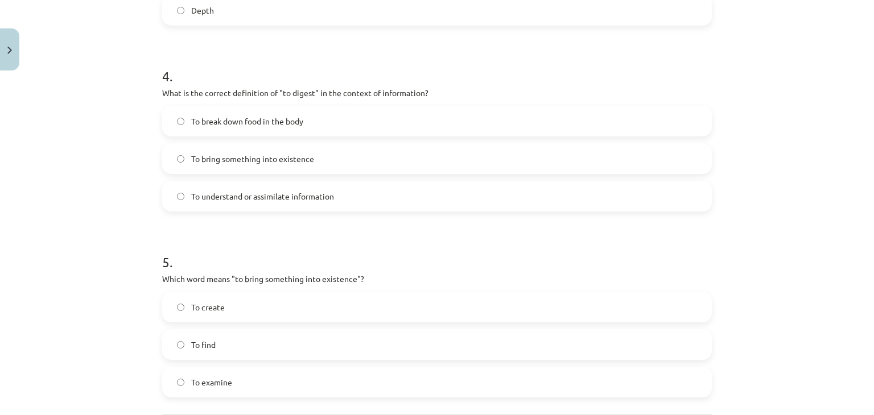
click at [270, 303] on label "To create" at bounding box center [436, 307] width 547 height 28
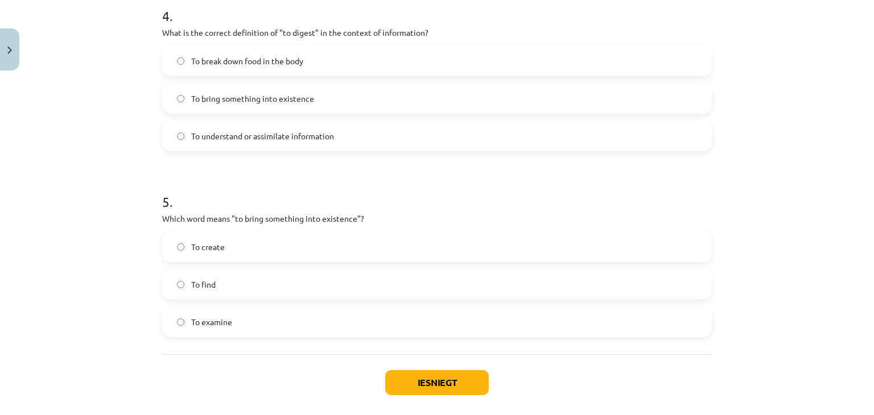
scroll to position [887, 0]
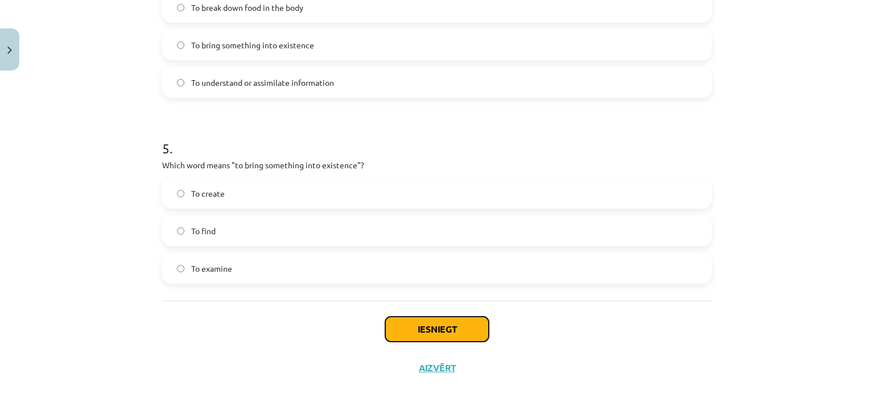
click at [458, 323] on button "Iesniegt" at bounding box center [437, 329] width 104 height 25
click at [272, 235] on label "To find" at bounding box center [436, 231] width 547 height 28
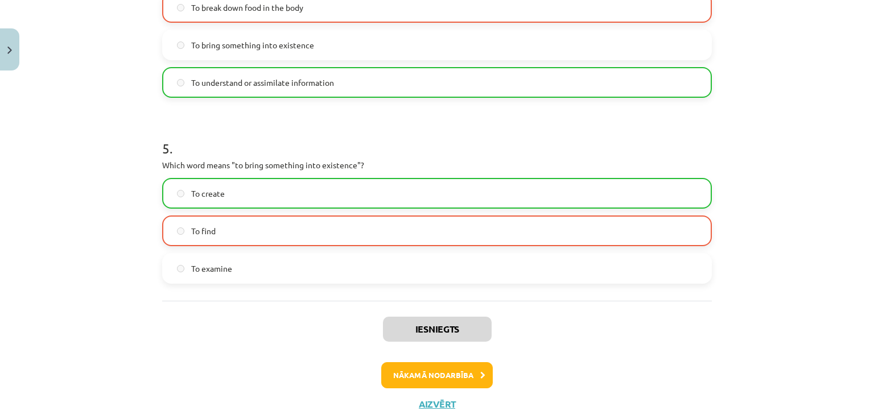
click at [227, 188] on label "To create" at bounding box center [436, 193] width 547 height 28
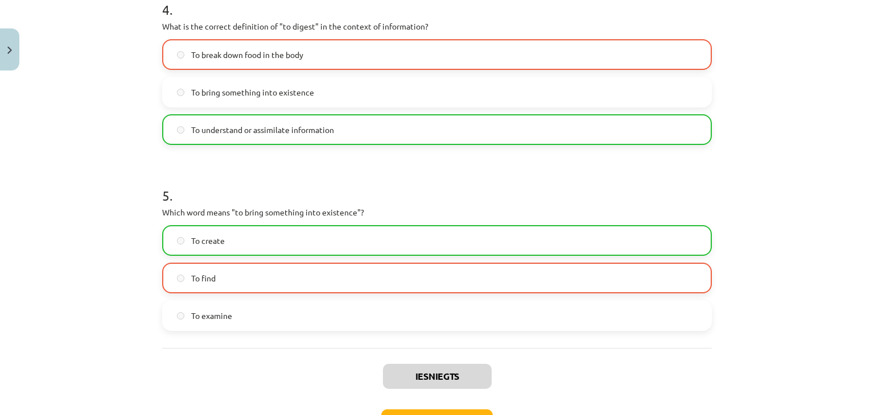
scroll to position [924, 0]
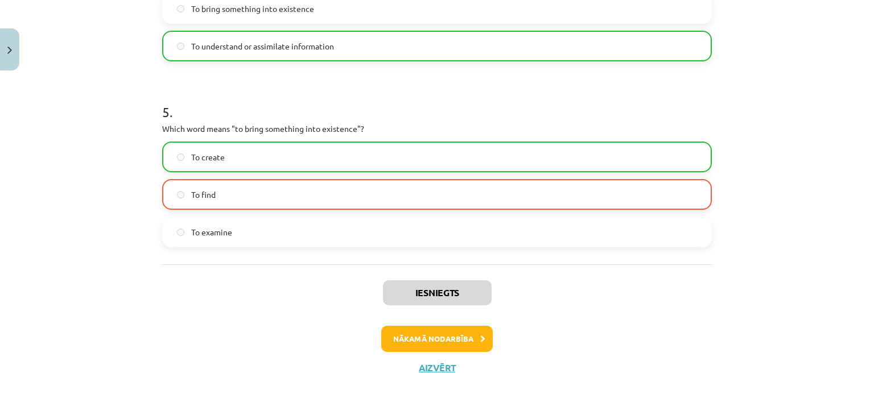
click at [332, 163] on label "To create" at bounding box center [436, 157] width 547 height 28
click at [437, 335] on button "Nākamā nodarbība" at bounding box center [436, 339] width 111 height 26
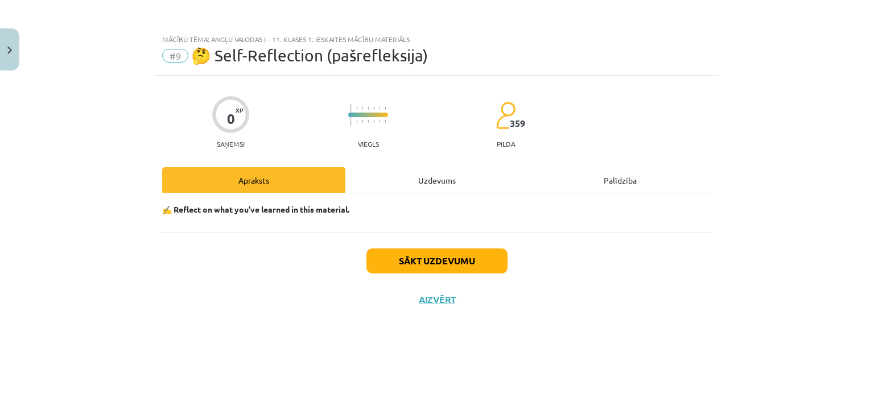
scroll to position [0, 0]
click at [441, 178] on div "Uzdevums" at bounding box center [436, 180] width 183 height 26
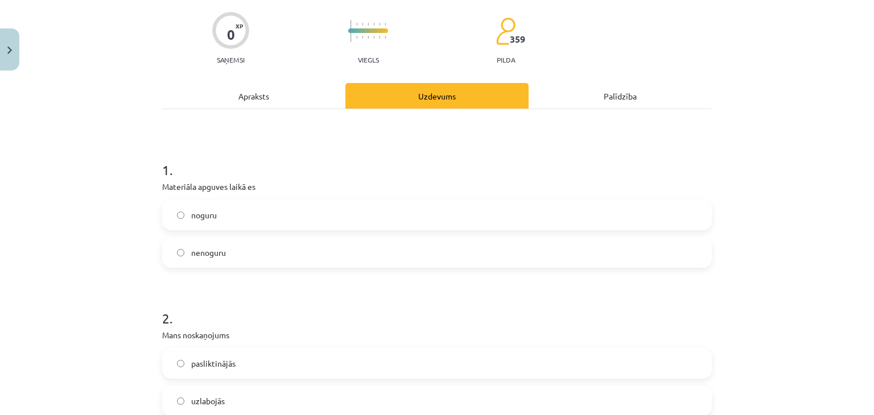
scroll to position [114, 0]
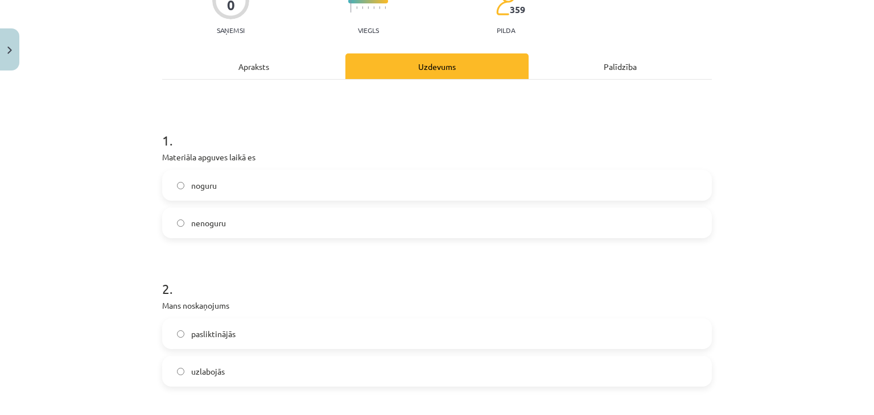
click at [229, 195] on label "noguru" at bounding box center [436, 185] width 547 height 28
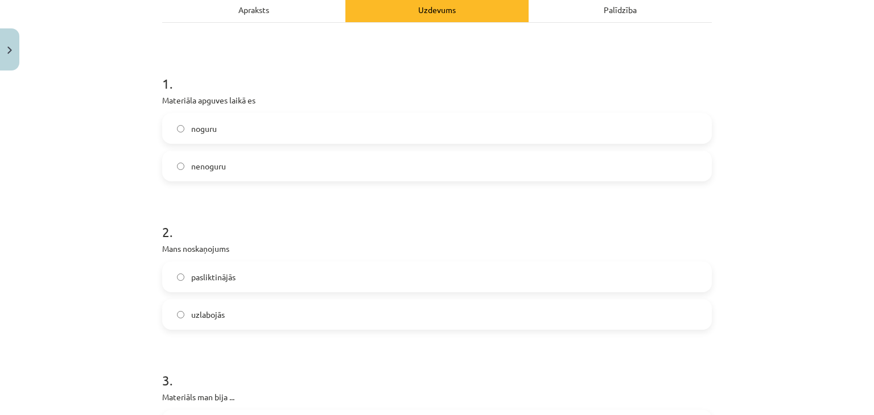
click at [240, 178] on label "nenoguru" at bounding box center [436, 166] width 547 height 28
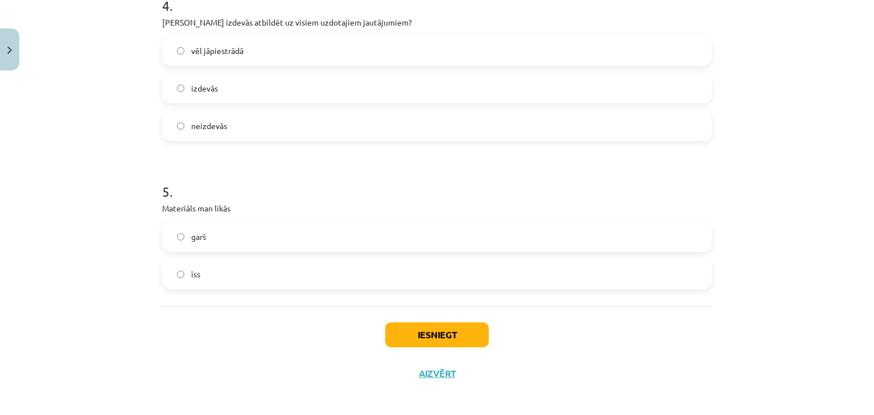
scroll to position [700, 0]
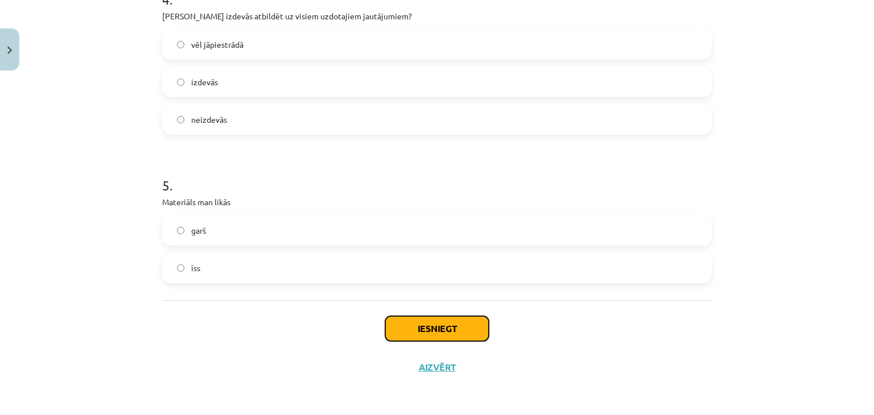
click at [447, 321] on button "Iesniegt" at bounding box center [437, 328] width 104 height 25
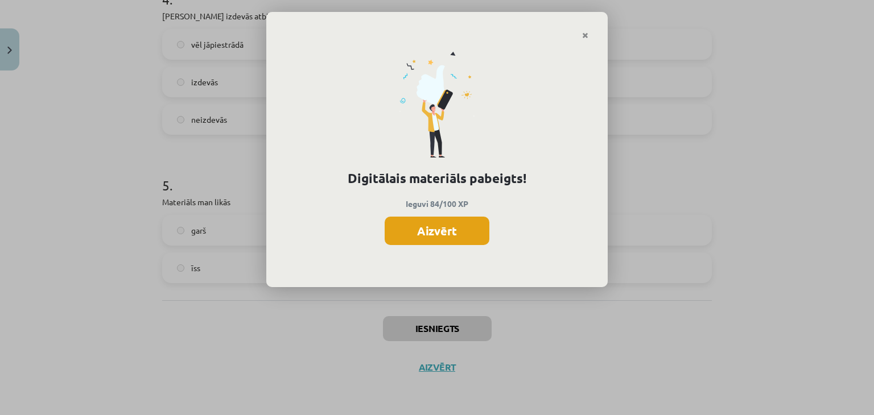
click at [459, 230] on button "Aizvērt" at bounding box center [437, 231] width 105 height 28
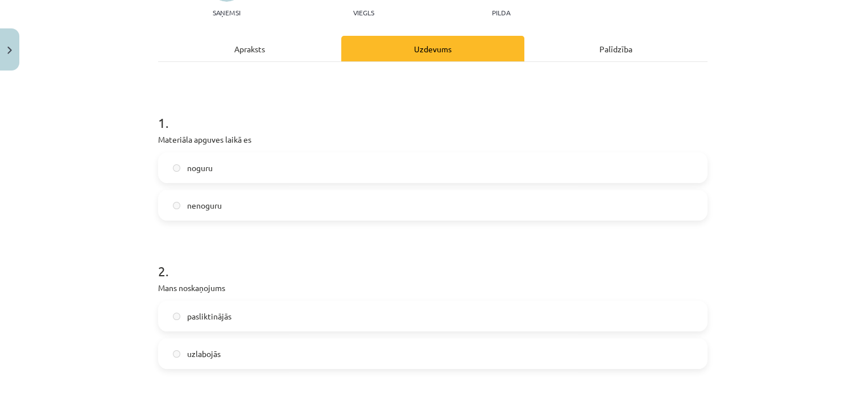
scroll to position [0, 0]
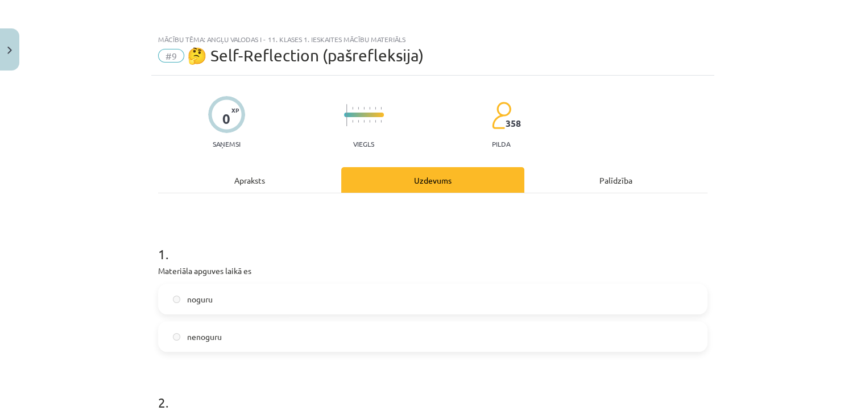
click at [266, 191] on div "Apraksts" at bounding box center [249, 180] width 183 height 26
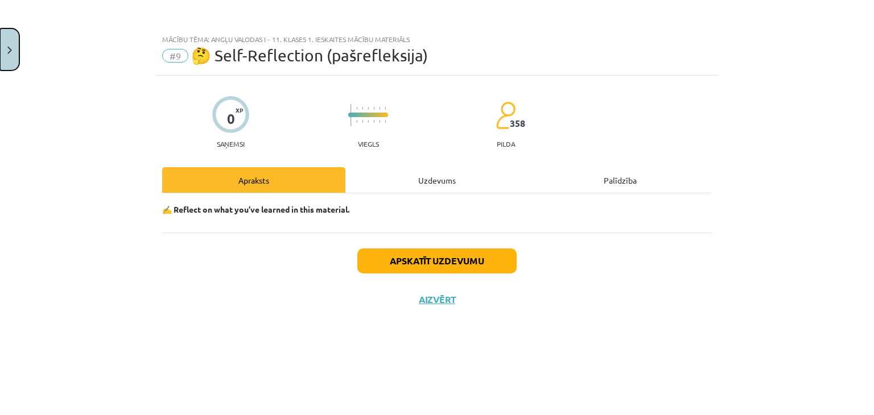
click at [13, 44] on button "Close" at bounding box center [9, 49] width 19 height 42
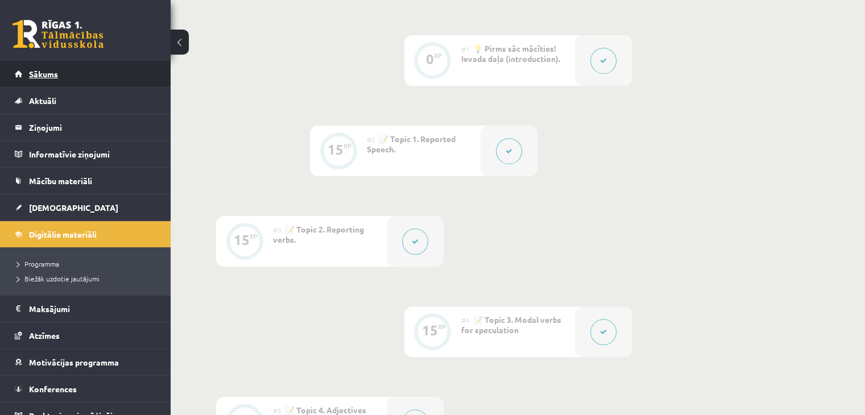
click at [25, 73] on link "Sākums" at bounding box center [86, 74] width 142 height 26
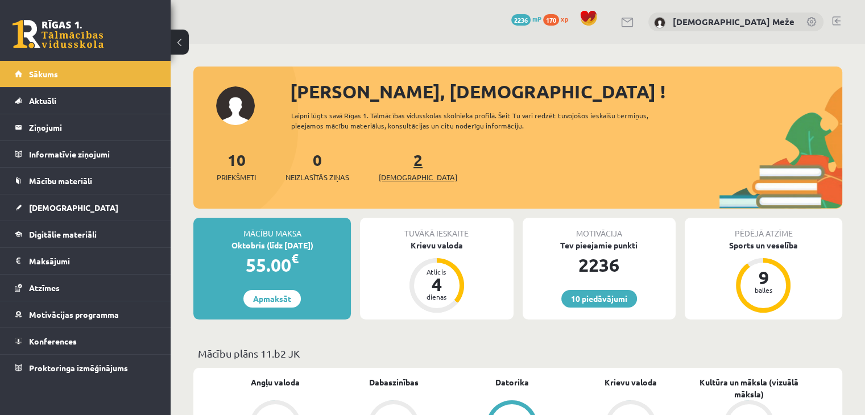
click at [399, 162] on link "2 Ieskaites" at bounding box center [418, 167] width 78 height 34
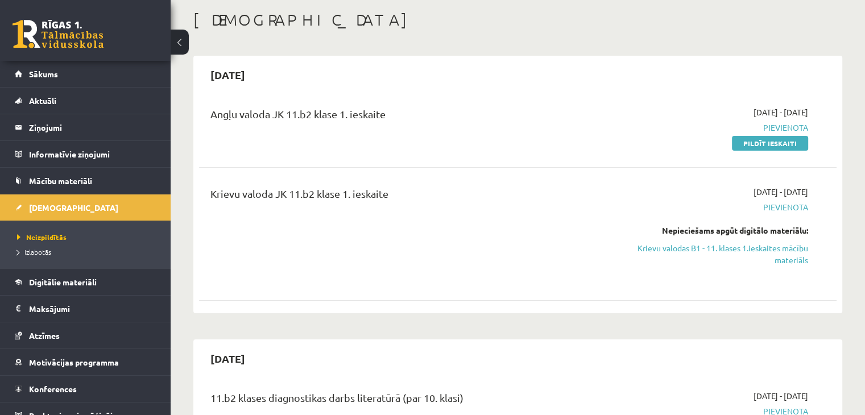
scroll to position [57, 0]
click at [759, 140] on link "Pildīt ieskaiti" at bounding box center [770, 142] width 76 height 15
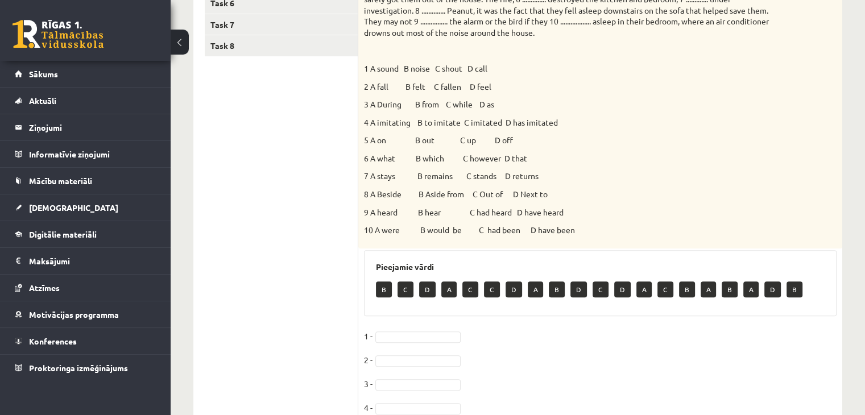
scroll to position [171, 0]
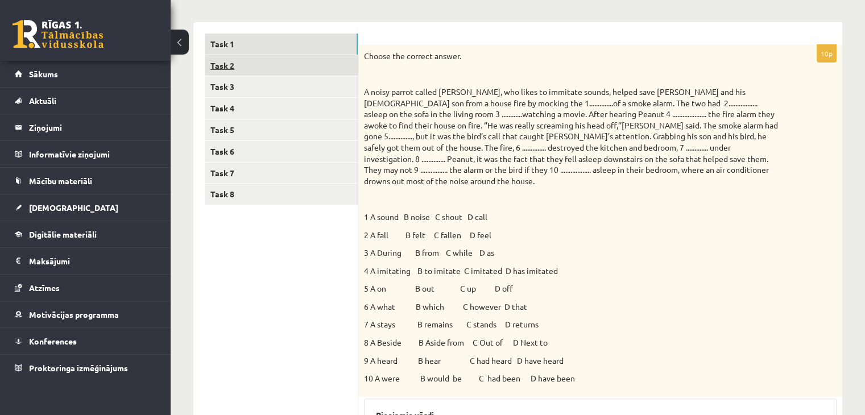
click at [319, 64] on link "Task 2" at bounding box center [281, 65] width 153 height 21
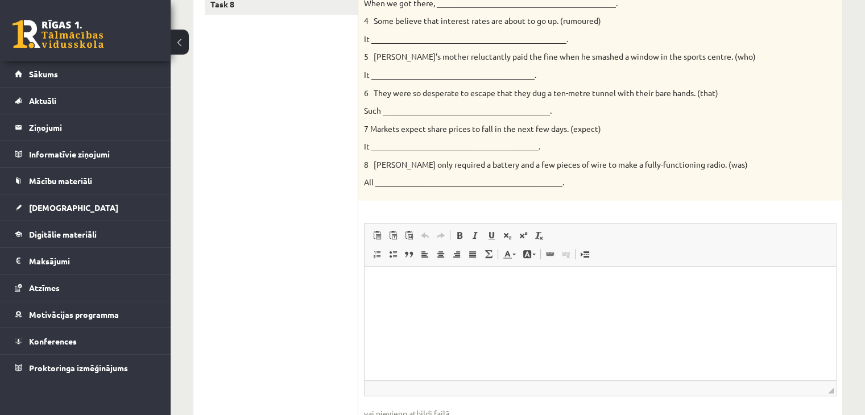
scroll to position [201, 0]
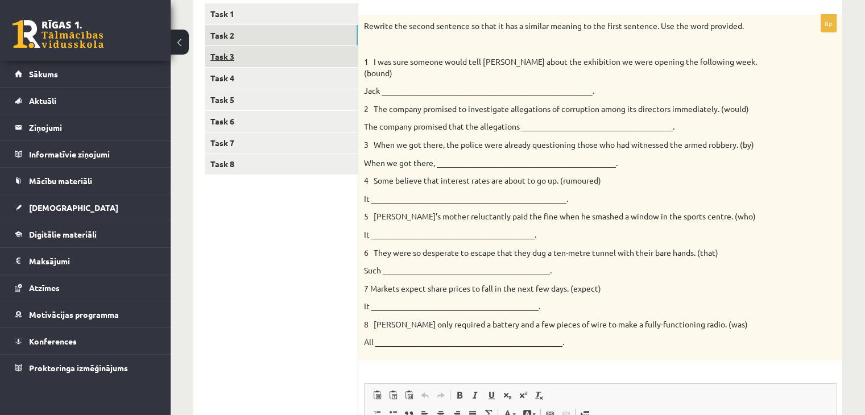
click at [263, 60] on link "Task 3" at bounding box center [281, 56] width 153 height 21
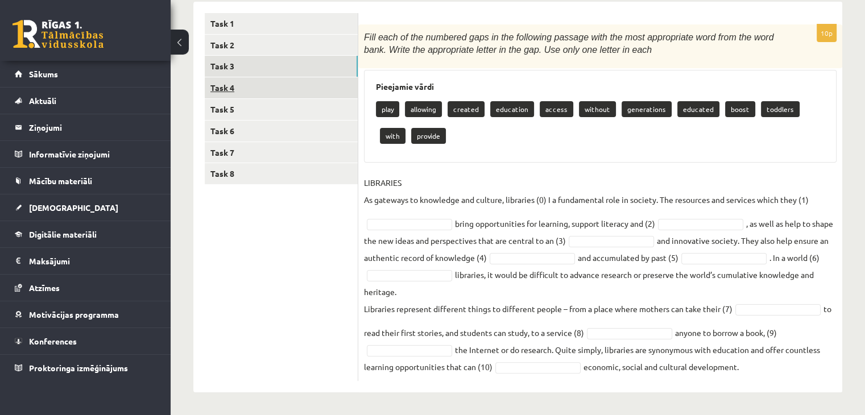
click at [279, 81] on link "Task 4" at bounding box center [281, 87] width 153 height 21
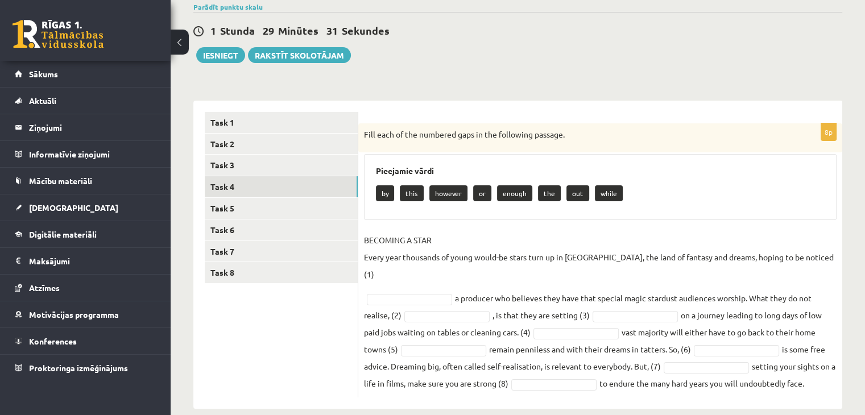
click at [500, 92] on div "****** ****** ****** ****** ****** ****** ****** ****** Task 1 Task 2 Task 3 Ta…" at bounding box center [517, 249] width 649 height 320
click at [249, 198] on link "Task 5" at bounding box center [281, 208] width 153 height 21
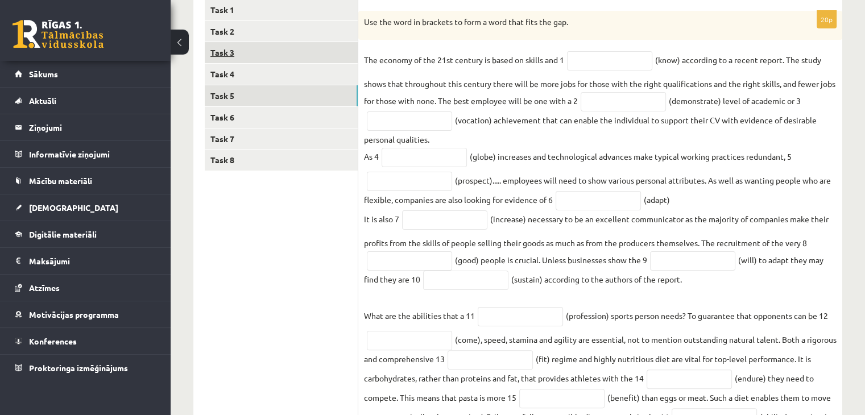
scroll to position [206, 0]
click at [587, 60] on input "text" at bounding box center [609, 59] width 85 height 19
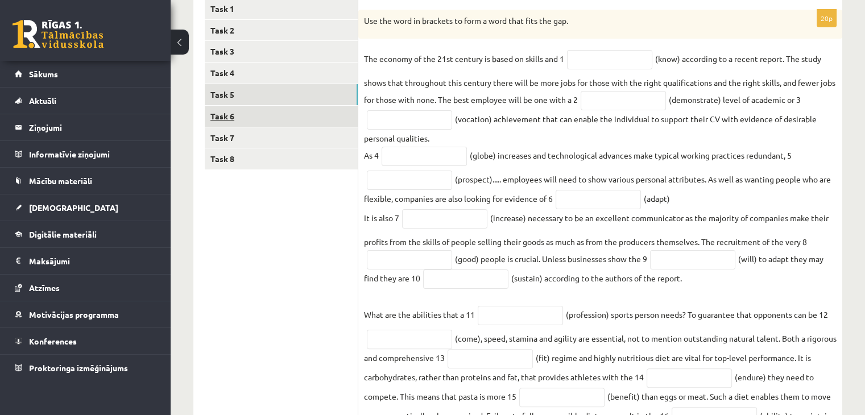
click at [274, 106] on link "Task 6" at bounding box center [281, 116] width 153 height 21
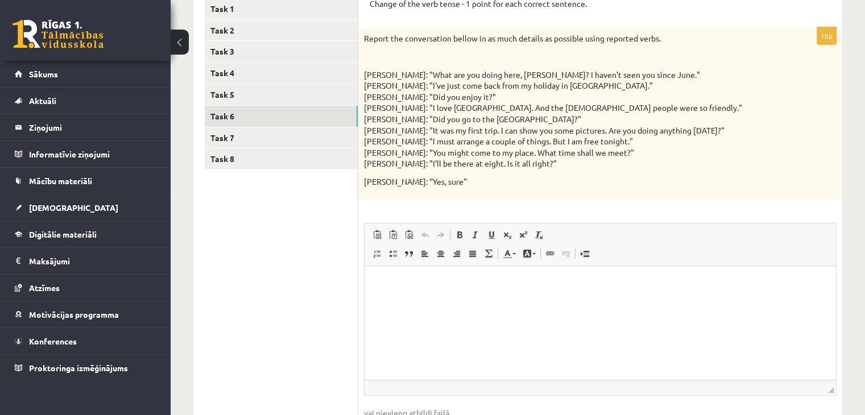
scroll to position [0, 0]
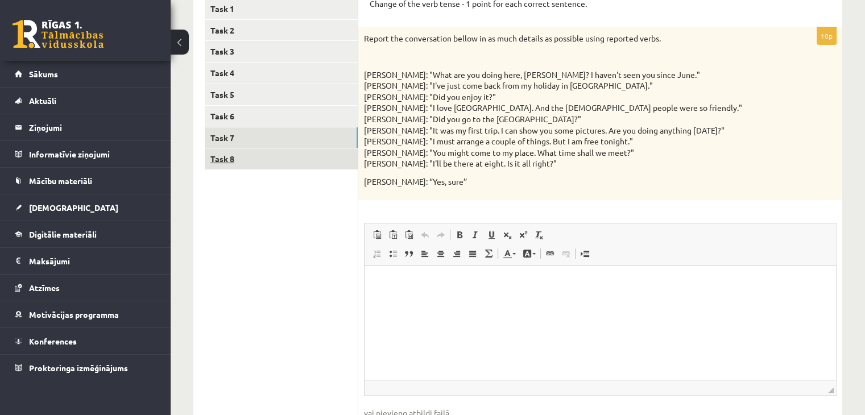
click at [259, 162] on link "Task 8" at bounding box center [281, 158] width 153 height 21
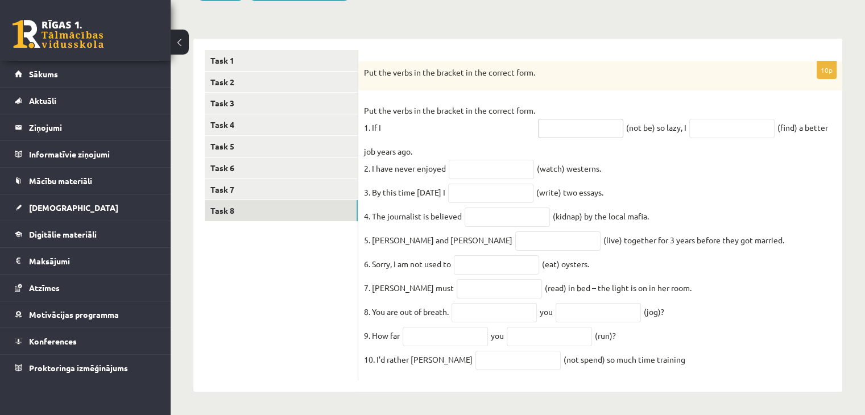
click at [592, 127] on input "text" at bounding box center [580, 128] width 85 height 19
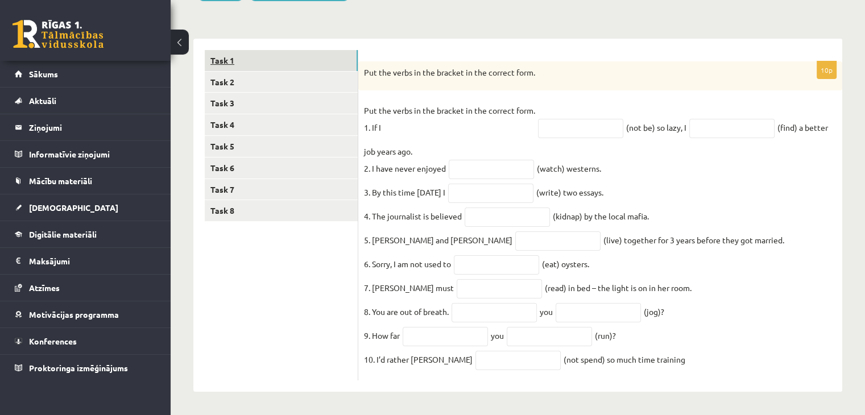
click at [257, 50] on link "Task 1" at bounding box center [281, 60] width 153 height 21
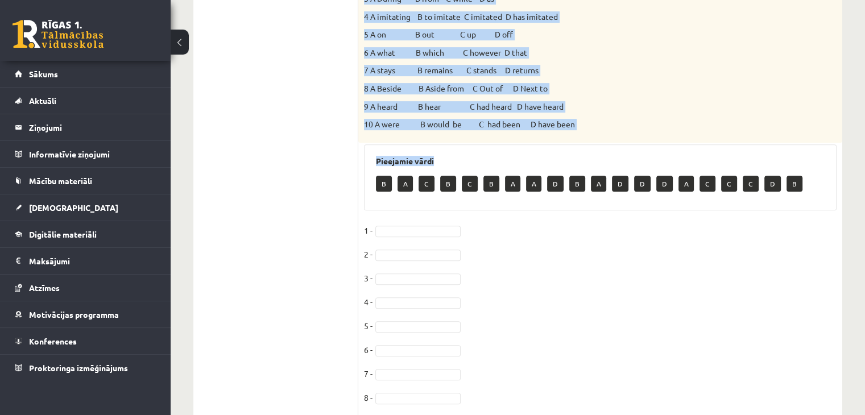
scroll to position [391, 0]
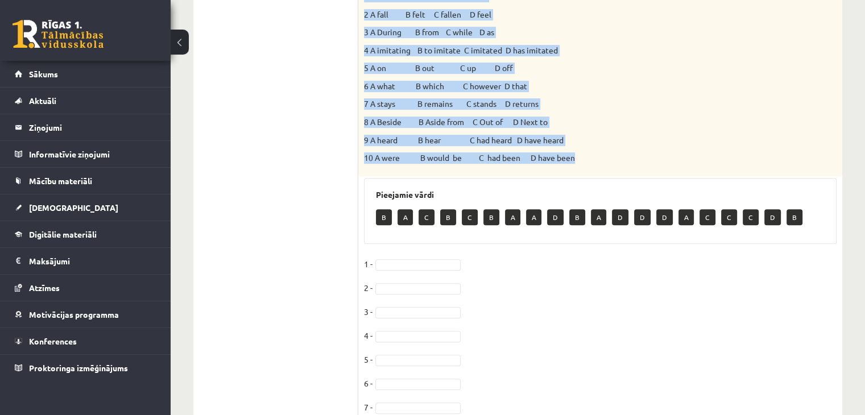
drag, startPoint x: 364, startPoint y: 177, endPoint x: 687, endPoint y: 152, distance: 324.1
click at [687, 152] on div "Choose the correct answer. 1 A sound B noise C shout D call 2 A fall B felt C f…" at bounding box center [600, 0] width 484 height 352
copy div "Loremi dol sitamet consec. A elits doeius tempor Incidi, utl etdol ma aliquaen …"
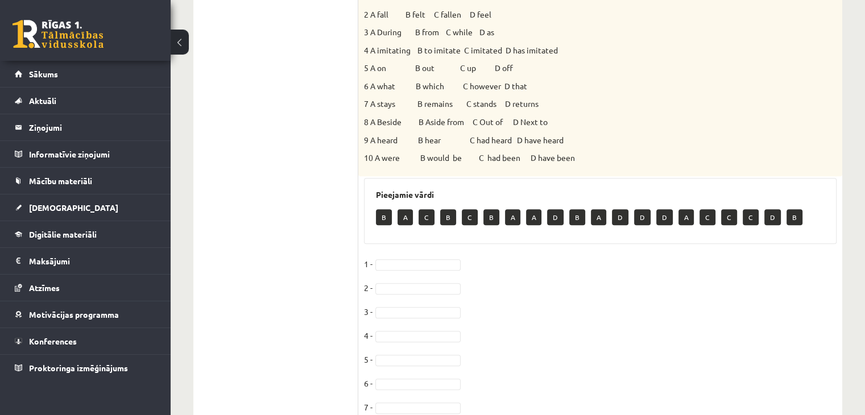
click at [239, 183] on ul "Task 1 Task 2 Task 3 Task 4 Task 5 Task 6 Task 7 Task 8" at bounding box center [282, 156] width 154 height 687
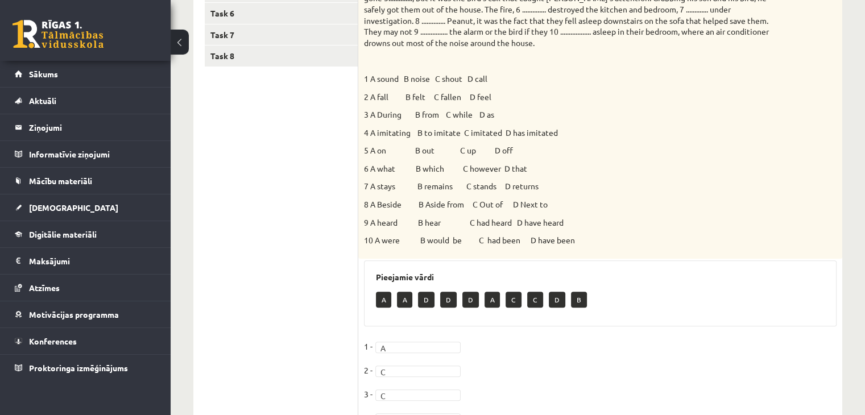
scroll to position [158, 0]
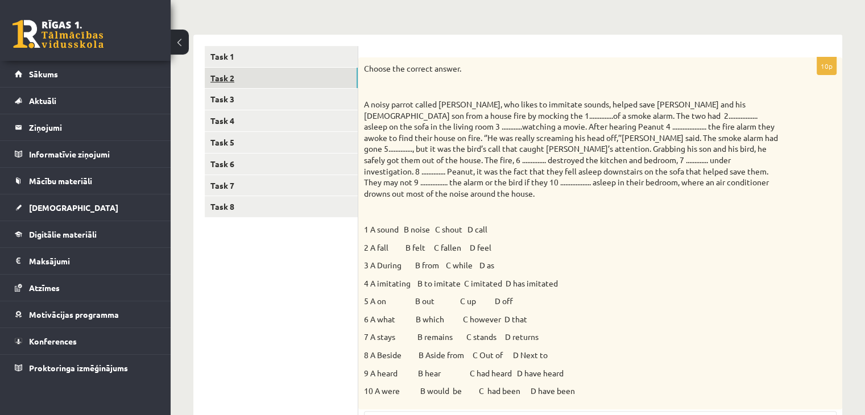
click at [290, 76] on link "Task 2" at bounding box center [281, 78] width 153 height 21
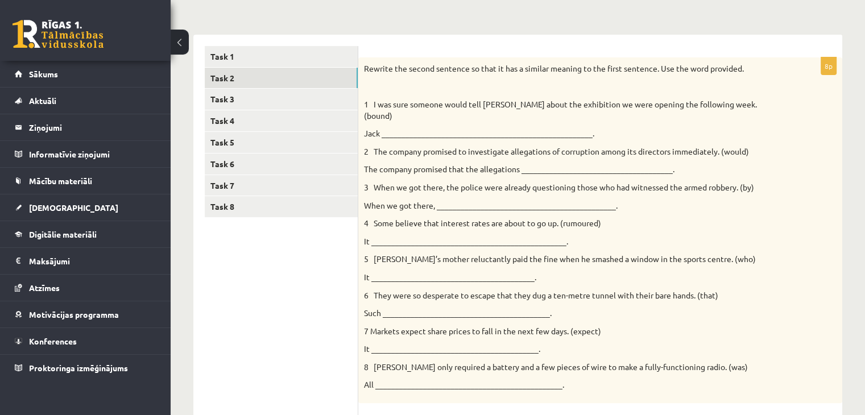
scroll to position [0, 0]
click at [250, 201] on link "Task 8" at bounding box center [281, 206] width 153 height 21
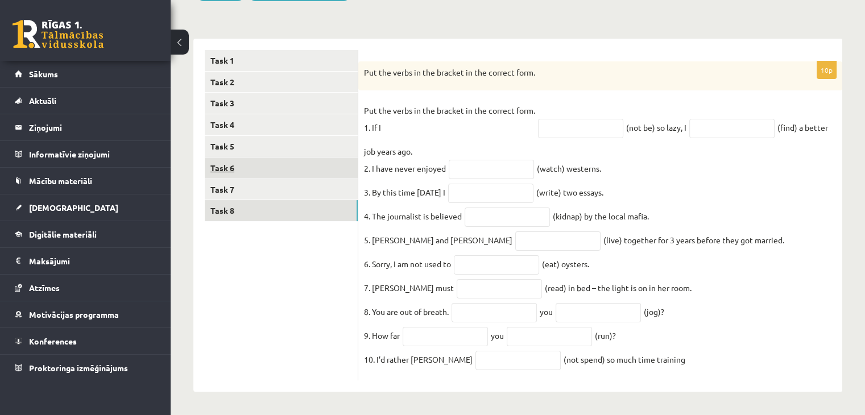
scroll to position [164, 0]
click at [585, 119] on input "text" at bounding box center [580, 128] width 85 height 19
click at [241, 179] on link "Task 7" at bounding box center [281, 189] width 153 height 21
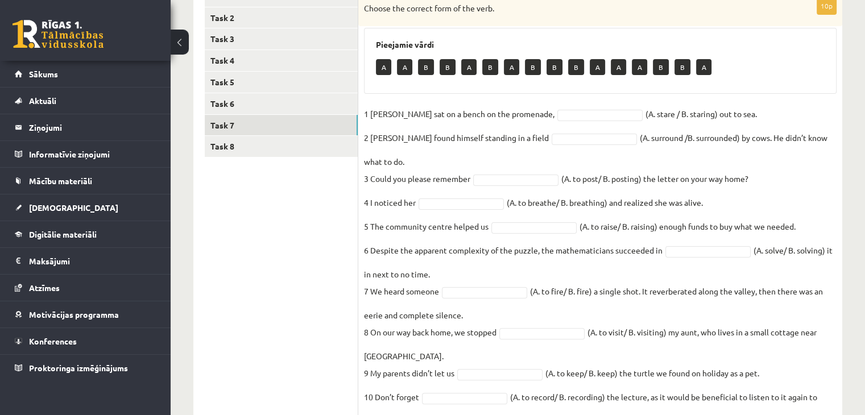
scroll to position [199, 0]
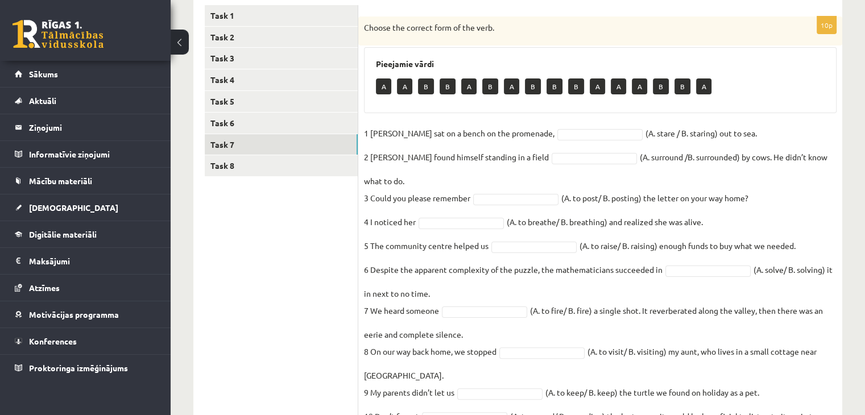
drag, startPoint x: 374, startPoint y: 135, endPoint x: 734, endPoint y: 123, distance: 359.7
click at [734, 123] on div "10p Choose the correct form of the verb. Pieejamie vārdi A A B B A B A B B B A …" at bounding box center [600, 235] width 484 height 438
copy fieldset "1 Jill sat on a bench on the promenade, (A. stare / B. staring) out to sea."
drag, startPoint x: 369, startPoint y: 161, endPoint x: 616, endPoint y: 161, distance: 247.4
drag, startPoint x: 370, startPoint y: 156, endPoint x: 828, endPoint y: 151, distance: 457.9
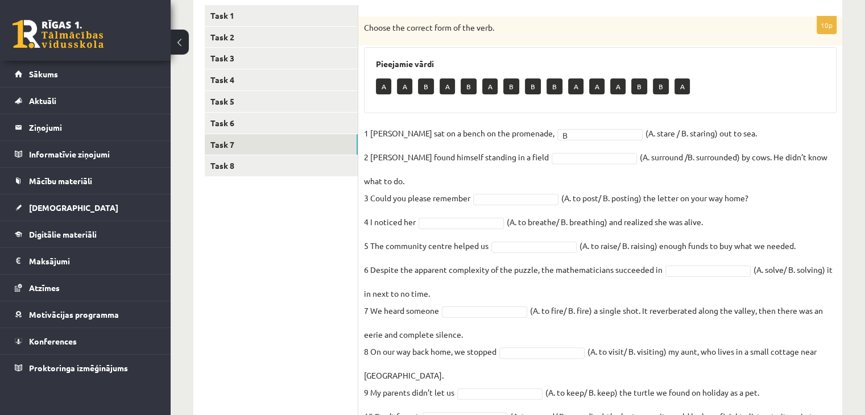
click at [828, 151] on fieldset "1 Jill sat on a bench on the promenade, B * (A. stare / B. staring) out to sea.…" at bounding box center [600, 287] width 473 height 324
copy fieldset "Joe found himself standing in a field (A. surround /B. surrounded) by cows. He …"
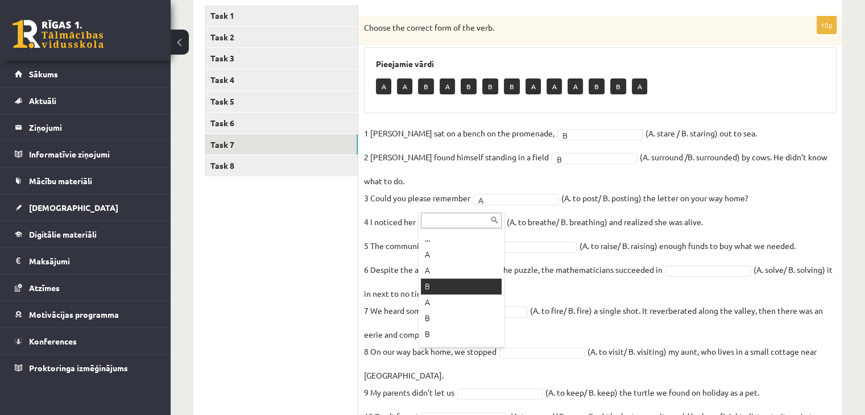
drag, startPoint x: 432, startPoint y: 285, endPoint x: 430, endPoint y: 279, distance: 6.5
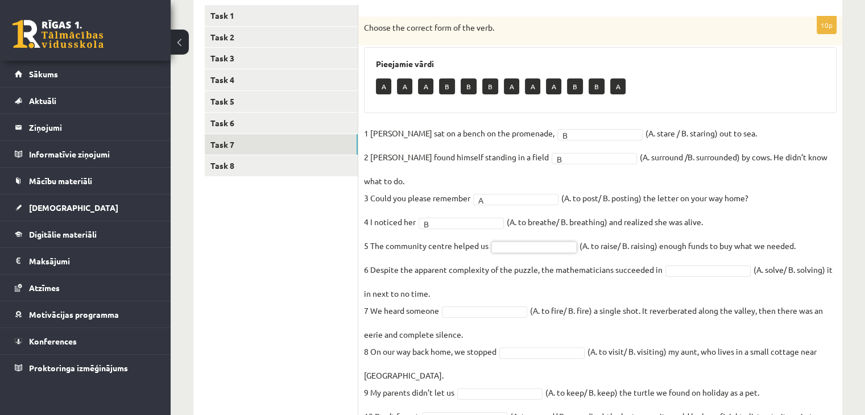
drag, startPoint x: 368, startPoint y: 227, endPoint x: 751, endPoint y: 225, distance: 382.8
drag, startPoint x: 366, startPoint y: 223, endPoint x: 824, endPoint y: 234, distance: 457.4
click at [824, 234] on fieldset "1 Jill sat on a bench on the promenade, B * (A. stare / B. staring) out to sea.…" at bounding box center [600, 287] width 473 height 324
copy fieldset "The community centre helped us (A. to raise/ B. raising) enough funds to buy wh…"
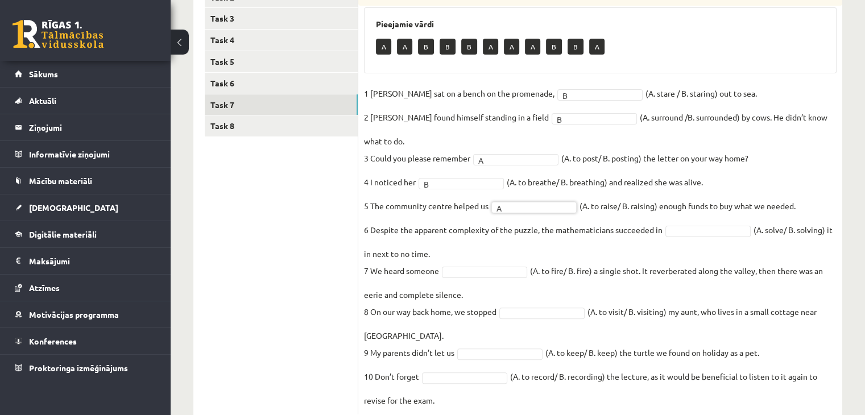
scroll to position [256, 0]
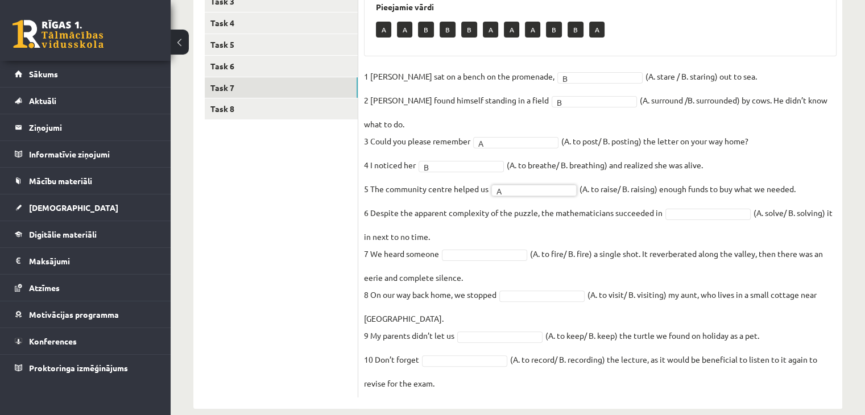
click at [693, 212] on fieldset "1 Jill sat on a bench on the promenade, B * (A. stare / B. staring) out to sea.…" at bounding box center [600, 230] width 473 height 324
drag, startPoint x: 369, startPoint y: 233, endPoint x: 841, endPoint y: 255, distance: 473.2
click at [841, 255] on div "10p Choose the correct form of the verb. Pieejamie vārdi A B B B A A A B B A 1 …" at bounding box center [600, 179] width 484 height 438
copy fieldset "We heard someone (A. to fire/ B. fire) a single shot. It reverberated along the…"
click at [495, 228] on fieldset "1 Jill sat on a bench on the promenade, B * (A. stare / B. staring) out to sea.…" at bounding box center [600, 230] width 473 height 324
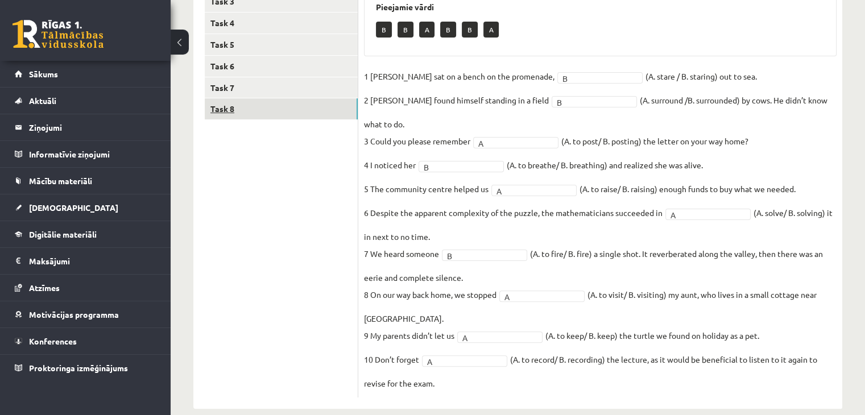
click at [234, 105] on link "Task 8" at bounding box center [281, 108] width 153 height 21
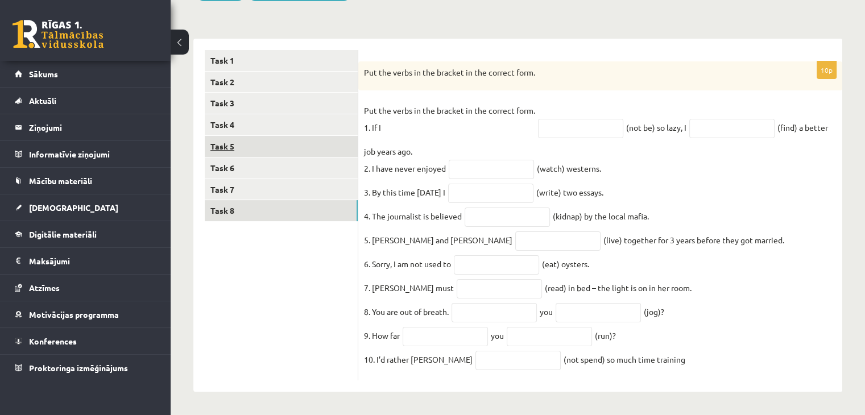
click at [237, 146] on link "Task 5" at bounding box center [281, 146] width 153 height 21
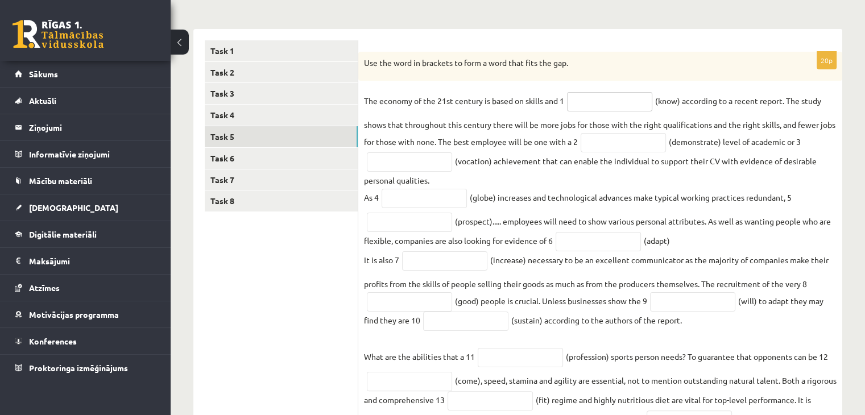
click at [633, 103] on input "text" at bounding box center [609, 101] width 85 height 19
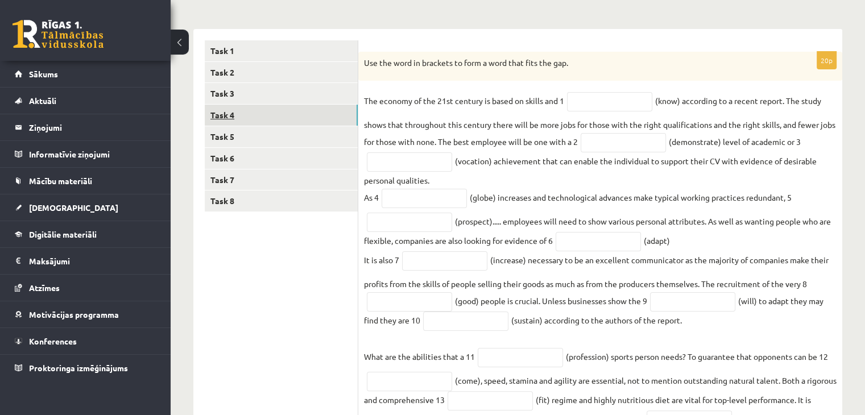
click at [266, 110] on link "Task 4" at bounding box center [281, 115] width 153 height 21
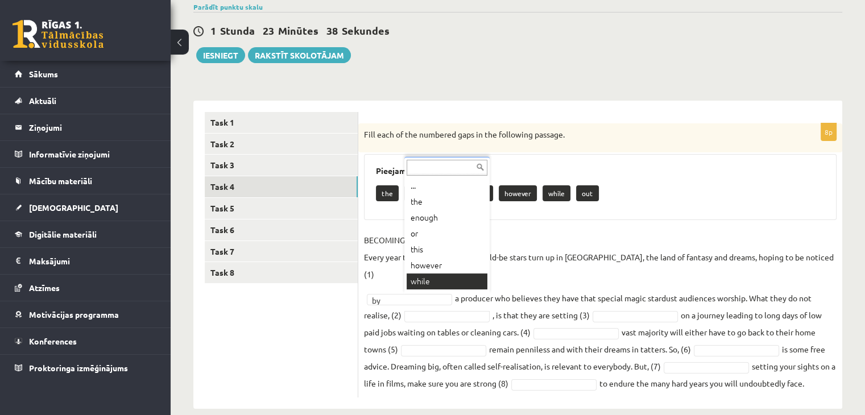
scroll to position [14, 0]
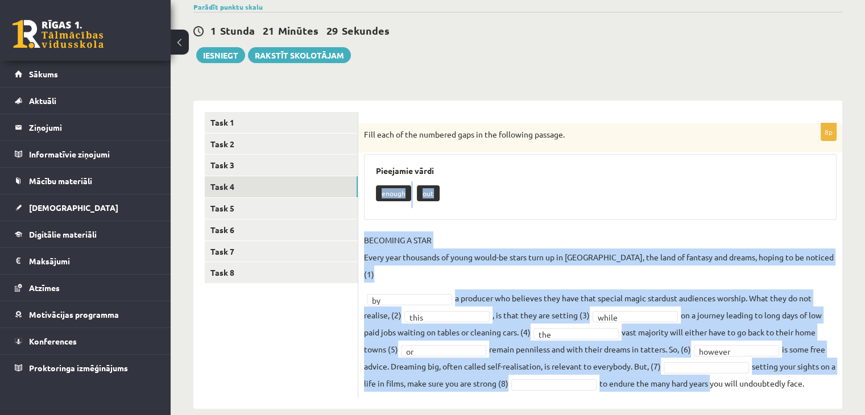
drag, startPoint x: 364, startPoint y: 185, endPoint x: 719, endPoint y: 371, distance: 401.0
click at [719, 371] on div "8p Fill each of the numbered gaps in the following passage. Pieejamie vārdi eno…" at bounding box center [600, 260] width 484 height 274
click at [381, 227] on div "8p Fill each of the numbered gaps in the following passage. Pieejamie vārdi eno…" at bounding box center [600, 260] width 484 height 274
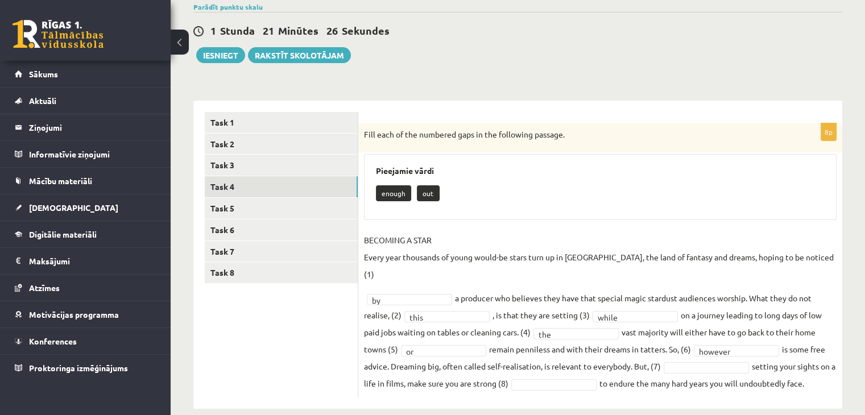
drag, startPoint x: 359, startPoint y: 279, endPoint x: 402, endPoint y: 222, distance: 71.9
click at [377, 276] on div "8p Fill each of the numbered gaps in the following passage. Pieejamie vārdi eno…" at bounding box center [600, 260] width 484 height 274
click at [500, 199] on div "enough out" at bounding box center [600, 194] width 449 height 27
drag, startPoint x: 537, startPoint y: 370, endPoint x: 537, endPoint y: 363, distance: 6.8
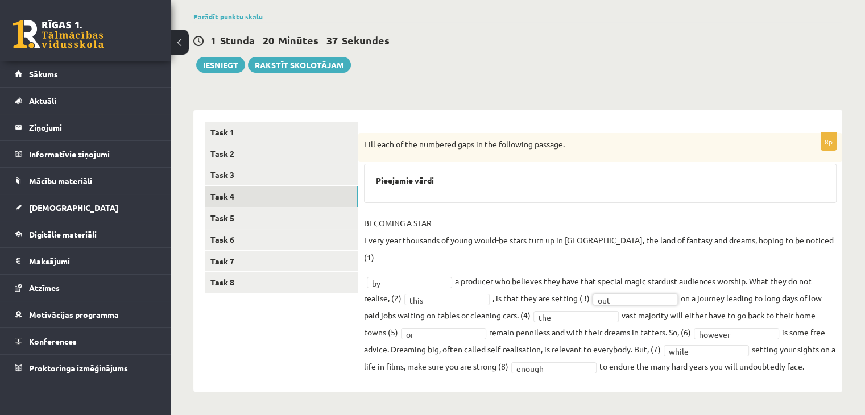
scroll to position [65, 0]
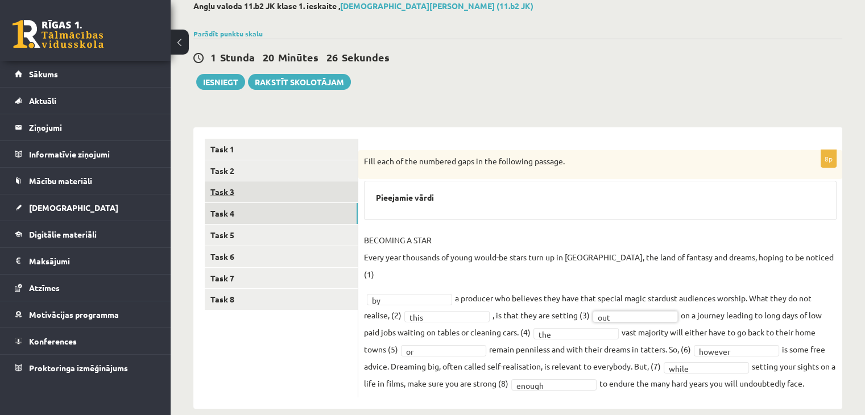
click at [223, 193] on link "Task 3" at bounding box center [281, 191] width 153 height 21
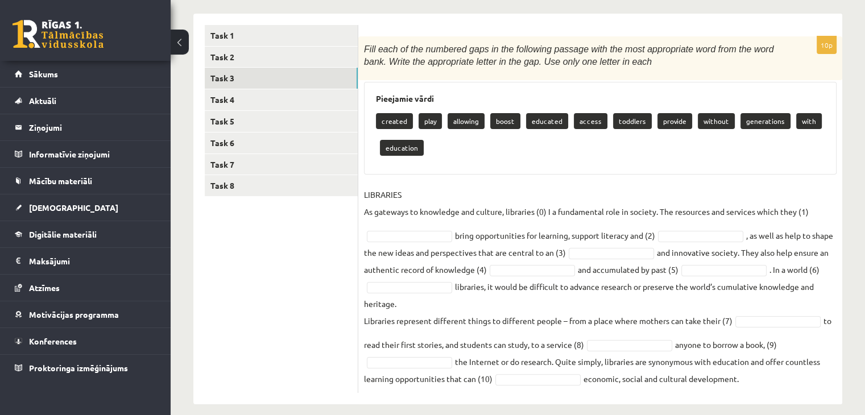
scroll to position [191, 0]
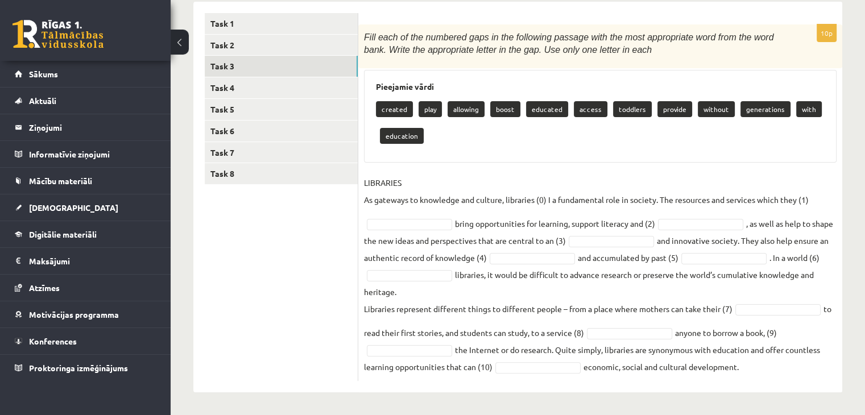
drag, startPoint x: 375, startPoint y: 102, endPoint x: 803, endPoint y: 384, distance: 512.1
click at [803, 384] on div "10p Fill each of the numbered gaps in the following passage with the most appro…" at bounding box center [600, 197] width 484 height 391
copy div "created play allowing boost educated access toddlers provide without generation…"
click at [260, 302] on ul "Task 1 Task 2 Task 3 Task 4 Task 5 Task 6 Task 7 Task 8" at bounding box center [282, 197] width 154 height 368
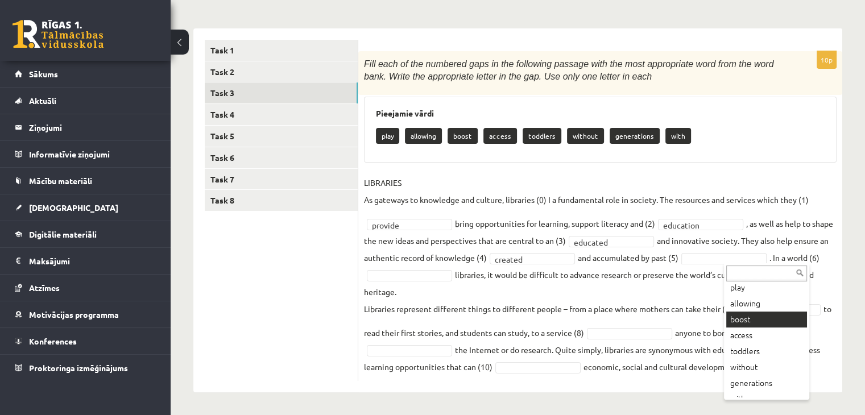
scroll to position [30, 0]
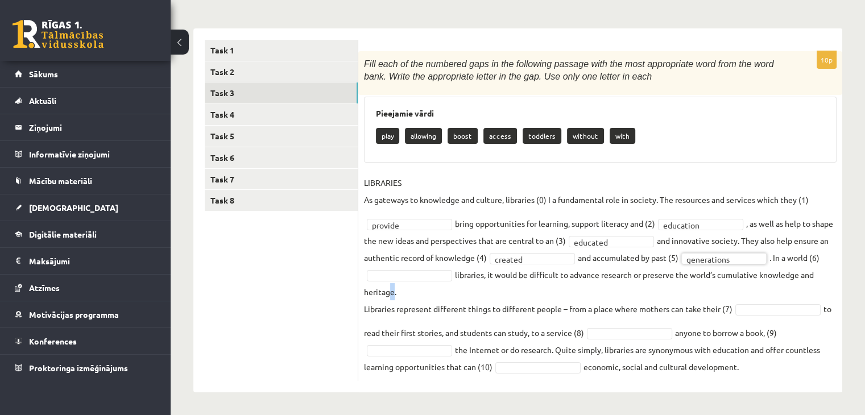
click at [446, 292] on fieldset "**********" at bounding box center [600, 274] width 473 height 201
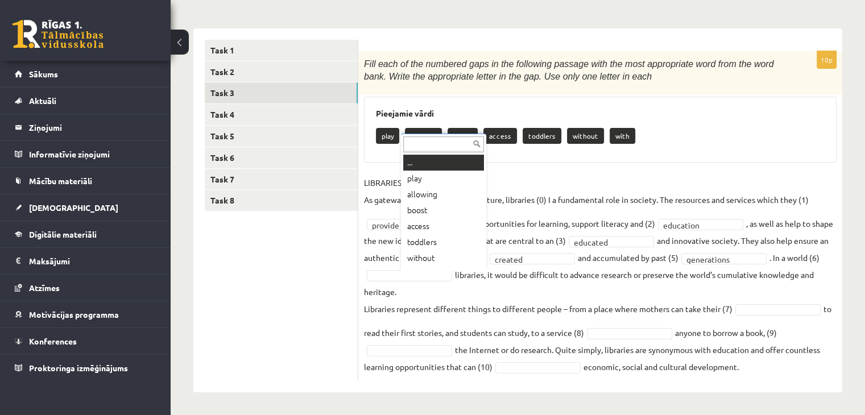
scroll to position [14, 0]
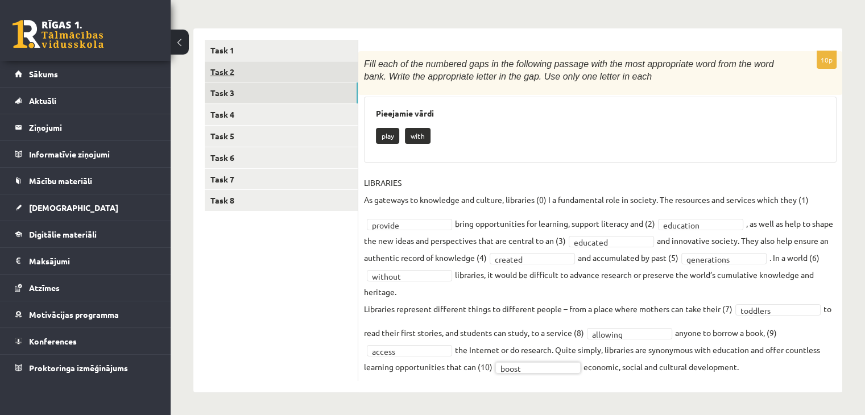
click at [241, 70] on link "Task 2" at bounding box center [281, 71] width 153 height 21
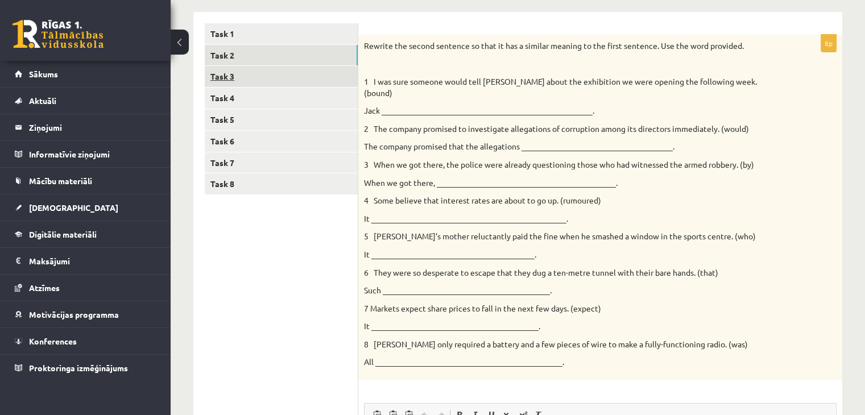
scroll to position [164, 0]
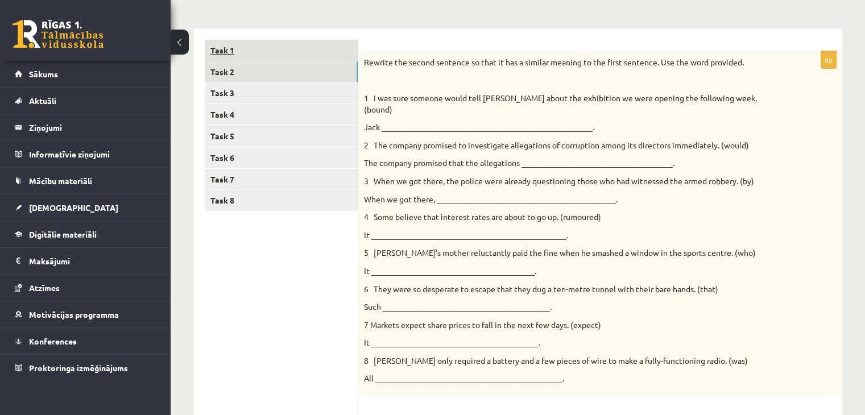
click at [264, 52] on link "Task 1" at bounding box center [281, 50] width 153 height 21
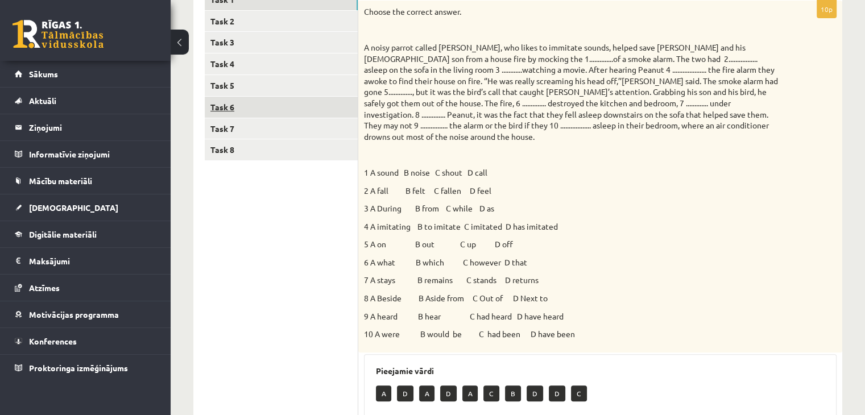
scroll to position [158, 0]
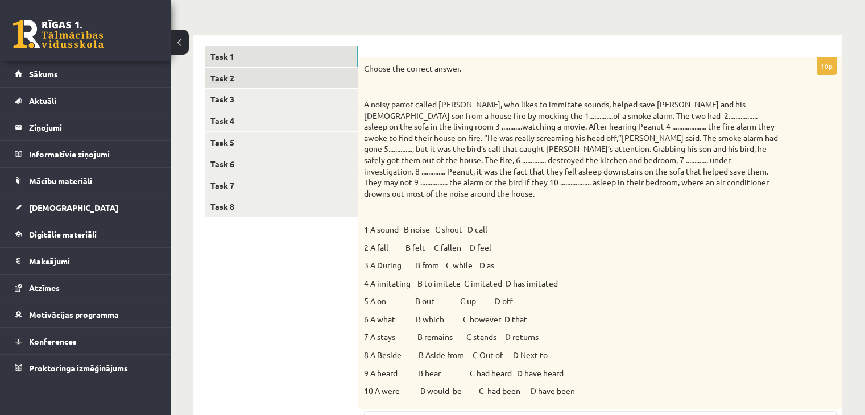
click at [271, 81] on link "Task 2" at bounding box center [281, 78] width 153 height 21
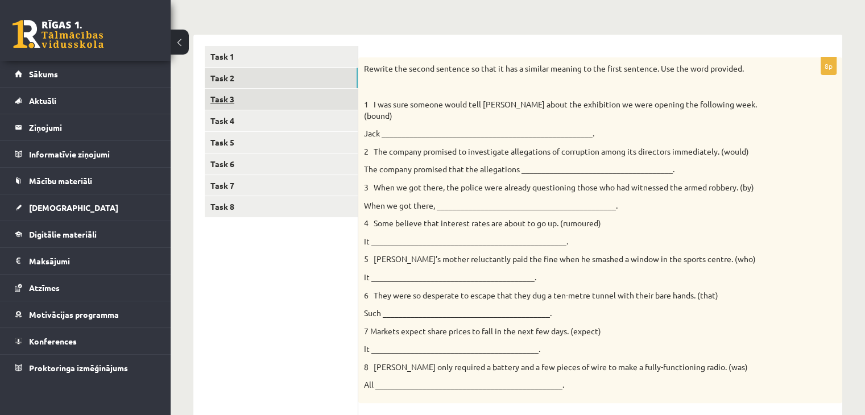
scroll to position [0, 0]
click at [254, 98] on link "Task 3" at bounding box center [281, 99] width 153 height 21
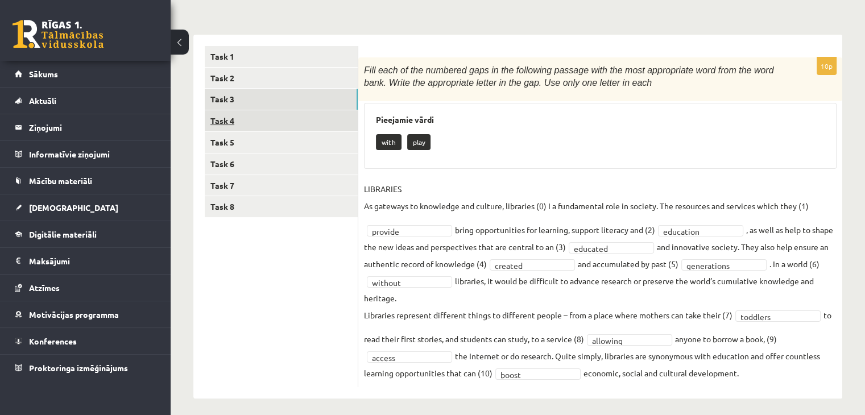
click at [271, 122] on link "Task 4" at bounding box center [281, 120] width 153 height 21
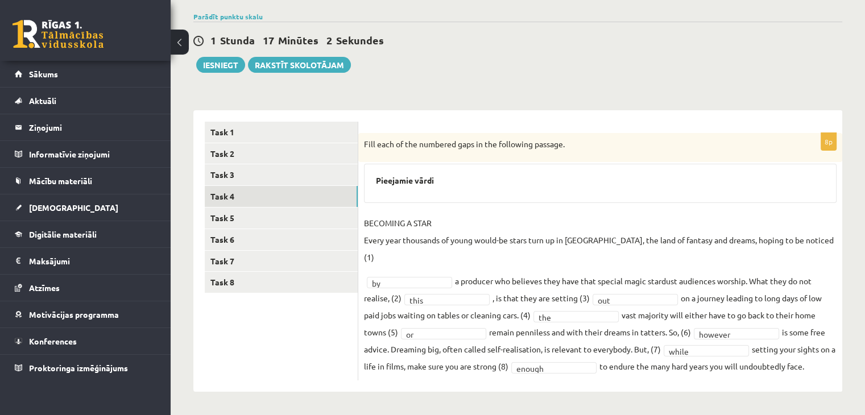
scroll to position [65, 0]
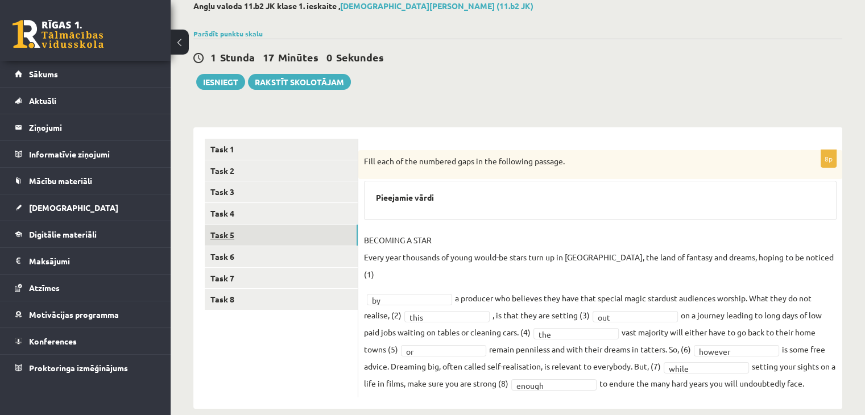
click at [221, 231] on link "Task 5" at bounding box center [281, 235] width 153 height 21
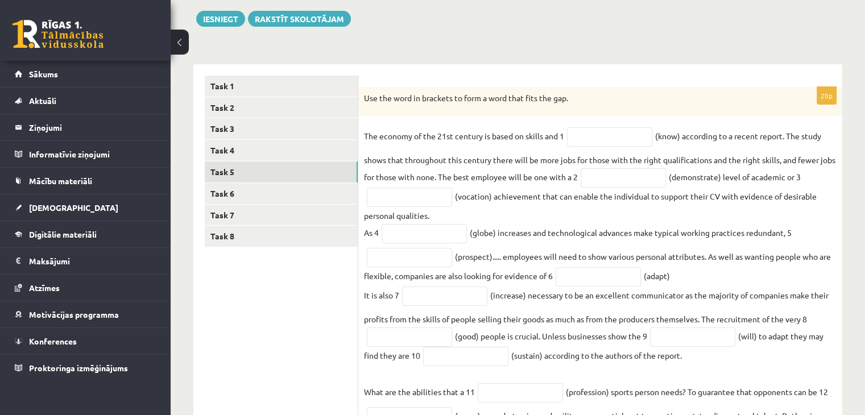
scroll to position [127, 0]
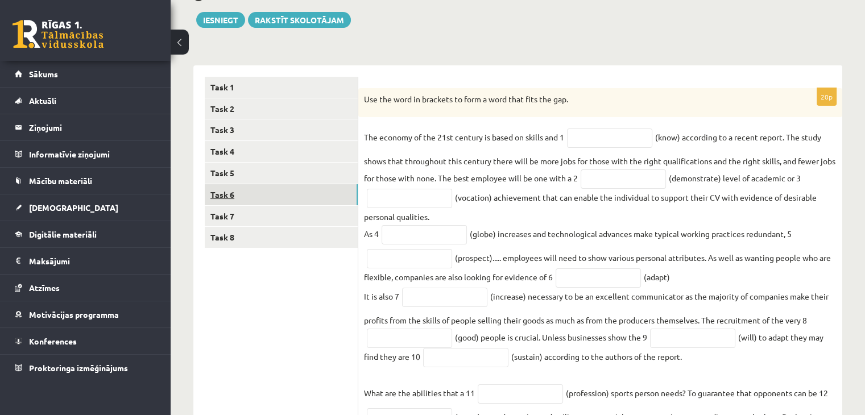
click at [237, 204] on link "Task 6" at bounding box center [281, 194] width 153 height 21
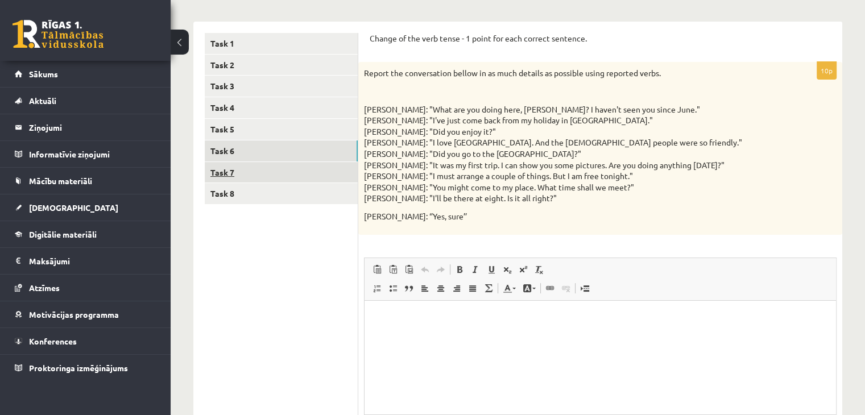
scroll to position [0, 0]
click at [245, 176] on link "Task 7" at bounding box center [281, 172] width 153 height 21
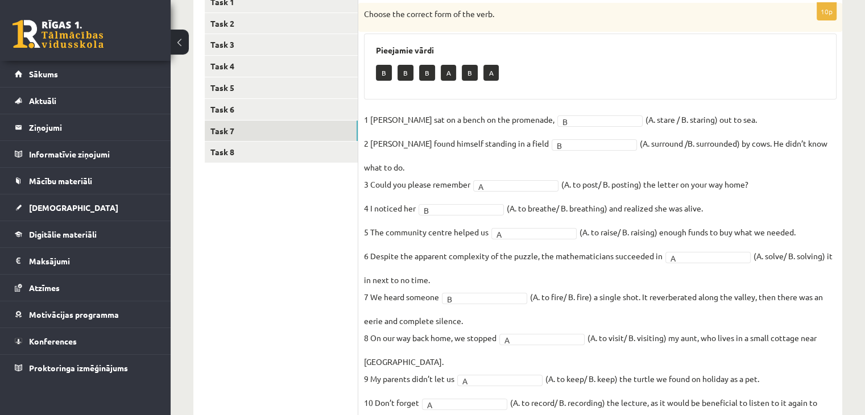
scroll to position [256, 0]
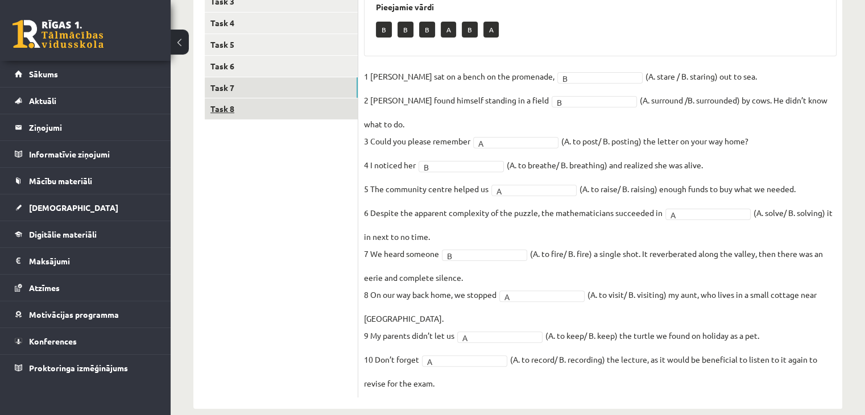
click at [232, 108] on link "Task 8" at bounding box center [281, 108] width 153 height 21
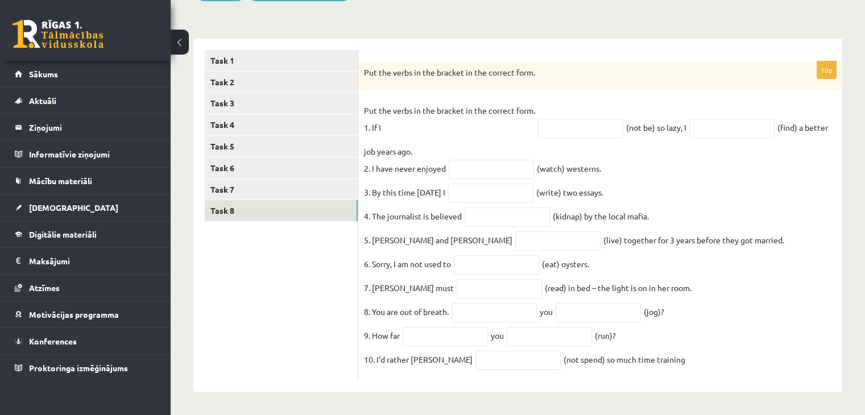
scroll to position [164, 0]
drag, startPoint x: 363, startPoint y: 112, endPoint x: 706, endPoint y: 123, distance: 343.2
click at [706, 123] on div "10p Put the verbs in the bracket in the correct form. Put the verbs in the brac…" at bounding box center [600, 221] width 484 height 320
drag, startPoint x: 701, startPoint y: 171, endPoint x: 617, endPoint y: 156, distance: 86.1
click at [701, 171] on fieldset "Put the verbs in the bracket in the correct form. 1. If I (not be) so lazy, I (…" at bounding box center [600, 238] width 473 height 273
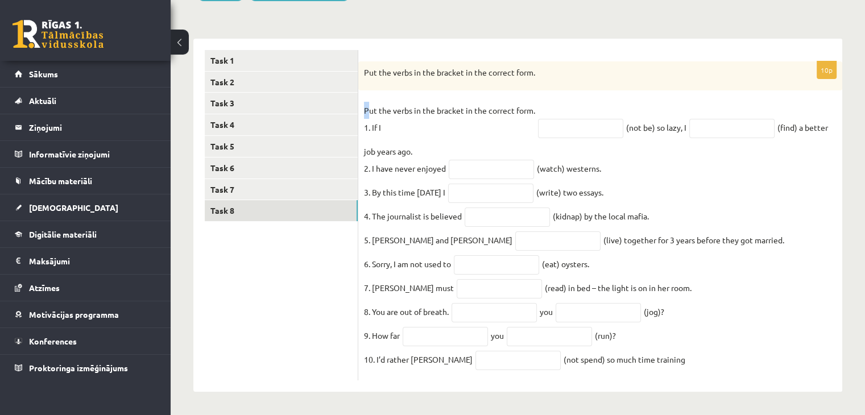
drag, startPoint x: 368, startPoint y: 97, endPoint x: 362, endPoint y: 104, distance: 9.3
click at [362, 104] on div "10p Put the verbs in the bracket in the correct form. Put the verbs in the brac…" at bounding box center [600, 221] width 484 height 320
click at [360, 103] on div "10p Put the verbs in the bracket in the correct form. Put the verbs in the brac…" at bounding box center [600, 221] width 484 height 320
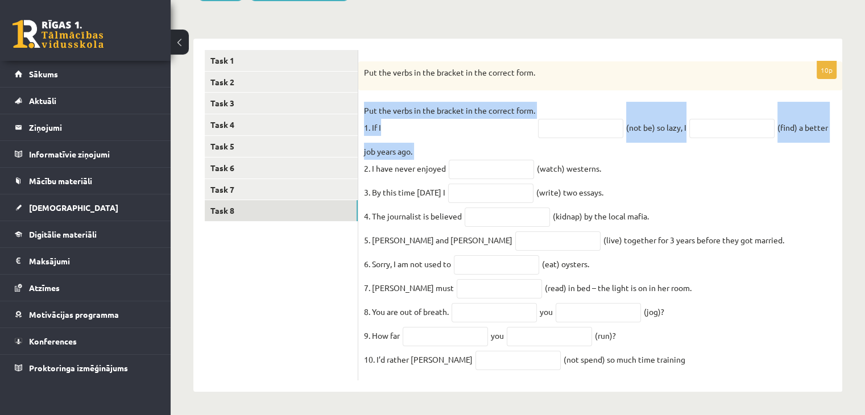
drag, startPoint x: 360, startPoint y: 103, endPoint x: 812, endPoint y: 147, distance: 454.3
click at [812, 147] on div "10p Put the verbs in the bracket in the correct form. Put the verbs in the brac…" at bounding box center [600, 221] width 484 height 320
copy fieldset "Put the verbs in the bracket in the correct form. 1. If I (not be) so lazy, I (…"
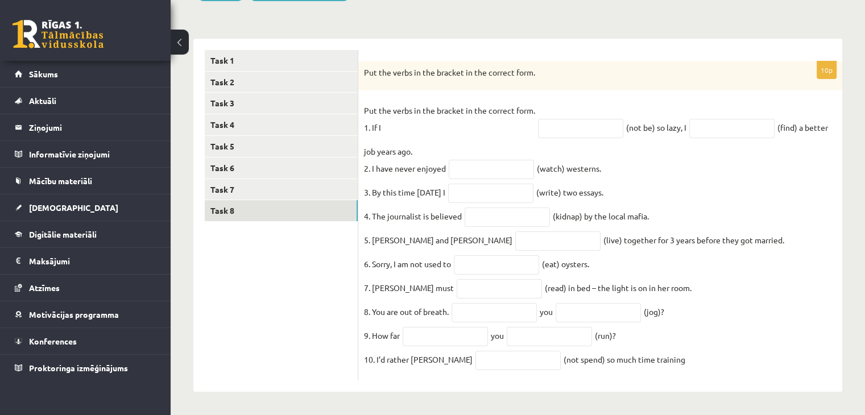
click at [323, 305] on ul "Task 1 Task 2 Task 3 Task 4 Task 5 Task 6 Task 7 Task 8" at bounding box center [282, 215] width 154 height 331
click at [736, 125] on input "text" at bounding box center [731, 128] width 85 height 19
click at [573, 119] on input "text" at bounding box center [580, 128] width 85 height 19
type input "**********"
click at [731, 121] on input "text" at bounding box center [731, 128] width 85 height 19
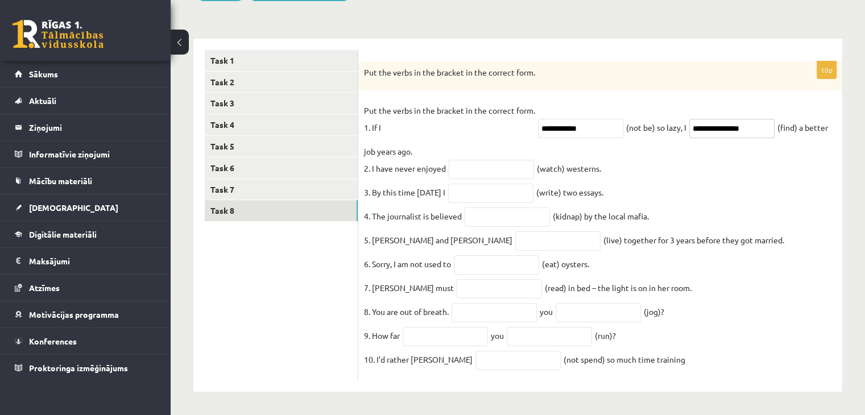
type input "**********"
click at [472, 160] on input "text" at bounding box center [491, 169] width 85 height 19
type input "********"
drag, startPoint x: 372, startPoint y: 160, endPoint x: 629, endPoint y: 167, distance: 256.6
click at [629, 167] on fieldset "**********" at bounding box center [600, 238] width 473 height 273
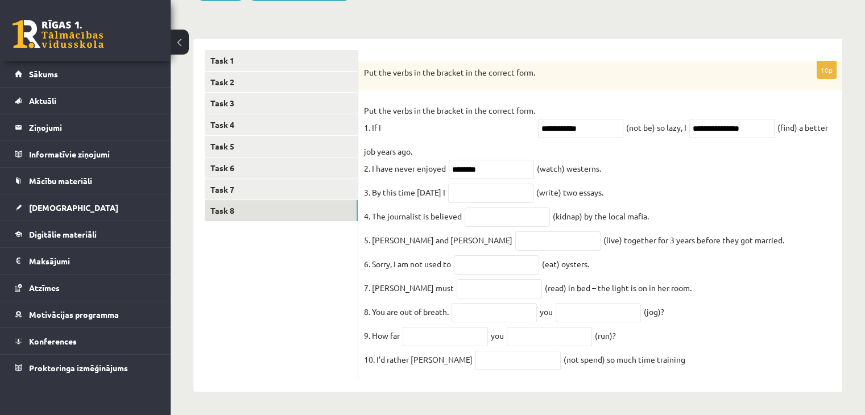
copy fieldset "I have never enjoyed (watch) westerns."
click at [271, 304] on ul "Task 1 Task 2 Task 3 Task 4 Task 5 Task 6 Task 7 Task 8" at bounding box center [282, 215] width 154 height 331
click at [469, 184] on input "text" at bounding box center [490, 193] width 85 height 19
type input "*"
drag, startPoint x: 370, startPoint y: 189, endPoint x: 657, endPoint y: 188, distance: 287.2
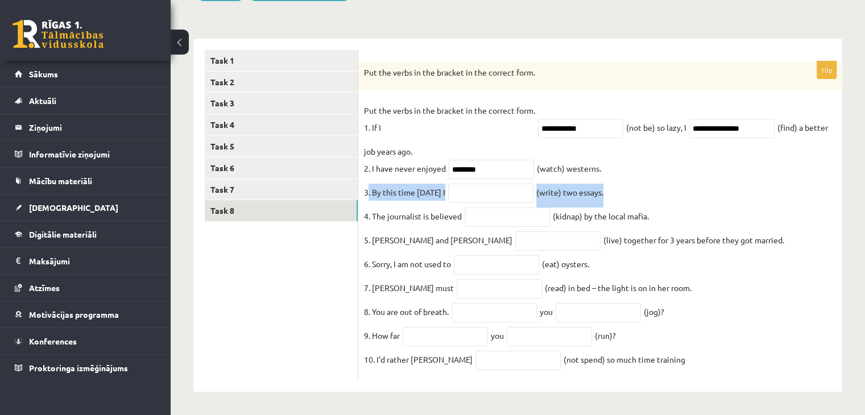
click at [657, 188] on fieldset "**********" at bounding box center [600, 238] width 473 height 273
copy fieldset ". By this time tomorrow I (write) two essays."
click at [473, 184] on input "text" at bounding box center [490, 193] width 85 height 19
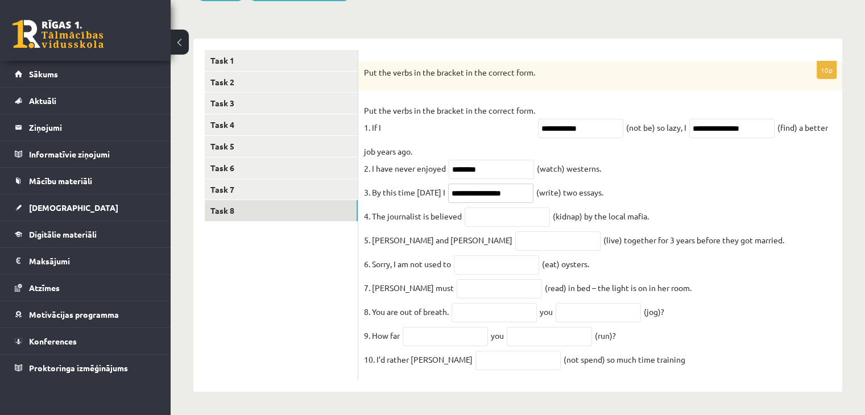
type input "**********"
click at [487, 218] on input "text" at bounding box center [507, 217] width 85 height 19
drag, startPoint x: 370, startPoint y: 209, endPoint x: 667, endPoint y: 206, distance: 296.4
click at [667, 206] on fieldset "**********" at bounding box center [600, 238] width 473 height 273
copy fieldset "The journalist is believed (kidnap) by the local mafia."
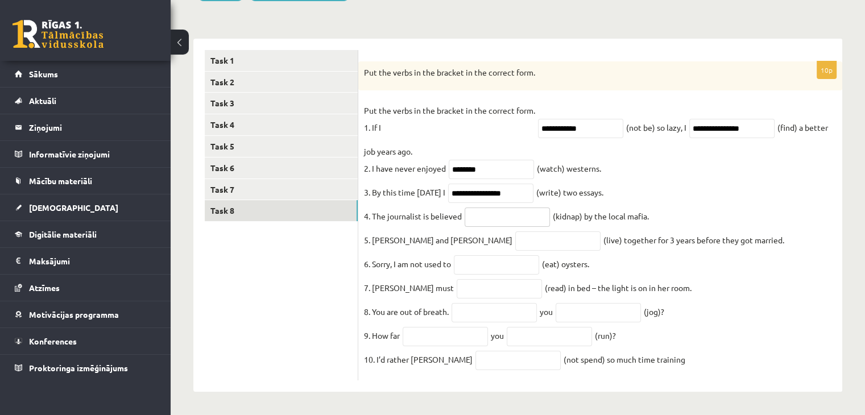
click at [476, 208] on input "text" at bounding box center [507, 217] width 85 height 19
type input "*********"
click at [515, 235] on input "text" at bounding box center [557, 240] width 85 height 19
drag, startPoint x: 378, startPoint y: 233, endPoint x: 373, endPoint y: 229, distance: 6.4
click at [378, 233] on p "5. Peter and Mary" at bounding box center [438, 239] width 148 height 17
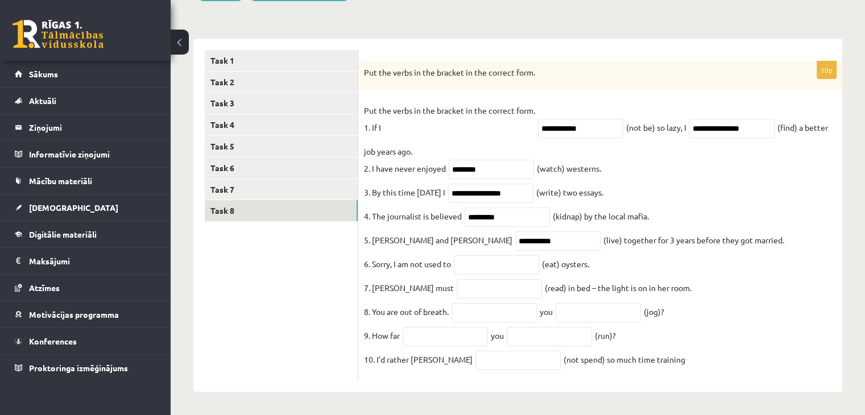
click at [369, 235] on p "5. Peter and Mary" at bounding box center [438, 239] width 148 height 17
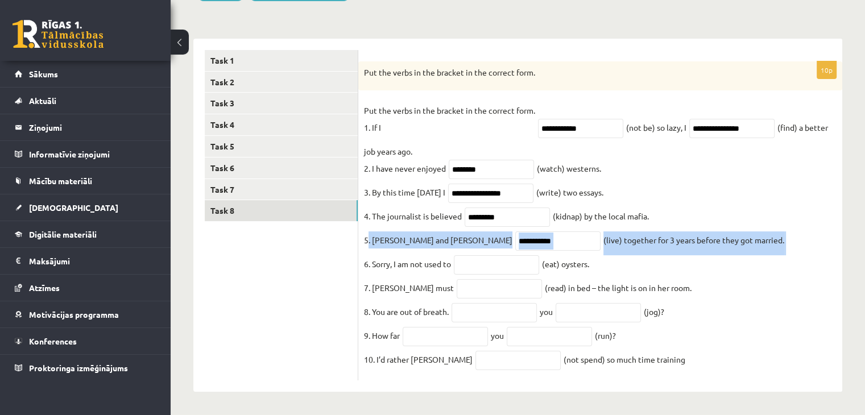
drag, startPoint x: 369, startPoint y: 235, endPoint x: 714, endPoint y: 243, distance: 344.8
click at [714, 243] on fieldset "**********" at bounding box center [600, 238] width 473 height 273
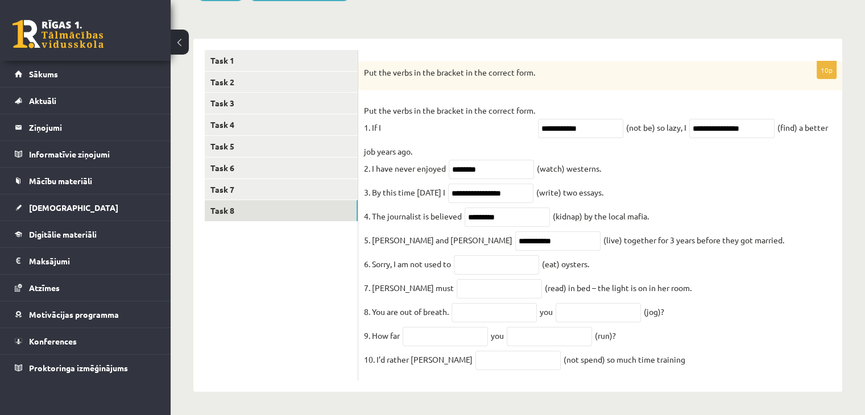
click at [456, 221] on fieldset "**********" at bounding box center [600, 238] width 473 height 273
click at [515, 238] on input "**********" at bounding box center [557, 240] width 85 height 19
type input "*********"
click at [487, 261] on input "text" at bounding box center [496, 264] width 85 height 19
type input "******"
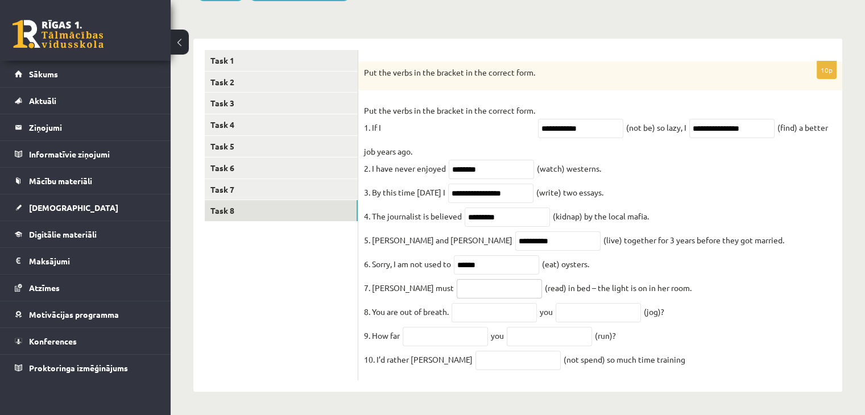
click at [457, 281] on input "text" at bounding box center [499, 288] width 85 height 19
type input "*"
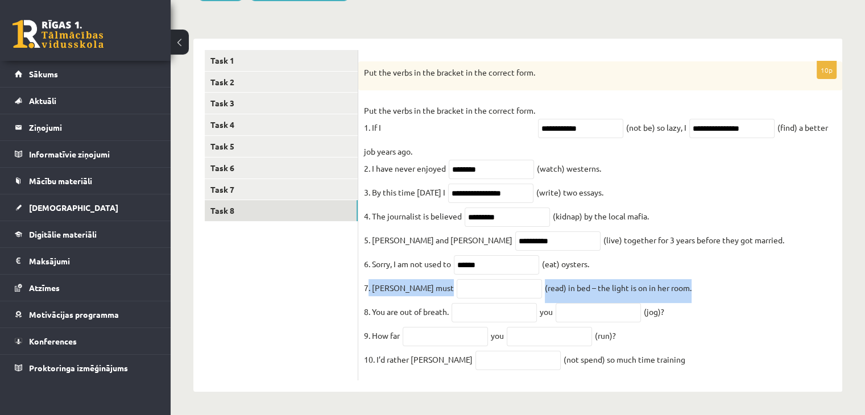
drag, startPoint x: 369, startPoint y: 287, endPoint x: 660, endPoint y: 287, distance: 291.8
click at [686, 293] on fieldset "**********" at bounding box center [600, 238] width 473 height 273
click at [457, 292] on input "text" at bounding box center [499, 288] width 85 height 19
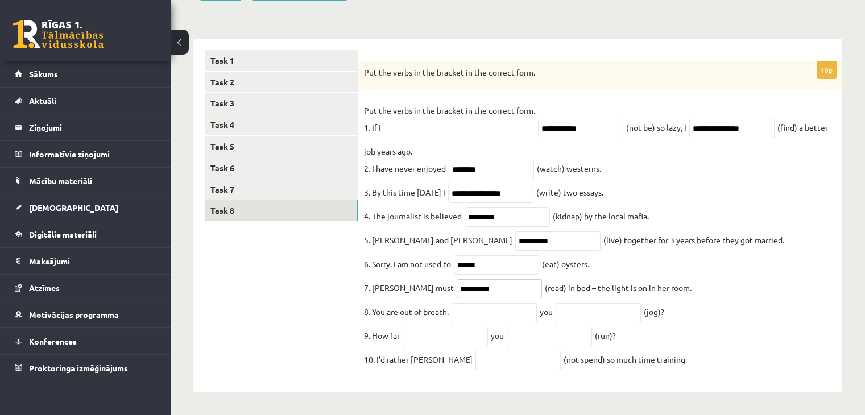
type input "**********"
click at [471, 315] on input "text" at bounding box center [494, 312] width 85 height 19
drag, startPoint x: 371, startPoint y: 315, endPoint x: 667, endPoint y: 315, distance: 295.8
click at [667, 315] on fieldset "**********" at bounding box center [600, 238] width 473 height 273
click at [457, 315] on input "text" at bounding box center [494, 312] width 85 height 19
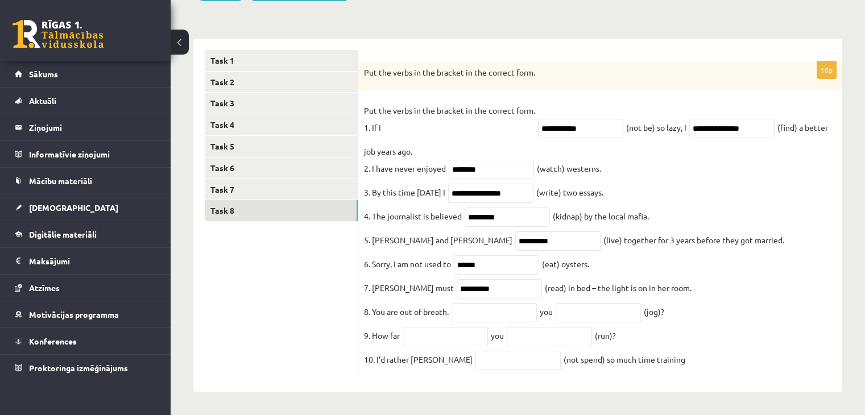
click at [458, 295] on fieldset "**********" at bounding box center [600, 238] width 473 height 273
click at [478, 303] on input "text" at bounding box center [494, 312] width 85 height 19
drag, startPoint x: 574, startPoint y: 304, endPoint x: 564, endPoint y: 303, distance: 10.4
click at [574, 305] on input "text" at bounding box center [598, 312] width 85 height 19
type input "**********"
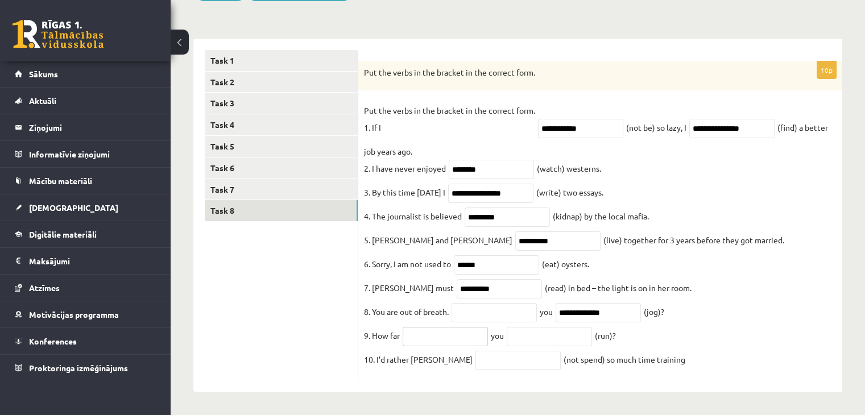
click at [455, 342] on input "text" at bounding box center [445, 336] width 85 height 19
type input "***"
click at [539, 332] on input "text" at bounding box center [549, 336] width 85 height 19
type input "**********"
click at [493, 359] on input "text" at bounding box center [518, 360] width 85 height 19
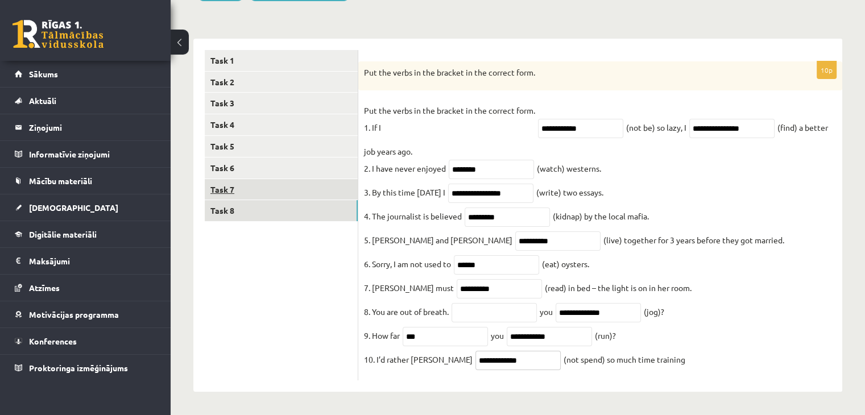
type input "**********"
click at [261, 188] on link "Task 7" at bounding box center [281, 189] width 153 height 21
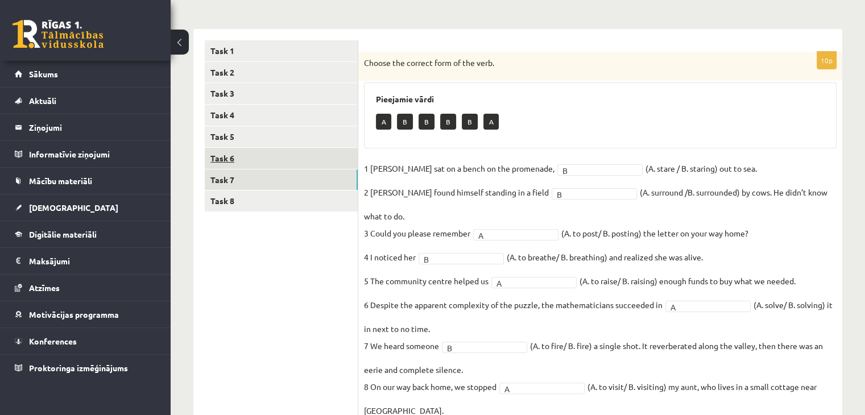
click at [262, 158] on link "Task 6" at bounding box center [281, 158] width 153 height 21
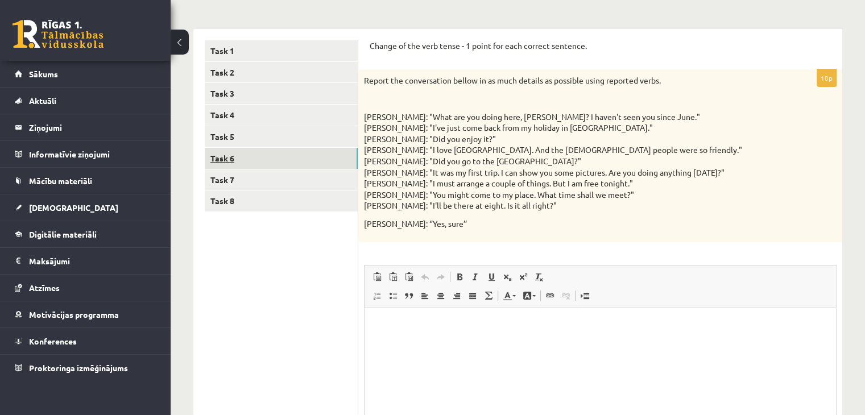
scroll to position [0, 0]
click at [296, 152] on link "Task 6" at bounding box center [281, 158] width 153 height 21
click at [278, 139] on link "Task 5" at bounding box center [281, 136] width 153 height 21
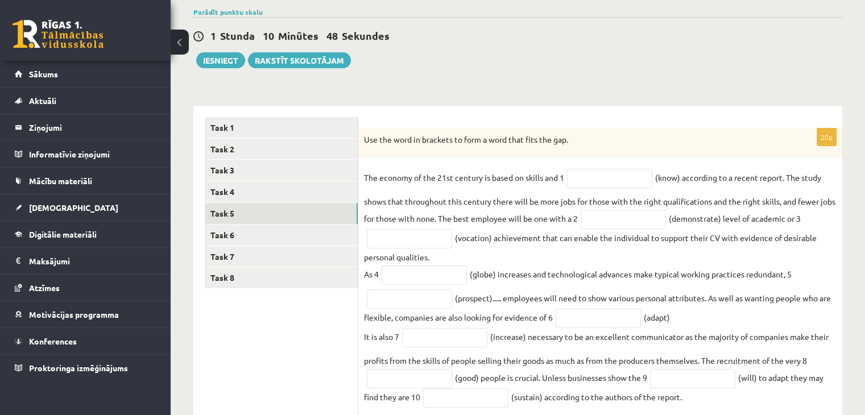
scroll to position [107, 0]
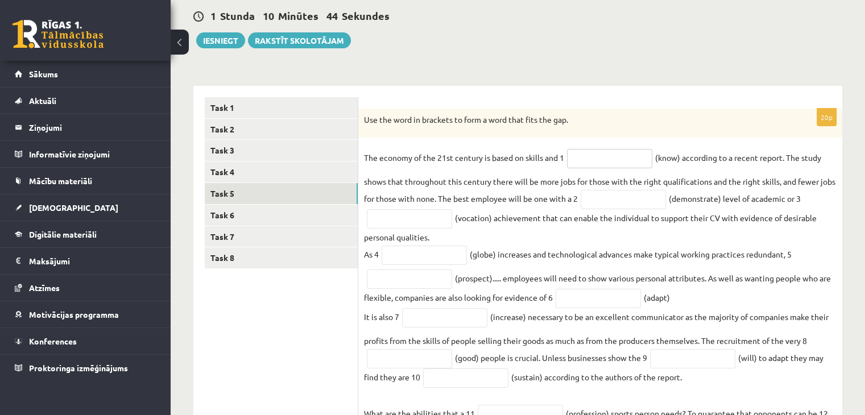
click at [619, 155] on input "text" at bounding box center [609, 158] width 85 height 19
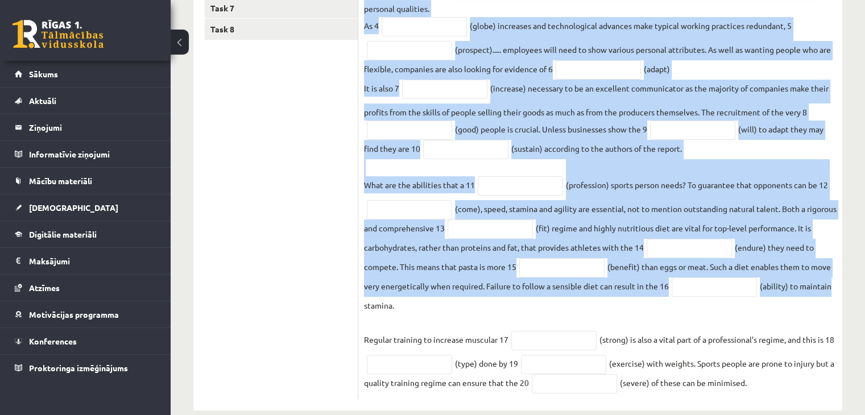
scroll to position [355, 0]
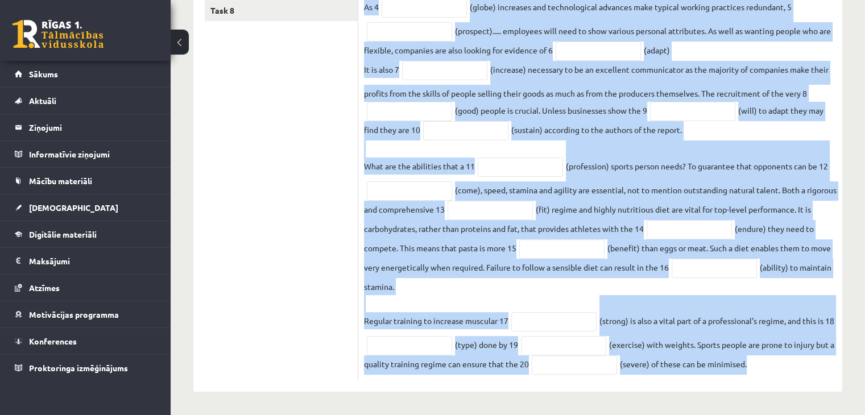
drag, startPoint x: 361, startPoint y: 201, endPoint x: 840, endPoint y: 376, distance: 509.4
click at [840, 376] on div "20p Use the word in brackets to form a word that fits the gap. The economy of t…" at bounding box center [600, 121] width 484 height 520
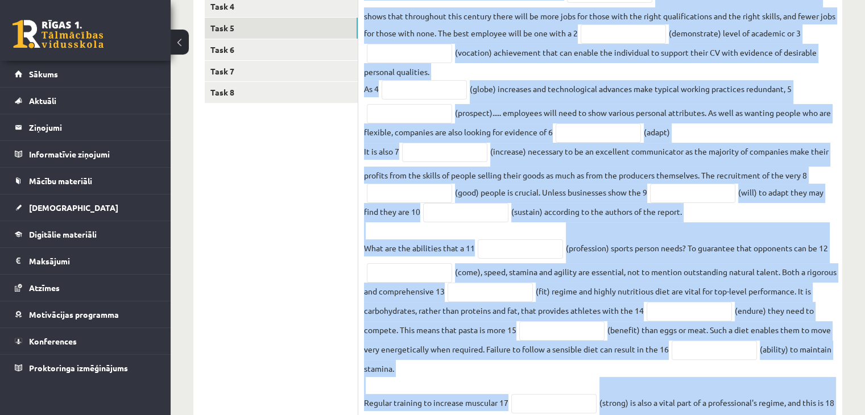
scroll to position [184, 0]
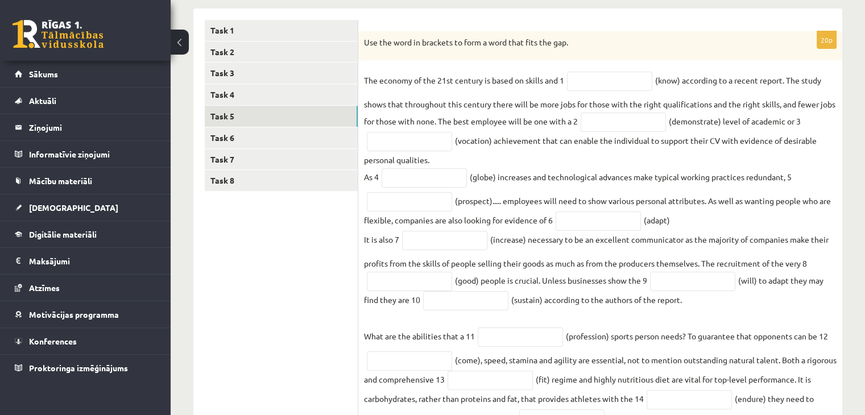
click at [234, 298] on ul "Task 1 Task 2 Task 3 Task 4 Task 5 Task 6 Task 7 Task 8" at bounding box center [282, 285] width 154 height 531
click at [596, 87] on input "text" at bounding box center [609, 81] width 85 height 19
type input "*********"
click at [596, 122] on fieldset "The economy of the 21st century is based on skills and 1 ********* (know) accor…" at bounding box center [600, 308] width 473 height 473
click at [666, 125] on input "text" at bounding box center [623, 122] width 85 height 19
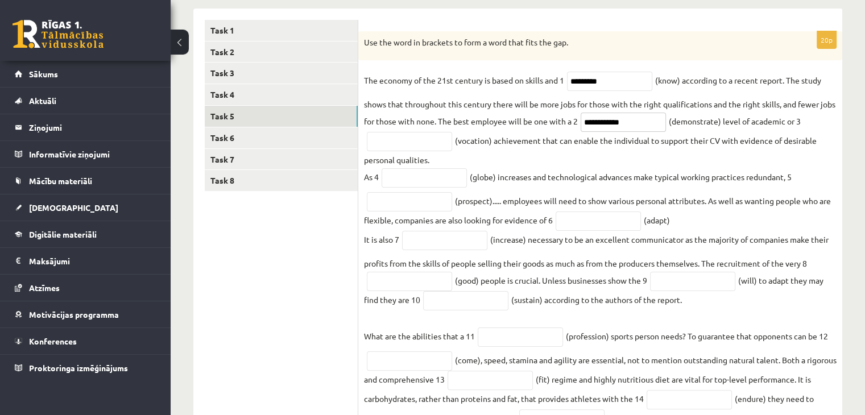
type input "**********"
click at [400, 146] on input "text" at bounding box center [409, 141] width 85 height 19
type input "**********"
click at [388, 180] on input "text" at bounding box center [424, 177] width 85 height 19
type input "**********"
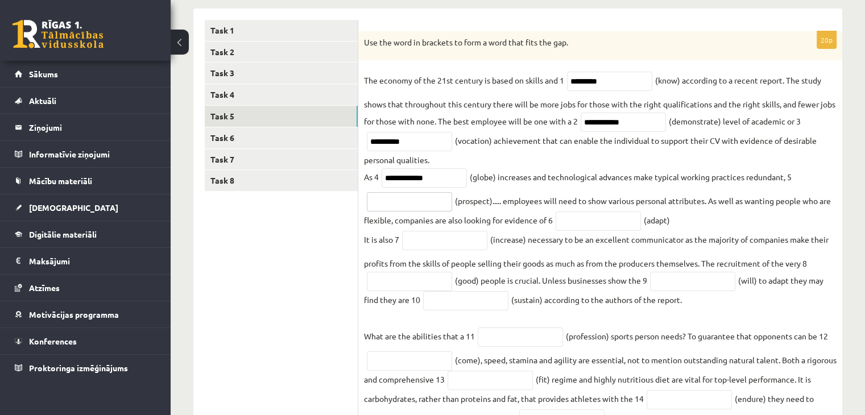
click at [380, 208] on input "text" at bounding box center [409, 201] width 85 height 19
type input "**********"
click at [610, 222] on input "text" at bounding box center [598, 221] width 85 height 19
type input "**********"
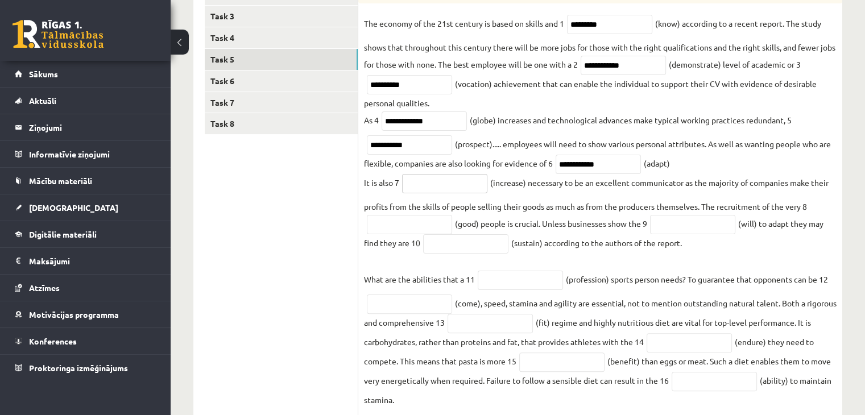
click at [456, 184] on input "text" at bounding box center [444, 183] width 85 height 19
type input "**********"
click at [384, 229] on input "text" at bounding box center [409, 224] width 85 height 19
type input "****"
click at [705, 229] on input "text" at bounding box center [692, 224] width 85 height 19
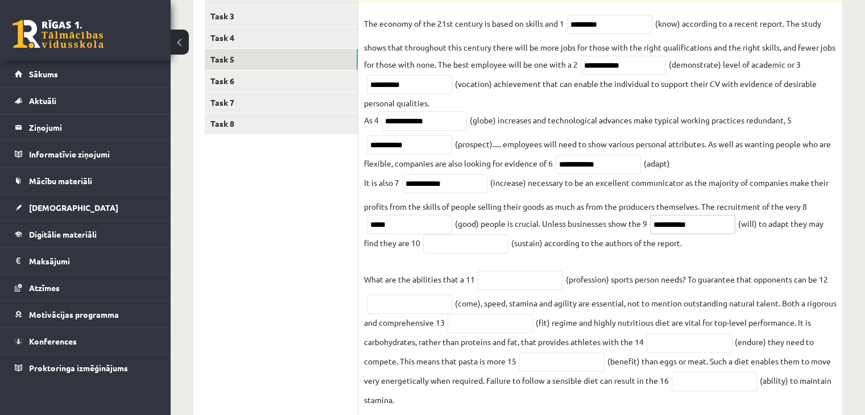
type input "**********"
click at [448, 246] on input "text" at bounding box center [465, 243] width 85 height 19
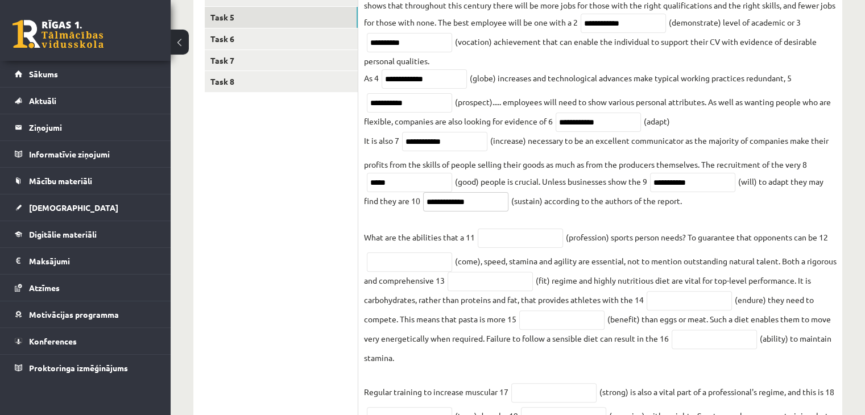
scroll to position [355, 0]
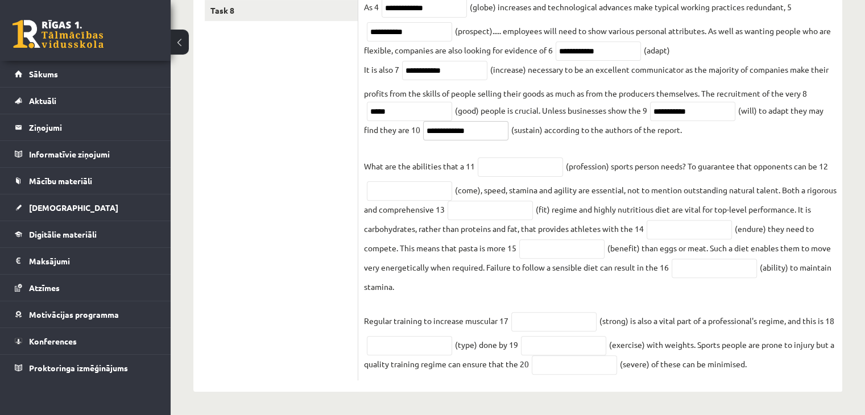
type input "**********"
click at [514, 170] on input "text" at bounding box center [520, 167] width 85 height 19
type input "**********"
click at [388, 191] on input "text" at bounding box center [409, 190] width 85 height 19
type input "********"
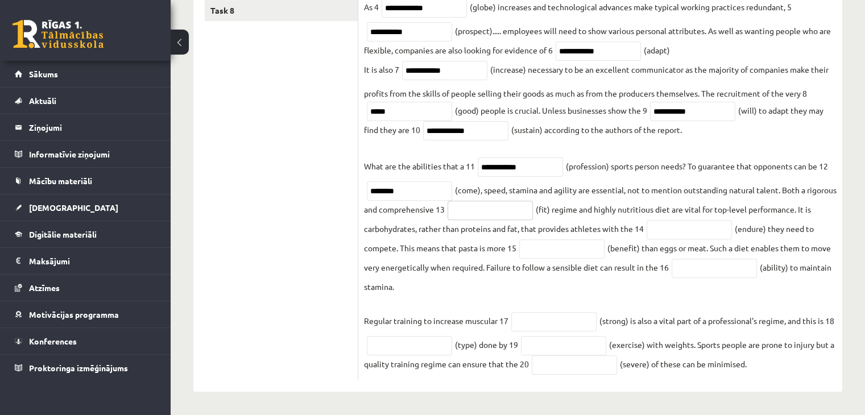
click at [520, 213] on input "text" at bounding box center [490, 210] width 85 height 19
type input "*******"
click at [697, 237] on input "text" at bounding box center [689, 229] width 85 height 19
type input "*********"
click at [576, 251] on input "text" at bounding box center [561, 248] width 85 height 19
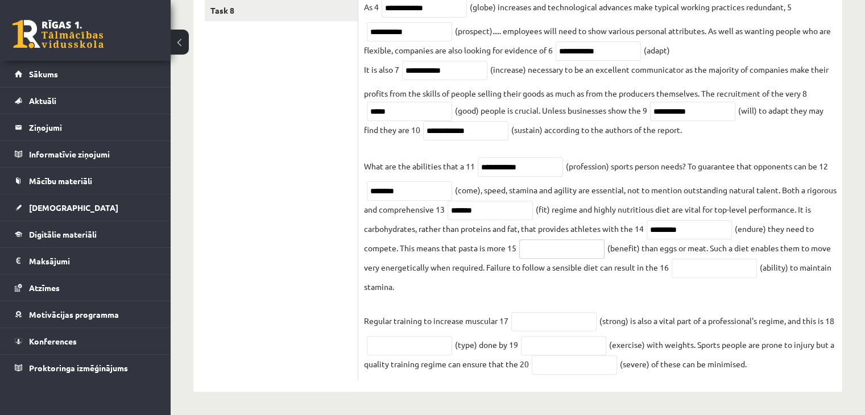
type input "*"
type input "**********"
click at [725, 268] on input "text" at bounding box center [714, 268] width 85 height 19
type input "*********"
click at [557, 318] on input "text" at bounding box center [553, 321] width 85 height 19
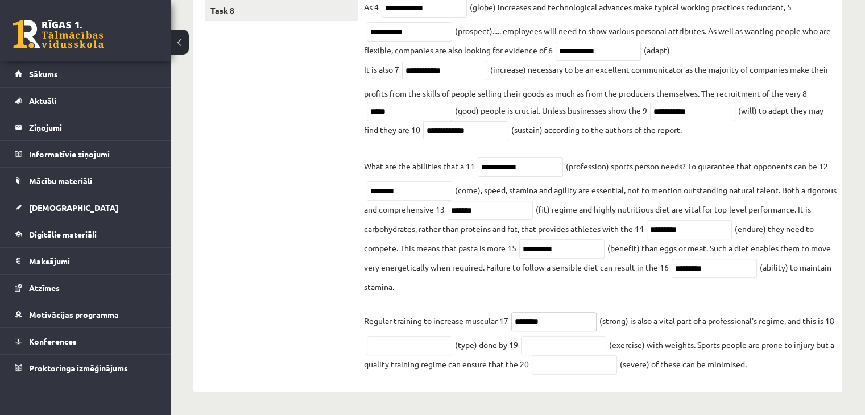
type input "********"
click at [409, 355] on fieldset "**********" at bounding box center [600, 138] width 473 height 473
click at [417, 349] on input "text" at bounding box center [409, 345] width 85 height 19
type input "*********"
click at [533, 353] on input "text" at bounding box center [563, 345] width 85 height 19
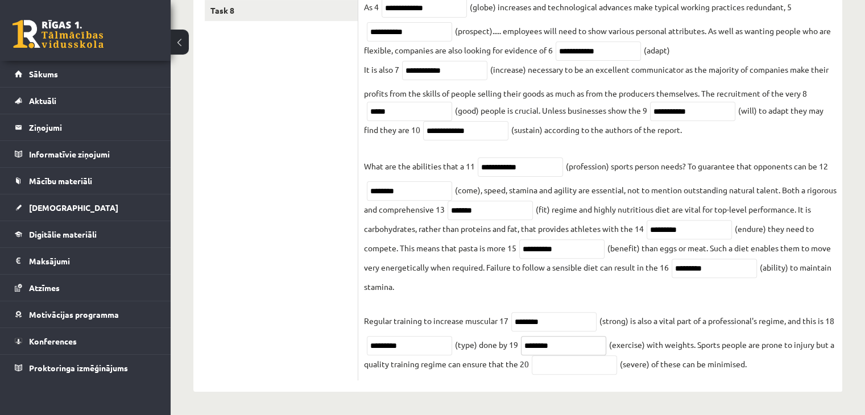
type input "********"
click at [591, 371] on input "text" at bounding box center [574, 364] width 85 height 19
type input "********"
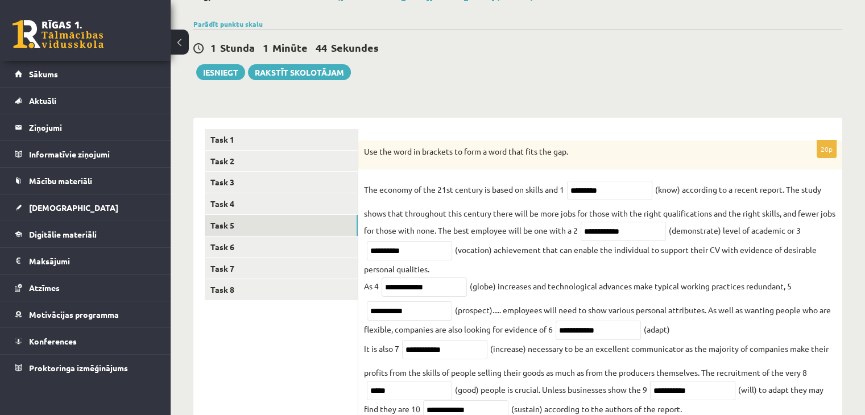
scroll to position [71, 0]
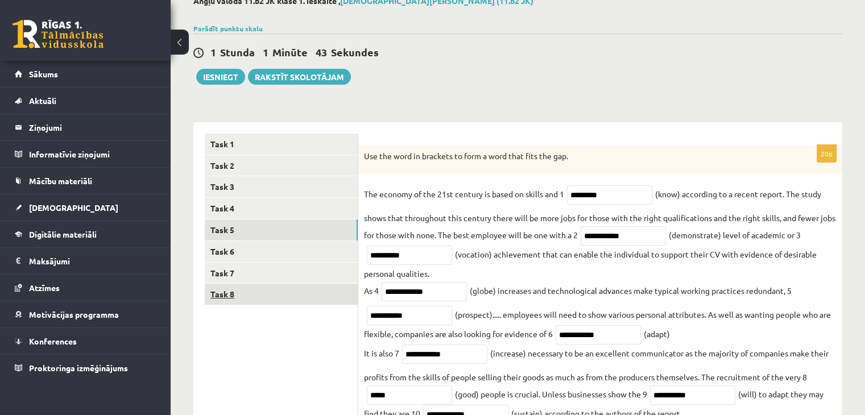
drag, startPoint x: 255, startPoint y: 316, endPoint x: 256, endPoint y: 303, distance: 13.1
click at [255, 315] on ul "Task 1 Task 2 Task 3 Task 4 Task 5 Task 6 Task 7 Task 8" at bounding box center [282, 399] width 154 height 531
click at [259, 299] on link "Task 8" at bounding box center [281, 294] width 153 height 21
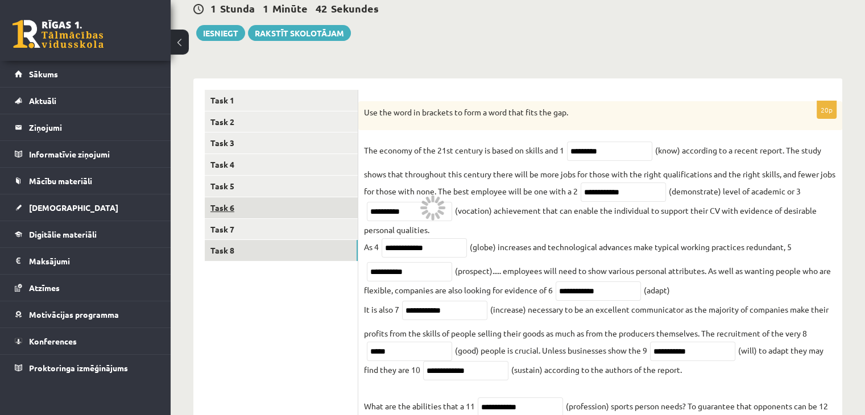
scroll to position [127, 0]
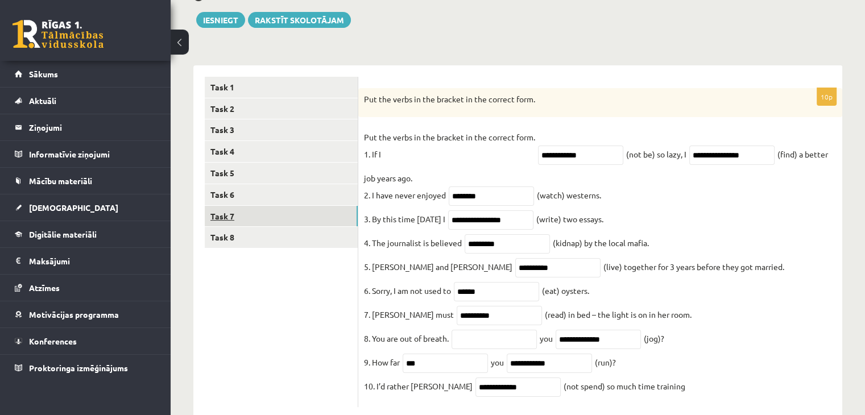
click at [257, 210] on link "Task 7" at bounding box center [281, 216] width 153 height 21
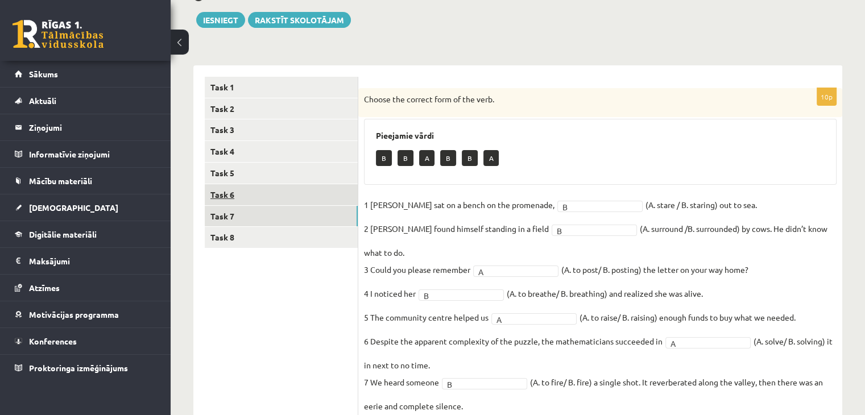
click at [253, 201] on link "Task 6" at bounding box center [281, 194] width 153 height 21
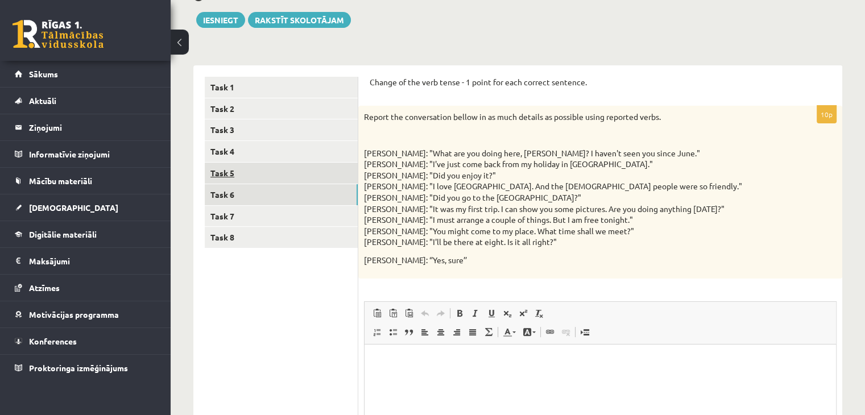
scroll to position [0, 0]
click at [291, 181] on link "Task 5" at bounding box center [281, 173] width 153 height 21
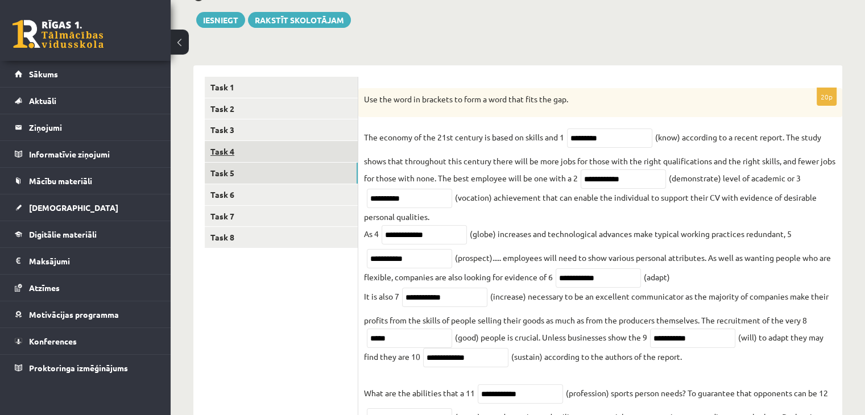
click at [283, 143] on link "Task 4" at bounding box center [281, 151] width 153 height 21
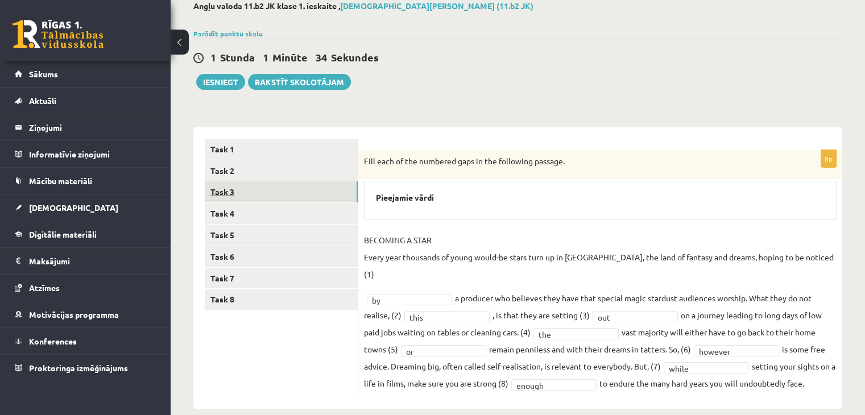
click at [250, 192] on link "Task 3" at bounding box center [281, 191] width 153 height 21
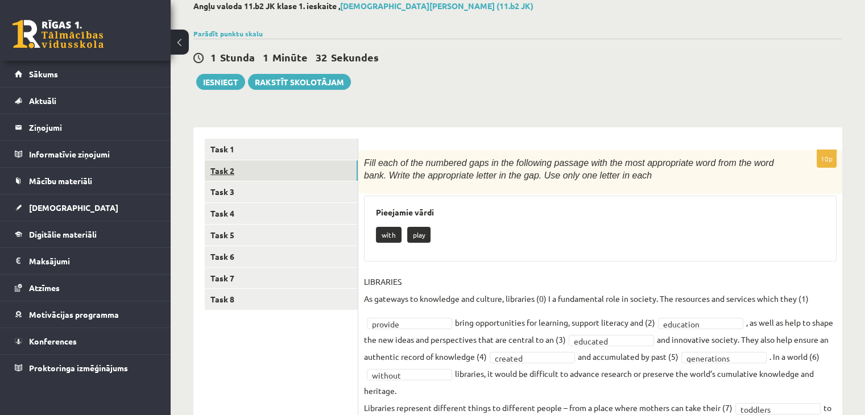
click at [240, 173] on link "Task 2" at bounding box center [281, 170] width 153 height 21
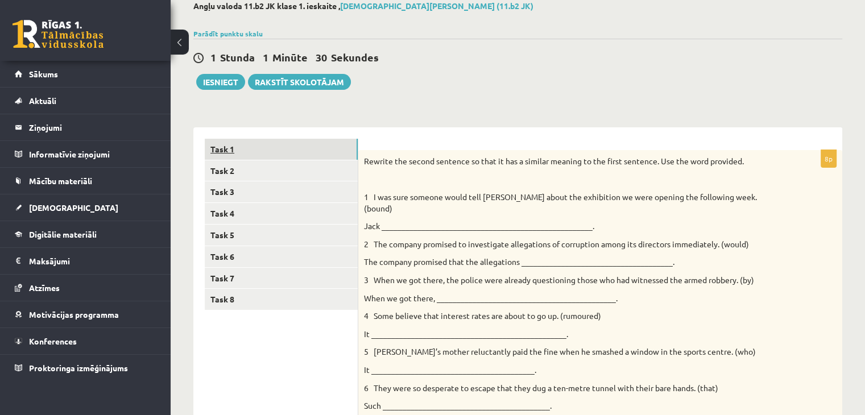
click at [271, 141] on link "Task 1" at bounding box center [281, 149] width 153 height 21
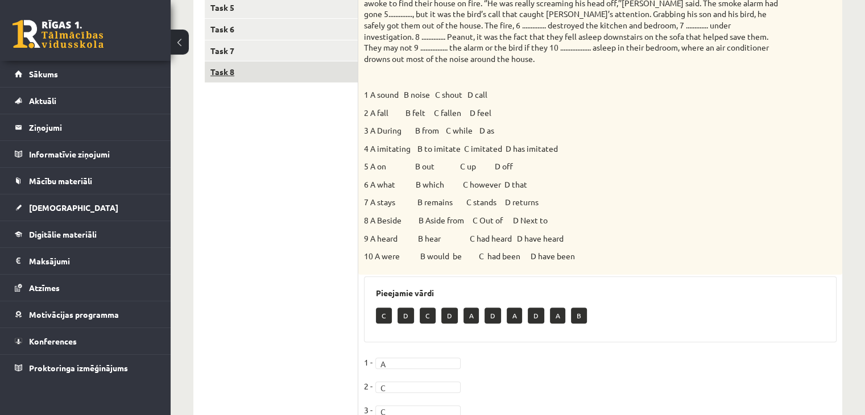
scroll to position [179, 0]
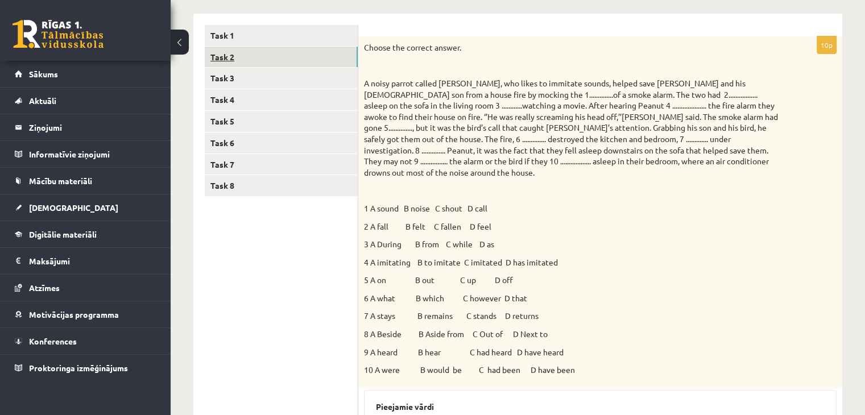
click at [287, 63] on link "Task 2" at bounding box center [281, 57] width 153 height 21
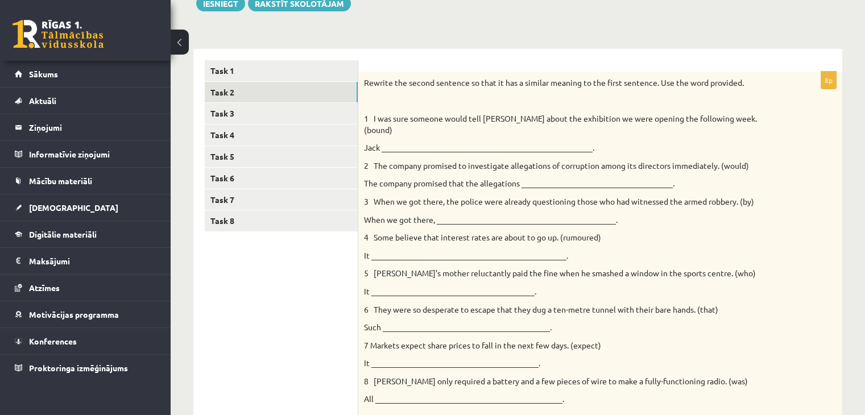
scroll to position [315, 0]
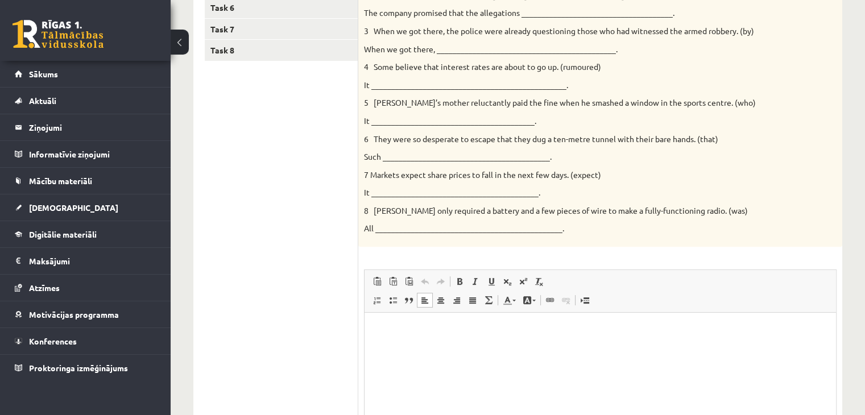
click at [433, 323] on html at bounding box center [601, 330] width 472 height 35
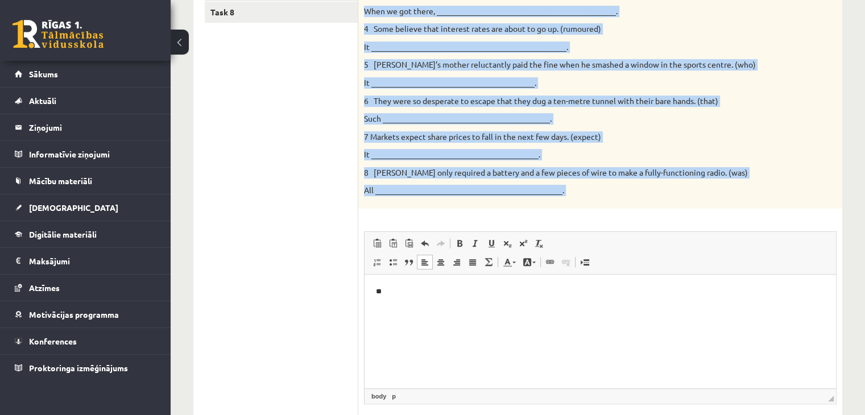
scroll to position [371, 0]
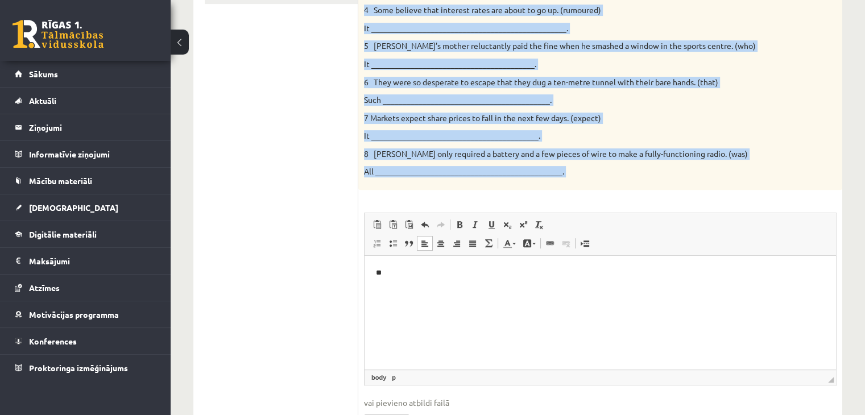
drag, startPoint x: 373, startPoint y: 175, endPoint x: 662, endPoint y: 184, distance: 289.7
click at [662, 184] on div "8p Rewrite the second sentence so that it has a similar meaning to the first se…" at bounding box center [600, 146] width 484 height 605
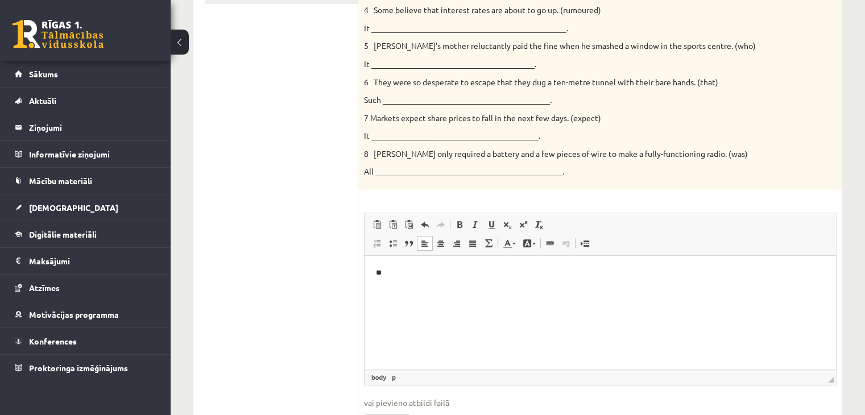
click at [435, 263] on html "**" at bounding box center [601, 273] width 472 height 35
click at [506, 274] on p "**********" at bounding box center [600, 273] width 449 height 12
click at [509, 274] on p "**********" at bounding box center [600, 273] width 449 height 12
drag, startPoint x: 546, startPoint y: 274, endPoint x: 874, endPoint y: 439, distance: 367.1
click at [547, 274] on p "**********" at bounding box center [600, 273] width 449 height 12
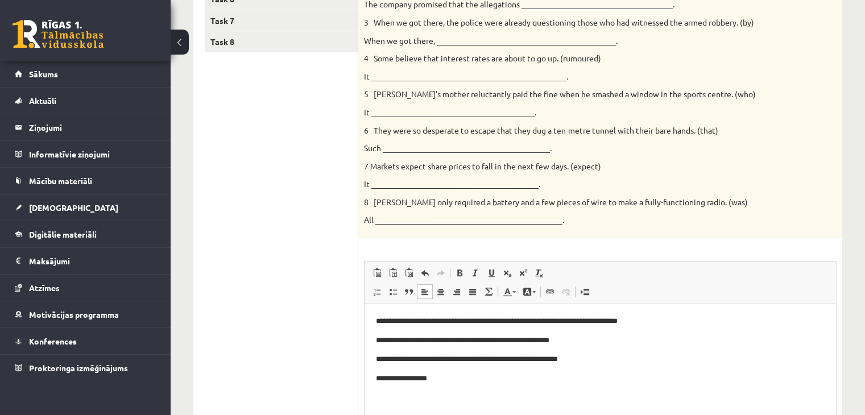
scroll to position [341, 0]
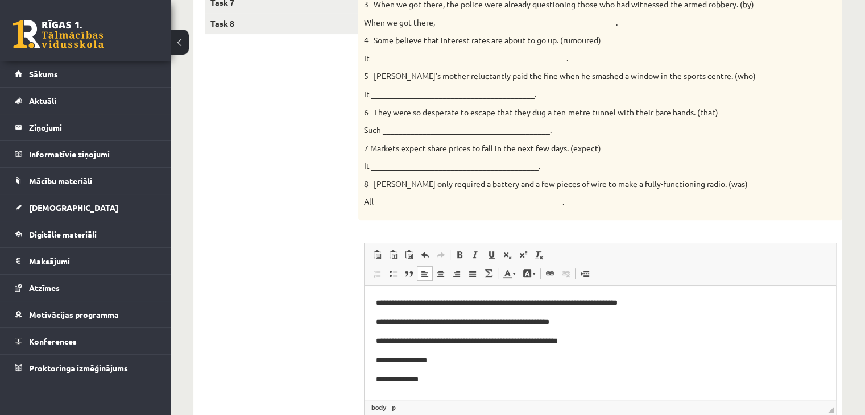
click at [413, 382] on p "**********" at bounding box center [600, 380] width 449 height 12
click at [463, 375] on p "**********" at bounding box center [600, 380] width 449 height 12
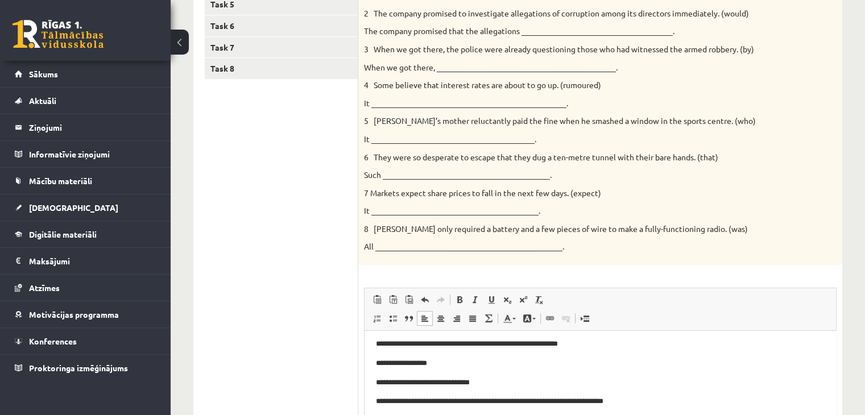
scroll to position [144, 0]
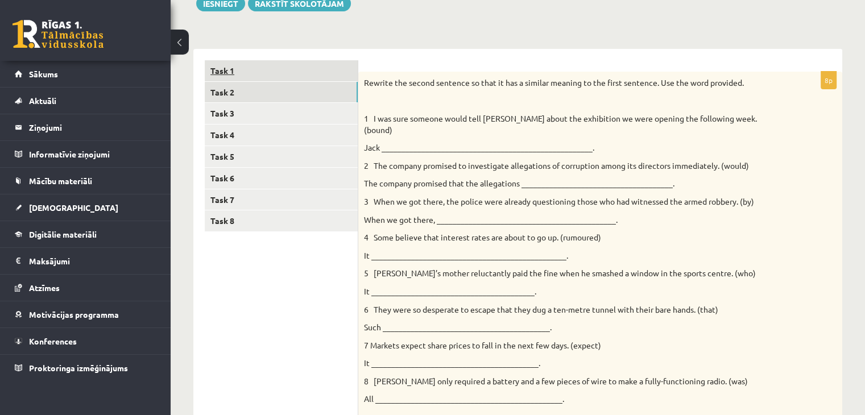
click at [266, 72] on link "Task 1" at bounding box center [281, 70] width 153 height 21
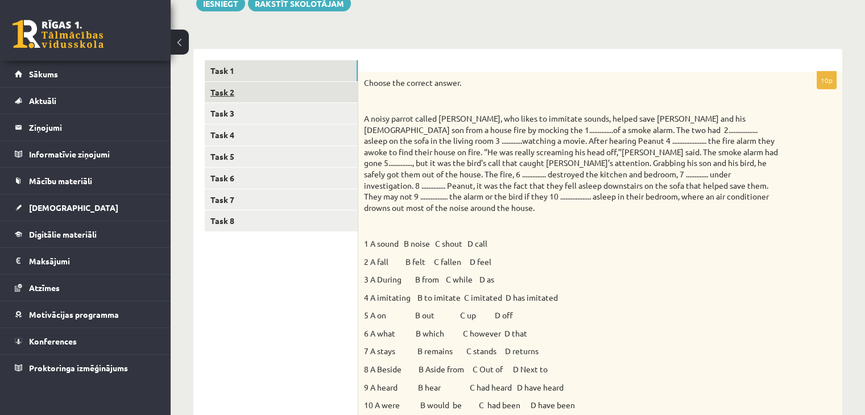
click at [264, 94] on link "Task 2" at bounding box center [281, 92] width 153 height 21
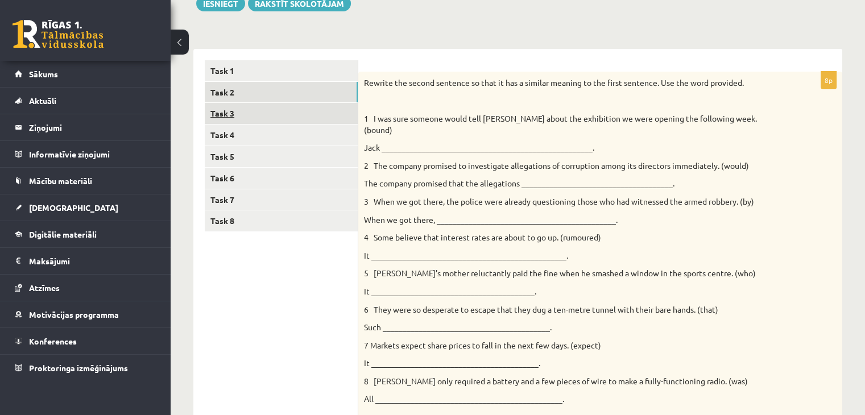
click at [229, 114] on link "Task 3" at bounding box center [281, 113] width 153 height 21
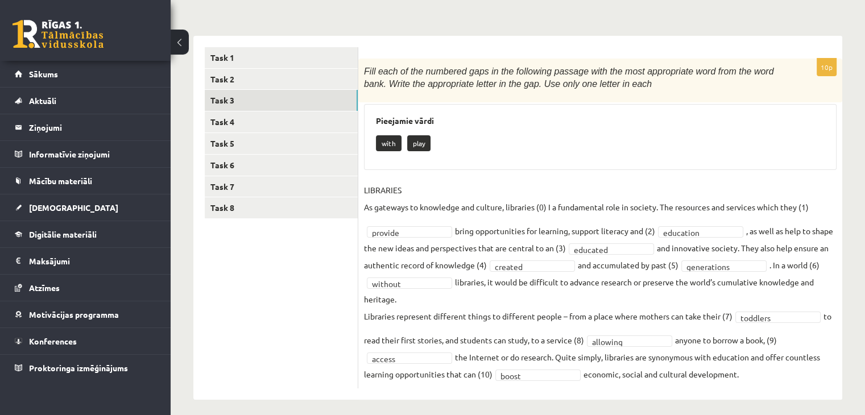
scroll to position [164, 0]
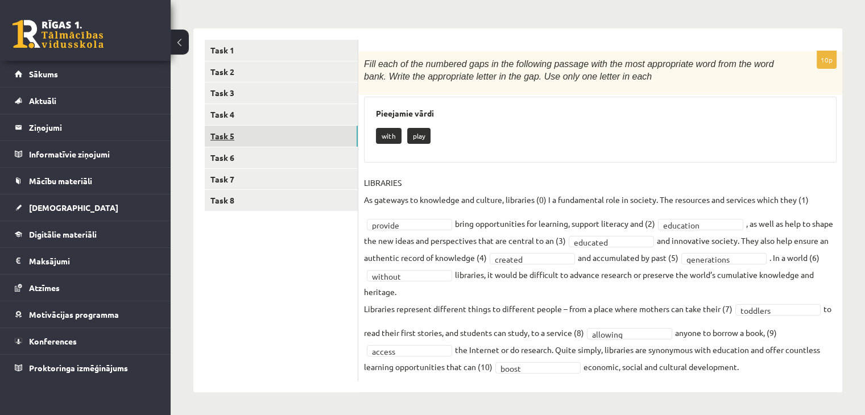
click at [281, 136] on link "Task 5" at bounding box center [281, 136] width 153 height 21
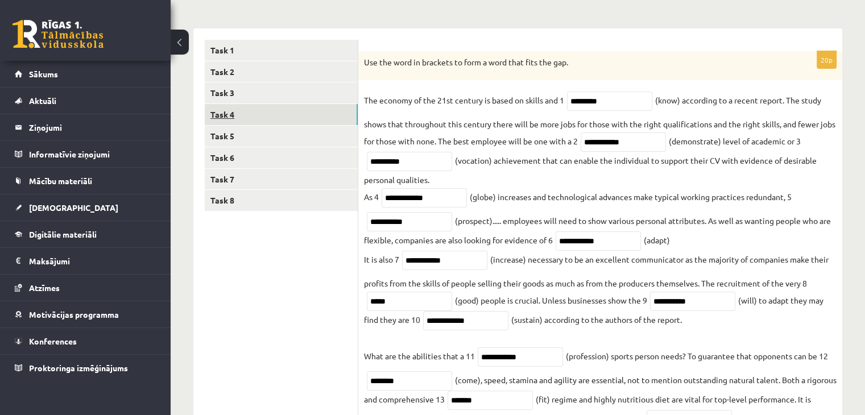
click at [273, 117] on link "Task 4" at bounding box center [281, 114] width 153 height 21
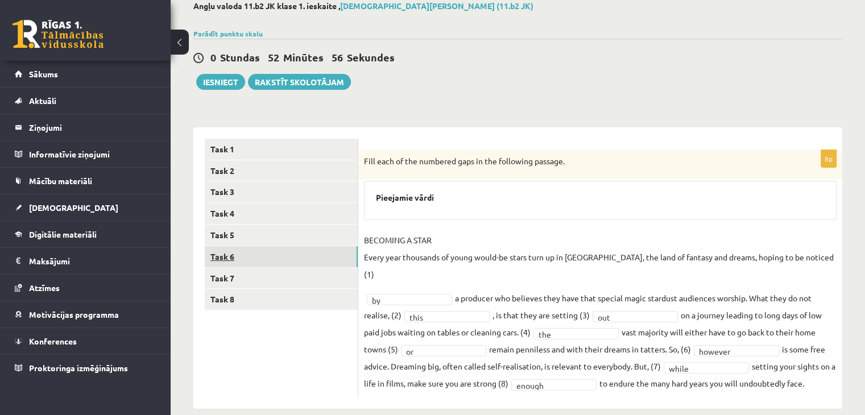
click at [257, 260] on link "Task 6" at bounding box center [281, 256] width 153 height 21
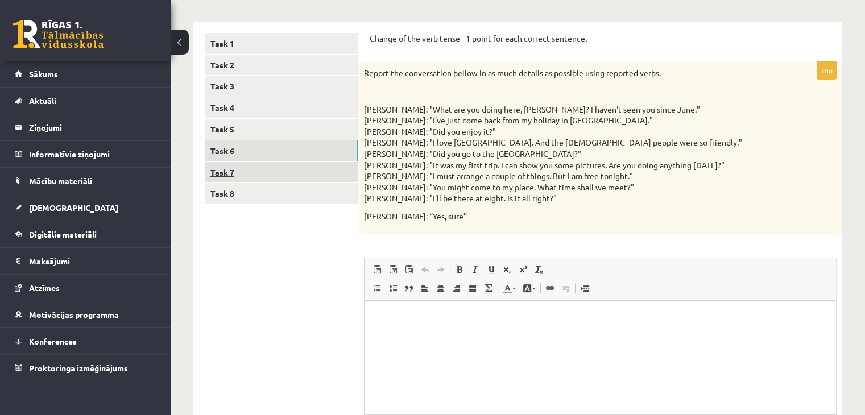
scroll to position [0, 0]
click at [276, 173] on link "Task 7" at bounding box center [281, 172] width 153 height 21
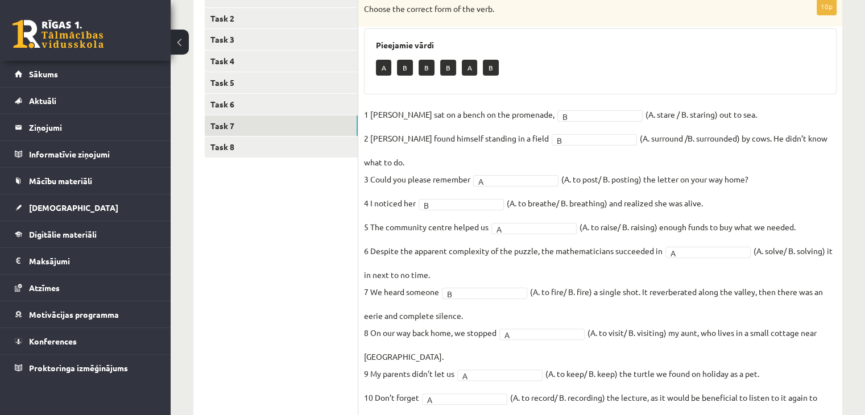
scroll to position [256, 0]
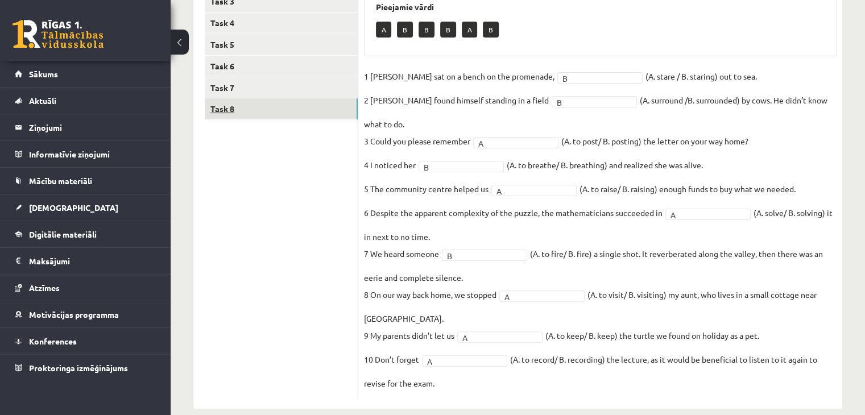
click at [273, 114] on link "Task 8" at bounding box center [281, 108] width 153 height 21
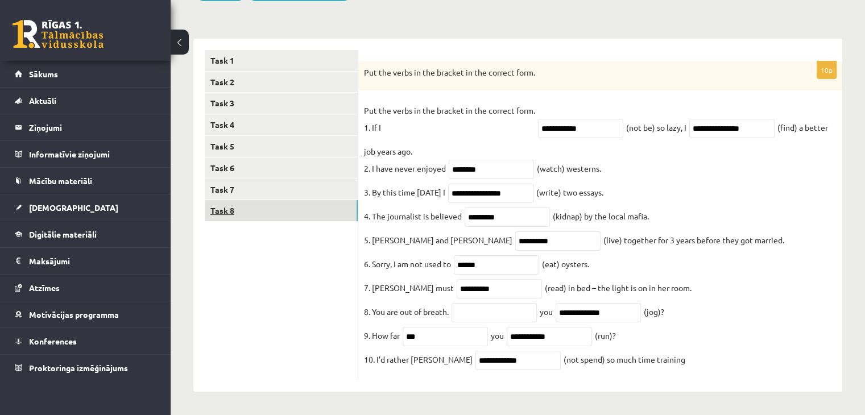
scroll to position [164, 0]
click at [242, 158] on link "Task 6" at bounding box center [281, 168] width 153 height 21
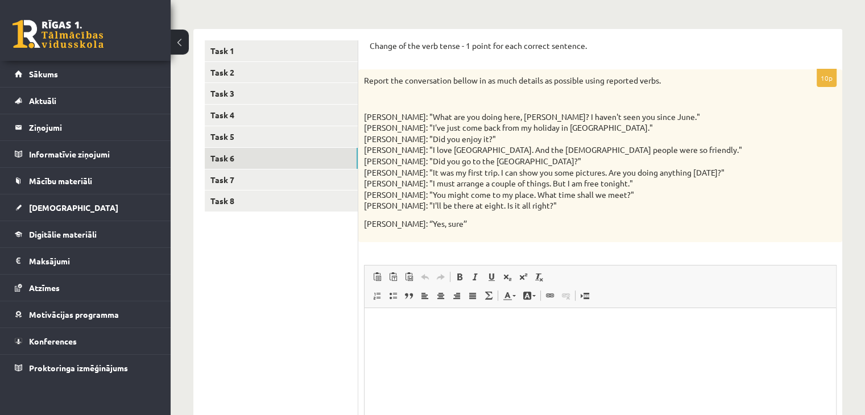
scroll to position [0, 0]
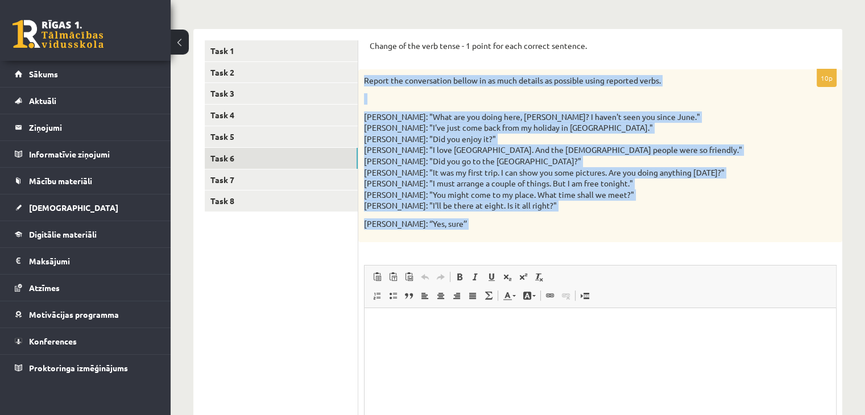
drag, startPoint x: 366, startPoint y: 80, endPoint x: 729, endPoint y: 268, distance: 409.1
click at [729, 268] on div "10p Report the conversation bellow in as much details as possible using reporte…" at bounding box center [600, 285] width 484 height 432
drag, startPoint x: 2, startPoint y: 0, endPoint x: 365, endPoint y: 302, distance: 472.1
click at [365, 302] on span "Redaktora rīkjoslas Ielīmēt Klaviatūras saīsne vadīšanas taustiņš+V Ievietot kā…" at bounding box center [601, 287] width 472 height 43
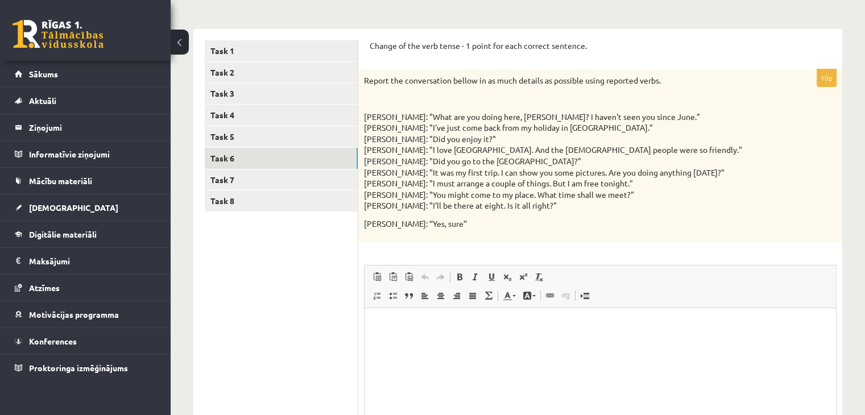
click at [357, 335] on ul "Task 1 Task 2 Task 3 Task 4 Task 5 Task 6 Task 7 Task 8" at bounding box center [282, 270] width 154 height 461
click at [367, 327] on html at bounding box center [601, 325] width 472 height 35
click at [381, 311] on html at bounding box center [601, 325] width 472 height 35
click at [643, 325] on p "**********" at bounding box center [600, 325] width 449 height 12
click at [651, 321] on p "**********" at bounding box center [600, 325] width 449 height 12
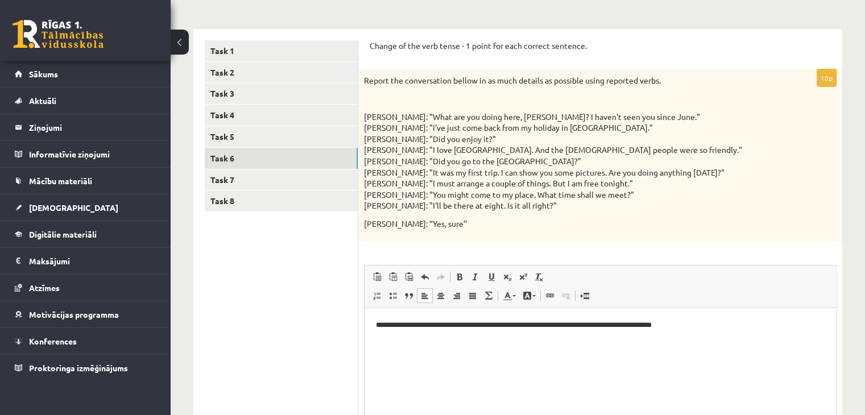
click at [649, 326] on p "**********" at bounding box center [600, 325] width 449 height 12
click at [720, 321] on p "**********" at bounding box center [600, 325] width 449 height 12
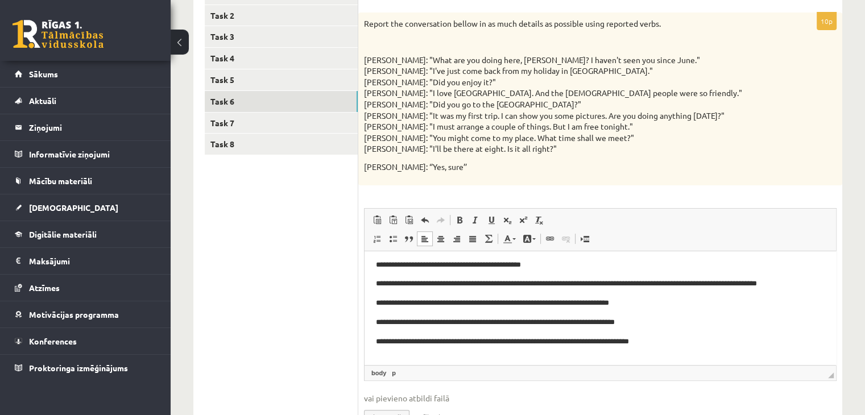
scroll to position [81, 0]
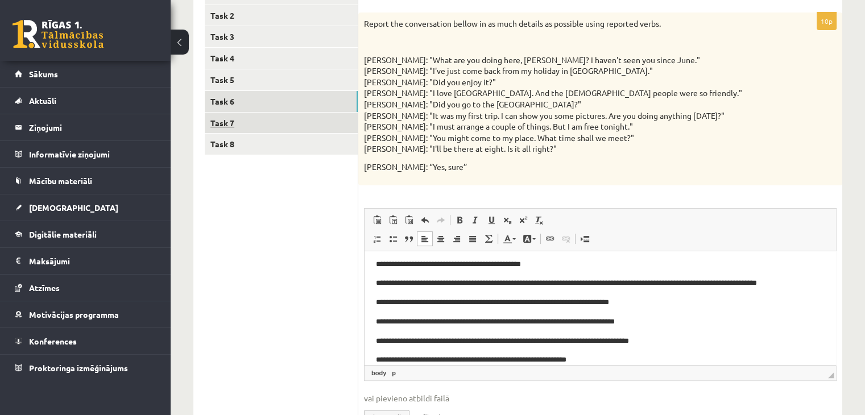
click at [239, 121] on link "Task 7" at bounding box center [281, 123] width 153 height 21
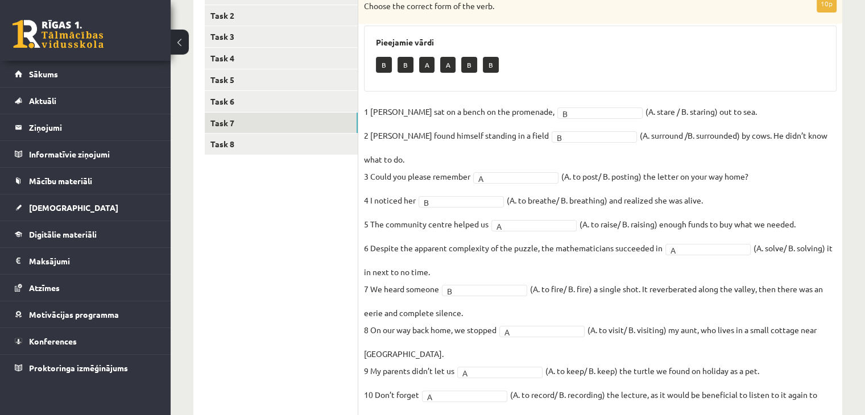
click at [264, 160] on ul "Task 1 Task 2 Task 3 Task 4 Task 5 Task 6 Task 7 Task 8" at bounding box center [282, 208] width 154 height 449
click at [264, 159] on ul "Task 1 Task 2 Task 3 Task 4 Task 5 Task 6 Task 7 Task 8" at bounding box center [282, 208] width 154 height 449
click at [268, 153] on link "Task 8" at bounding box center [281, 144] width 153 height 21
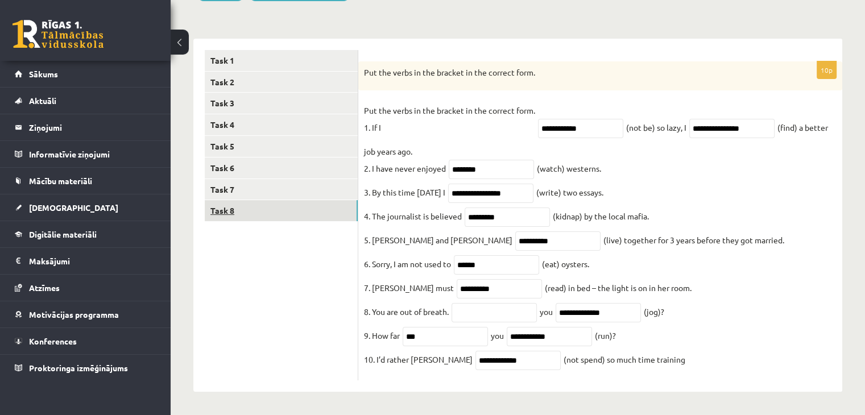
scroll to position [164, 0]
click at [243, 50] on link "Task 1" at bounding box center [281, 60] width 153 height 21
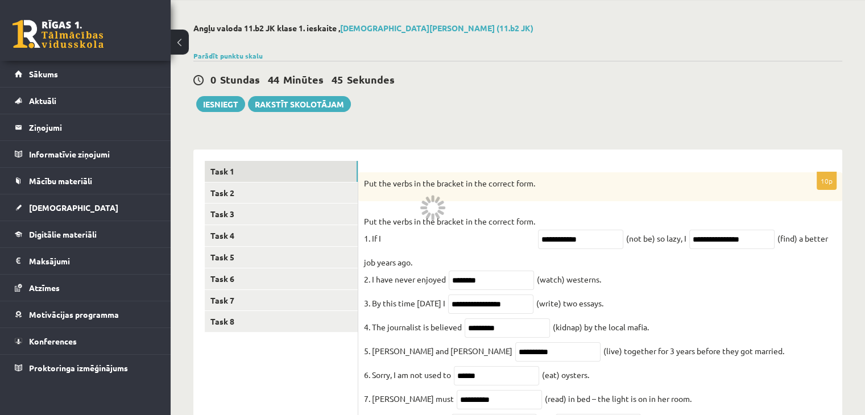
scroll to position [0, 0]
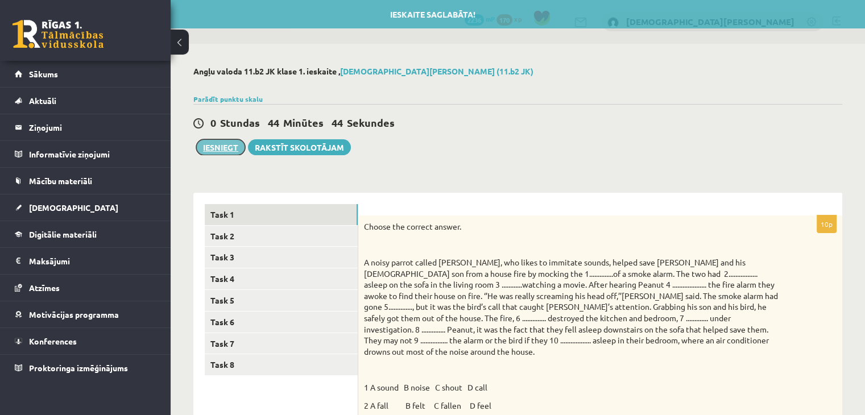
click at [209, 143] on button "Iesniegt" at bounding box center [220, 147] width 49 height 16
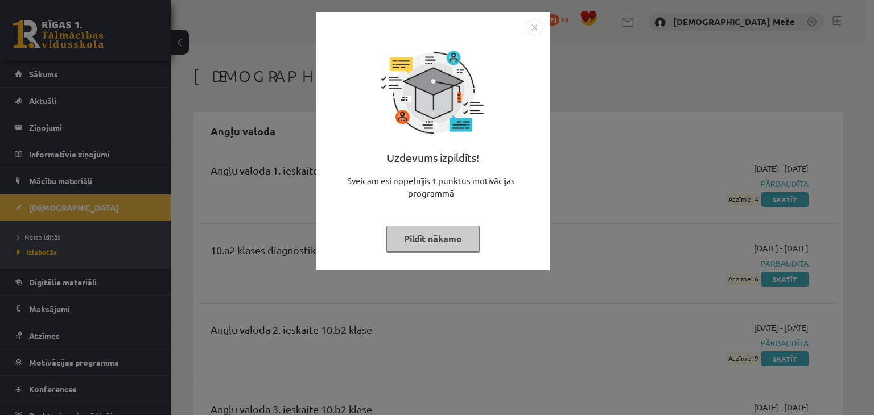
click at [403, 231] on button "Pildīt nākamo" at bounding box center [432, 239] width 93 height 26
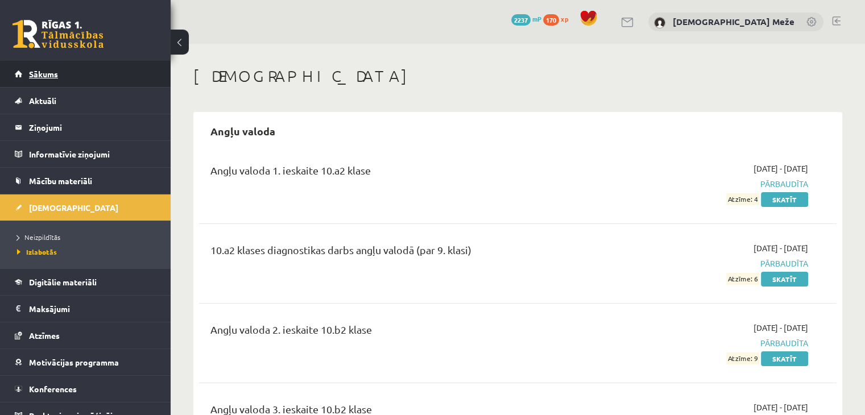
click at [109, 64] on link "Sākums" at bounding box center [86, 74] width 142 height 26
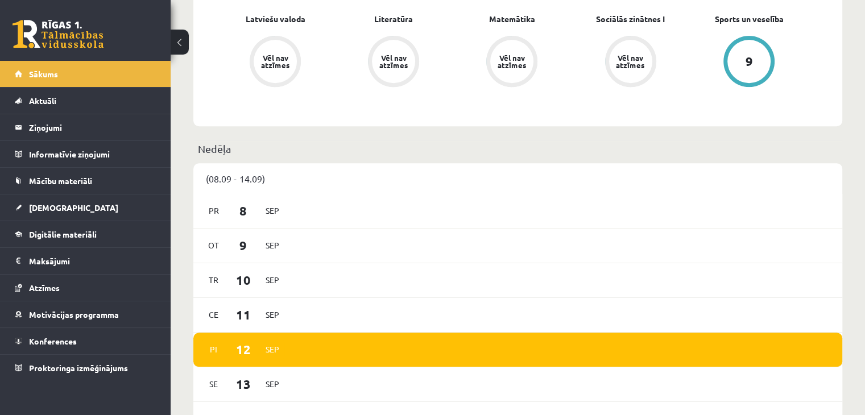
scroll to position [14, 0]
